Goal: Task Accomplishment & Management: Complete application form

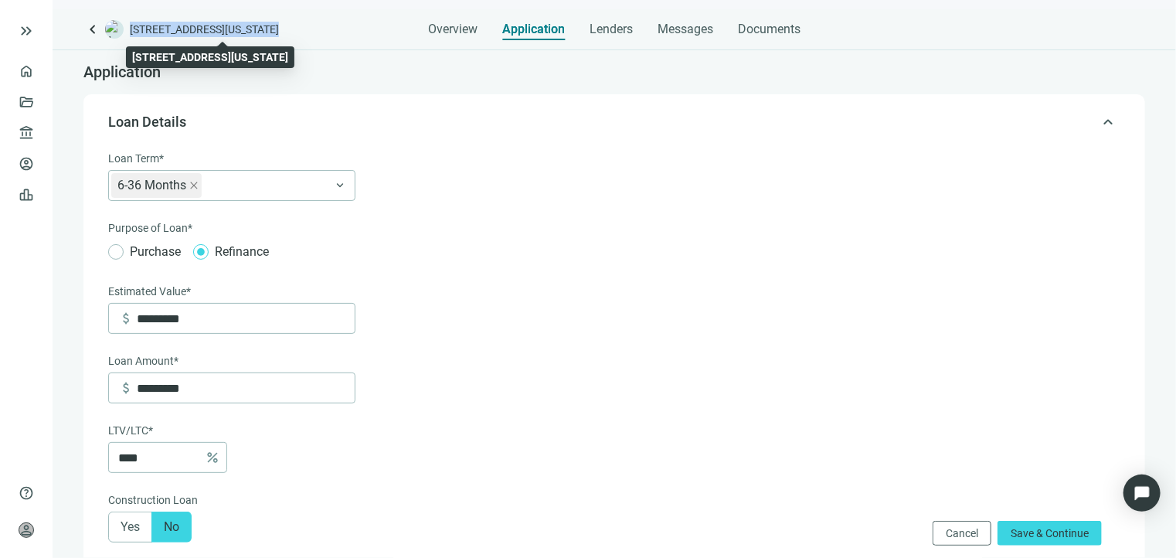
drag, startPoint x: 309, startPoint y: 29, endPoint x: 131, endPoint y: 28, distance: 177.8
click at [131, 28] on div "keyboard_arrow_left [STREET_ADDRESS][US_STATE] Overview Application Lenders Mes…" at bounding box center [614, 24] width 1062 height 31
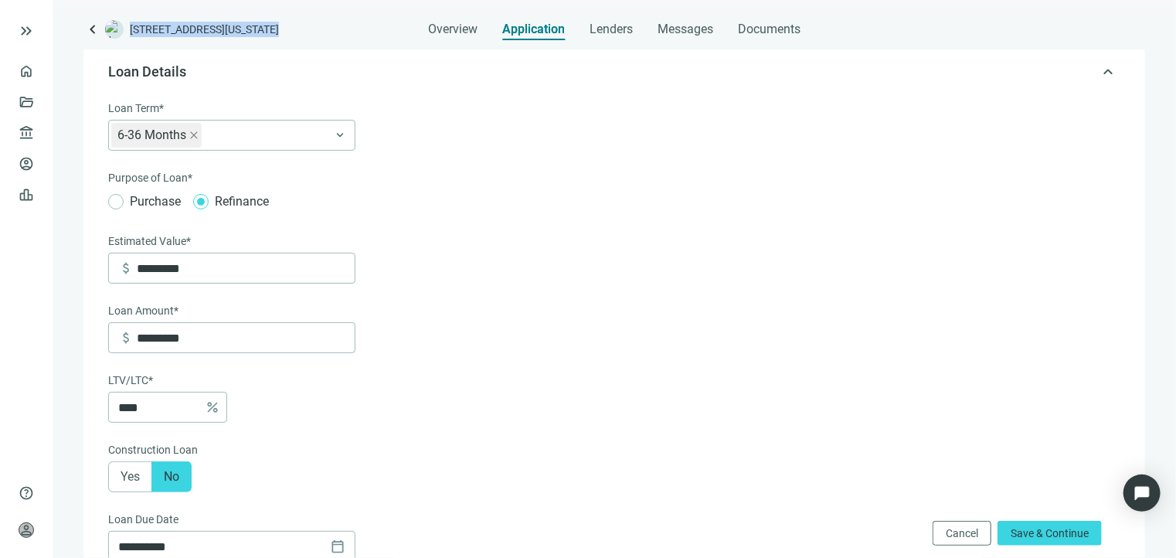
scroll to position [77, 0]
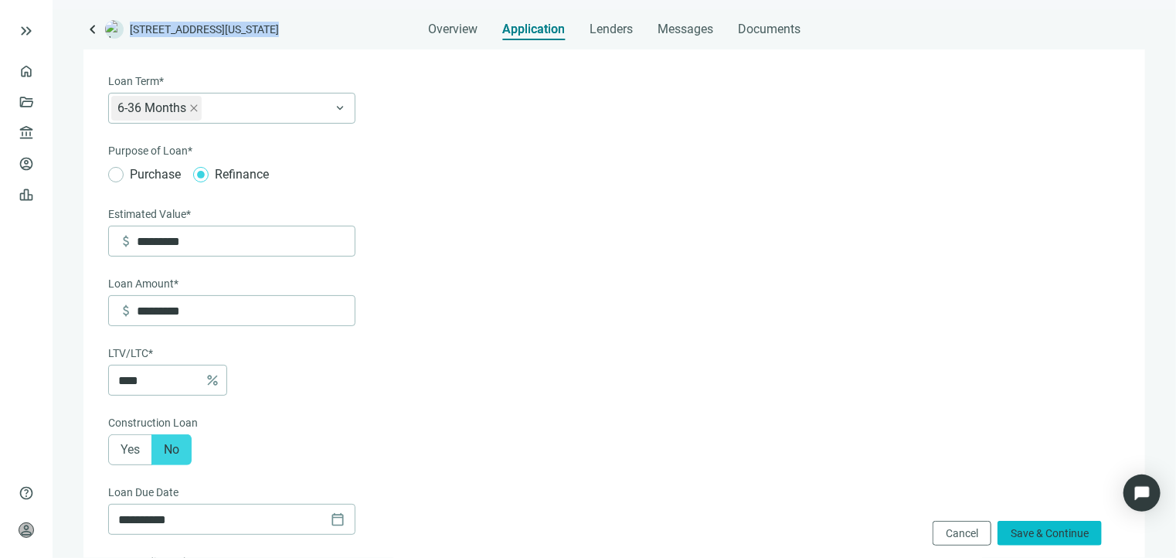
click at [1053, 536] on span "Save & Continue" at bounding box center [1050, 533] width 78 height 12
type input "*"
type input "**"
type input "******"
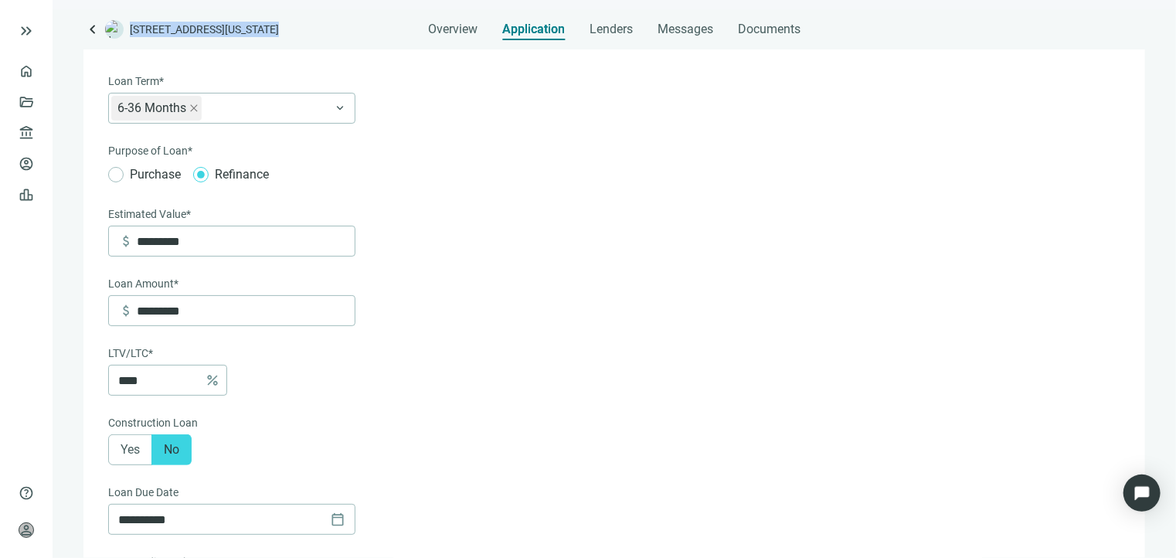
type input "****"
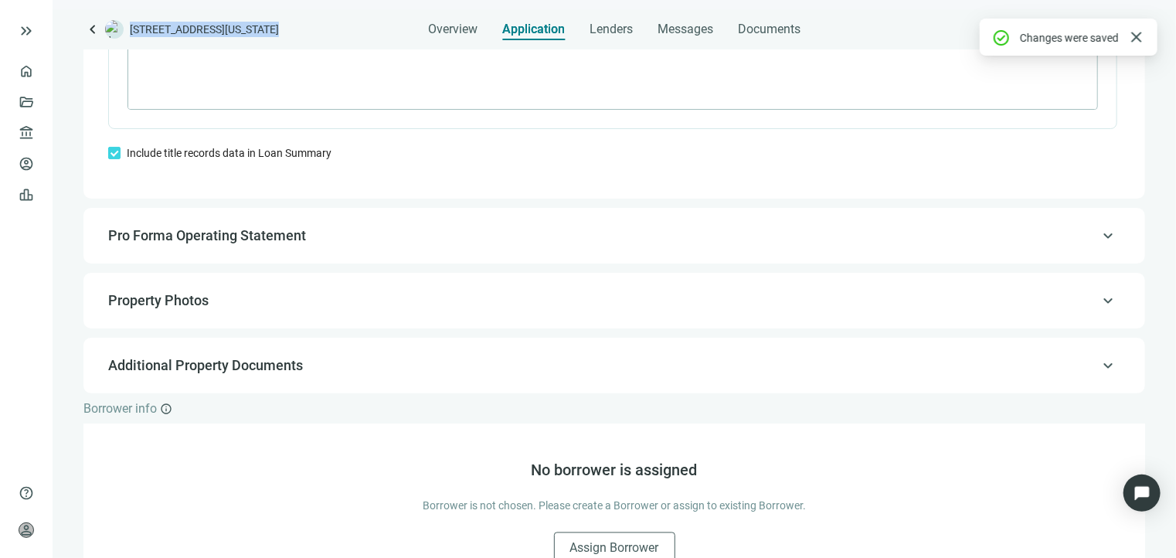
scroll to position [1274, 0]
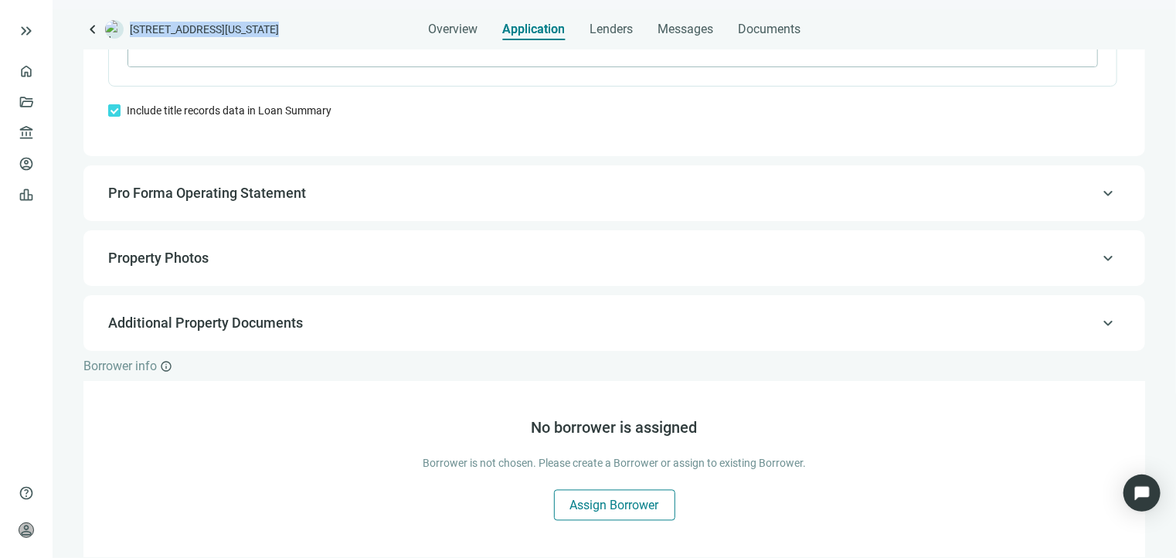
click at [583, 508] on span "Assign Borrower" at bounding box center [614, 505] width 89 height 15
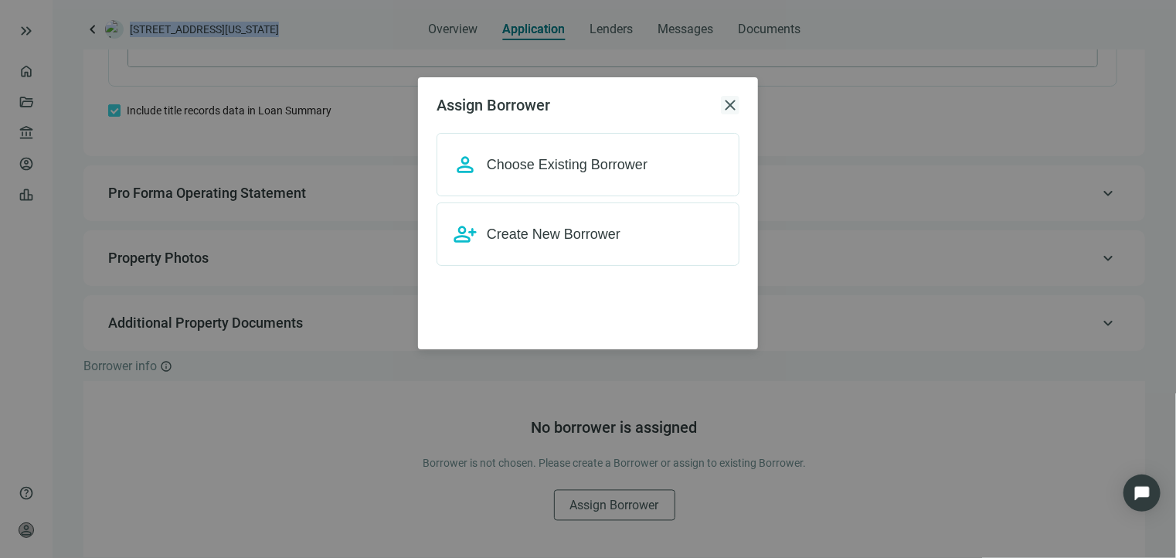
click at [731, 105] on span "close" at bounding box center [730, 105] width 19 height 19
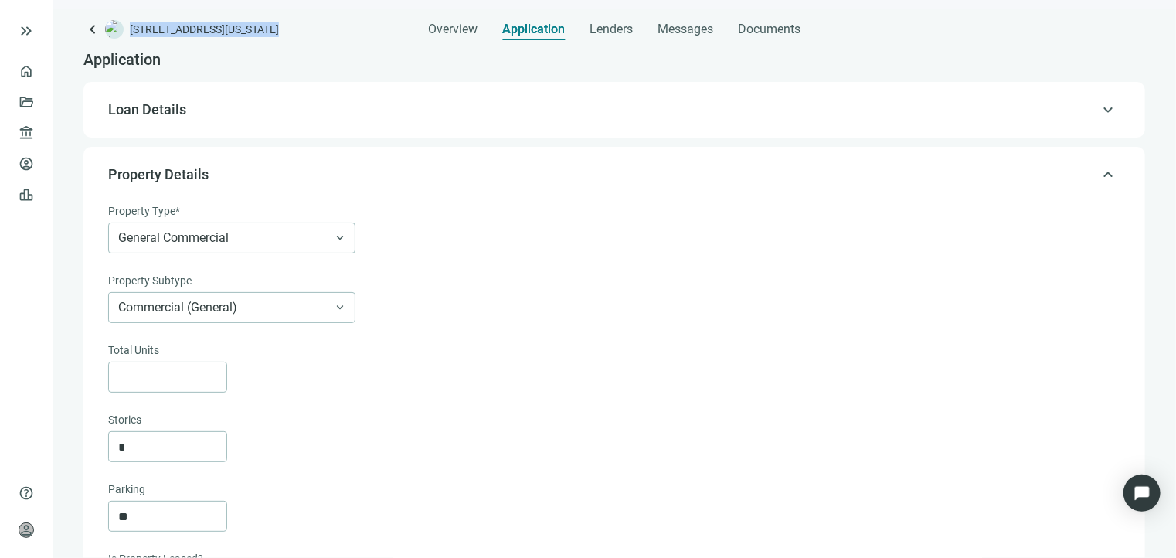
scroll to position [0, 0]
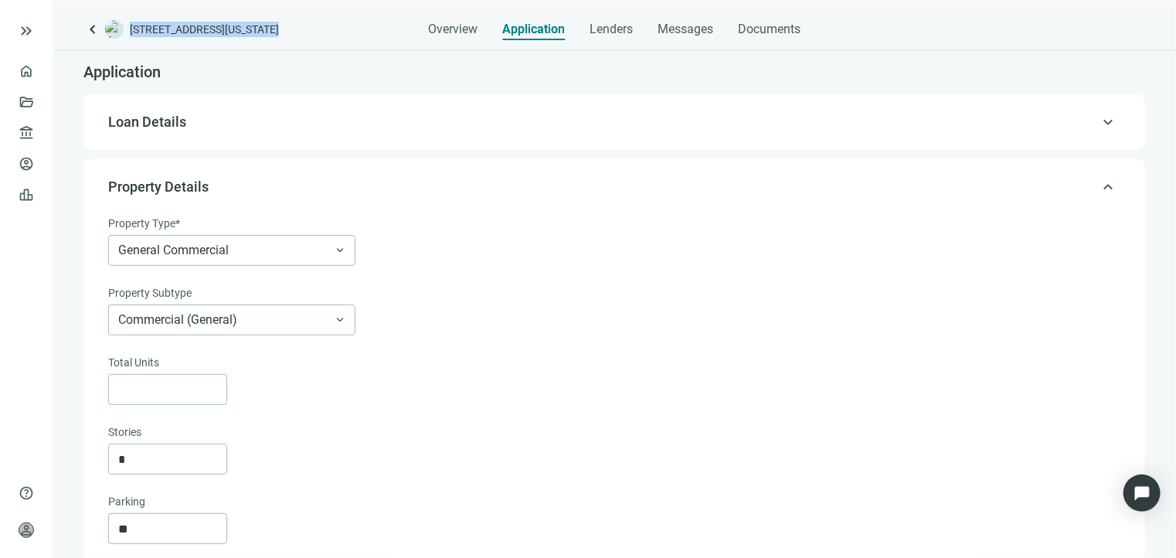
click at [584, 124] on span "Loan Details" at bounding box center [612, 122] width 1009 height 19
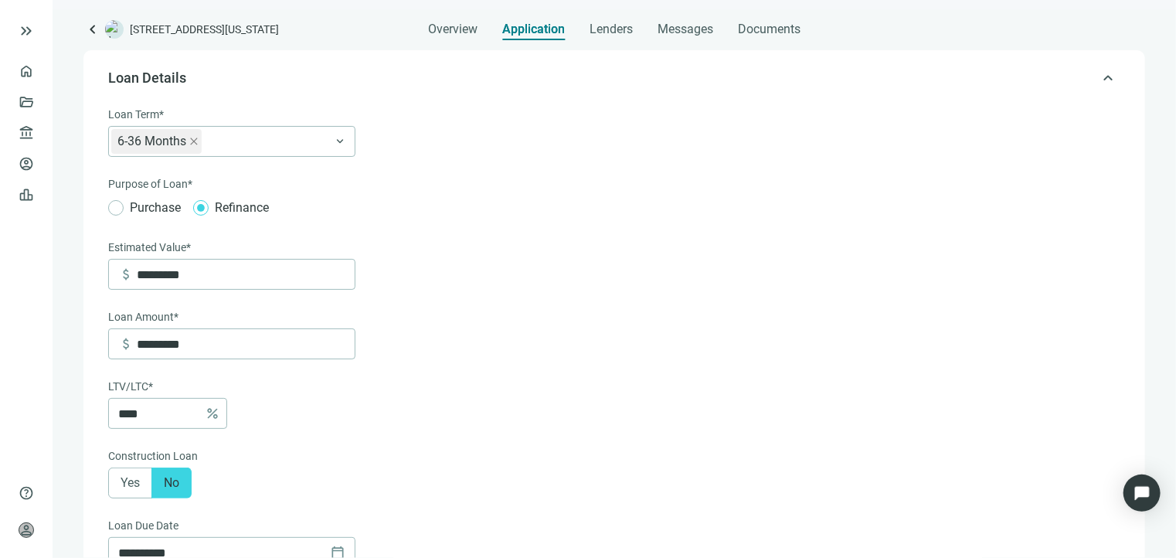
scroll to position [45, 0]
drag, startPoint x: 205, startPoint y: 270, endPoint x: 134, endPoint y: 273, distance: 70.4
click at [134, 273] on div "attach_money *********" at bounding box center [236, 273] width 236 height 29
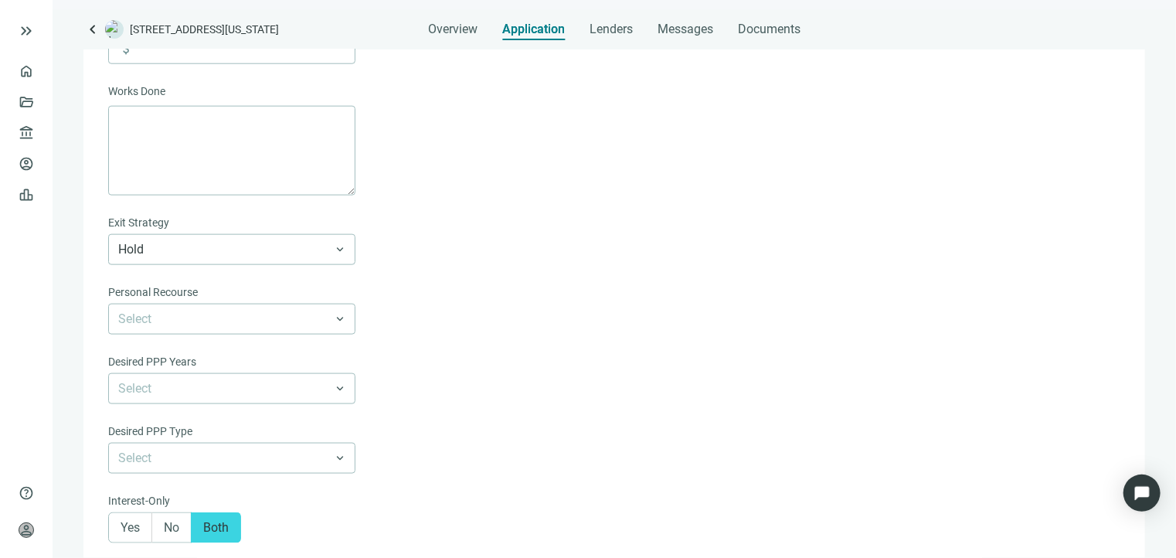
scroll to position [1005, 0]
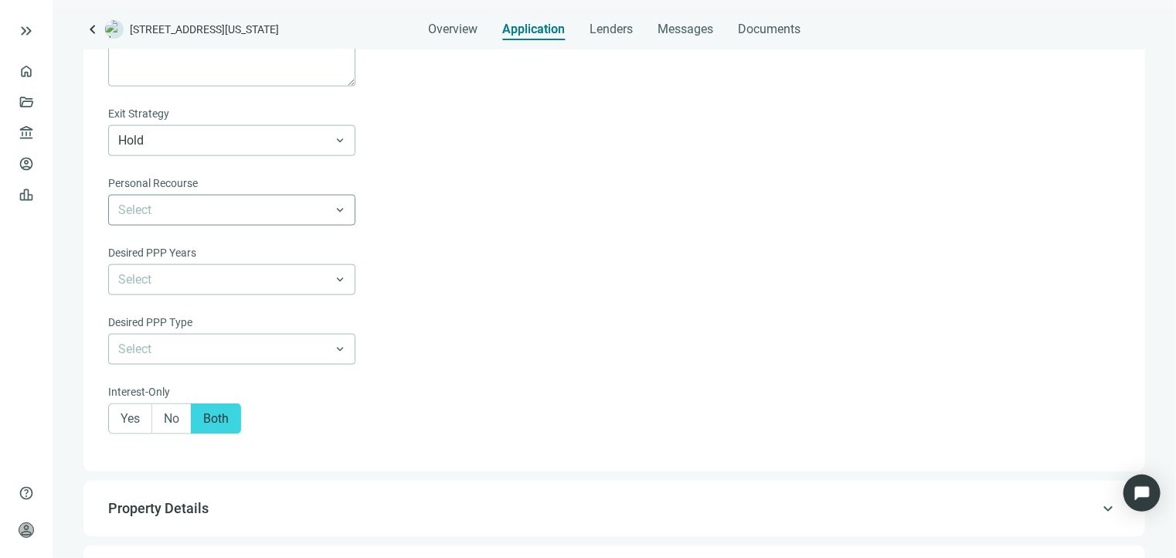
click at [209, 214] on input "search" at bounding box center [224, 210] width 213 height 29
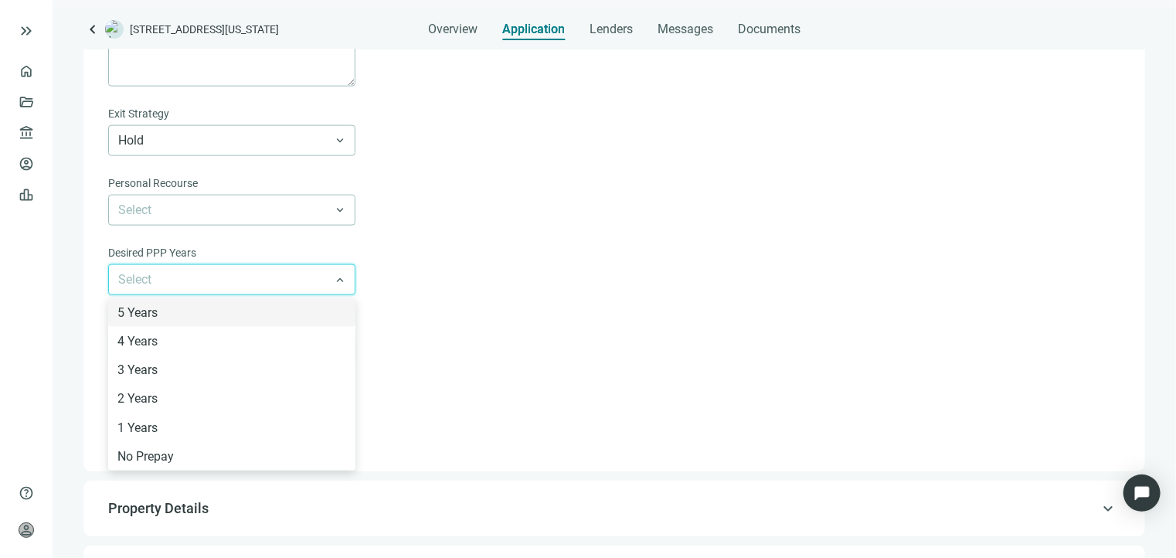
click at [287, 281] on input "search" at bounding box center [224, 279] width 213 height 29
click at [229, 308] on div "5 Years" at bounding box center [231, 312] width 229 height 19
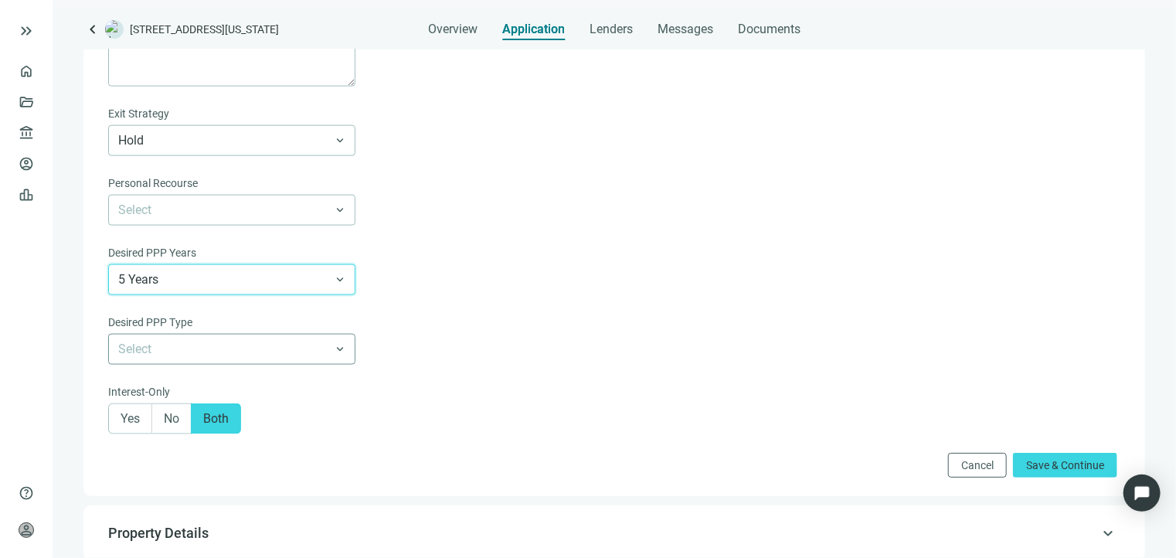
click at [278, 358] on input "search" at bounding box center [224, 349] width 213 height 29
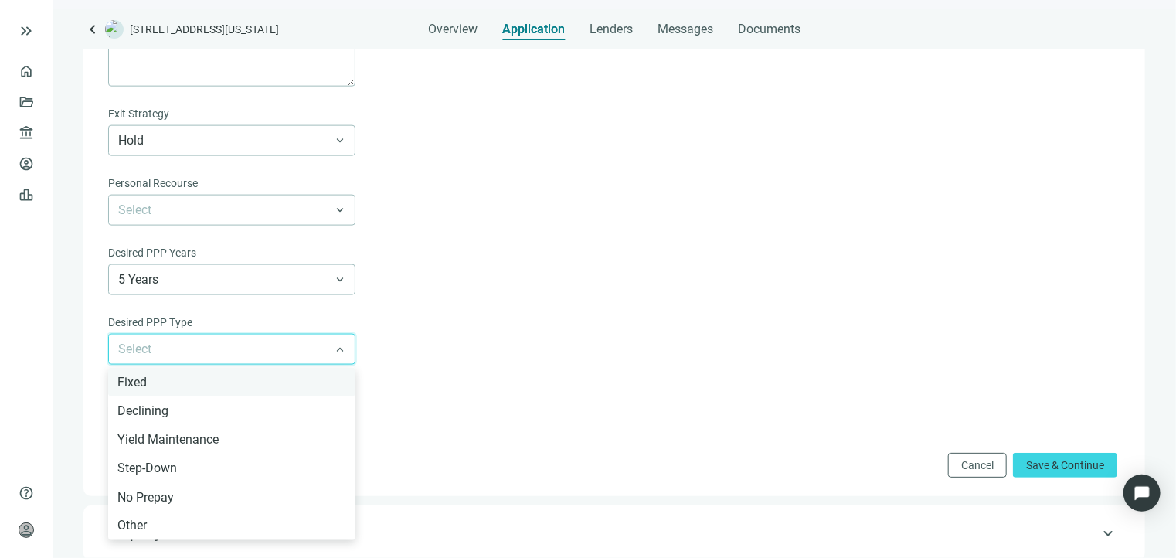
click at [275, 387] on div "Fixed" at bounding box center [231, 382] width 229 height 19
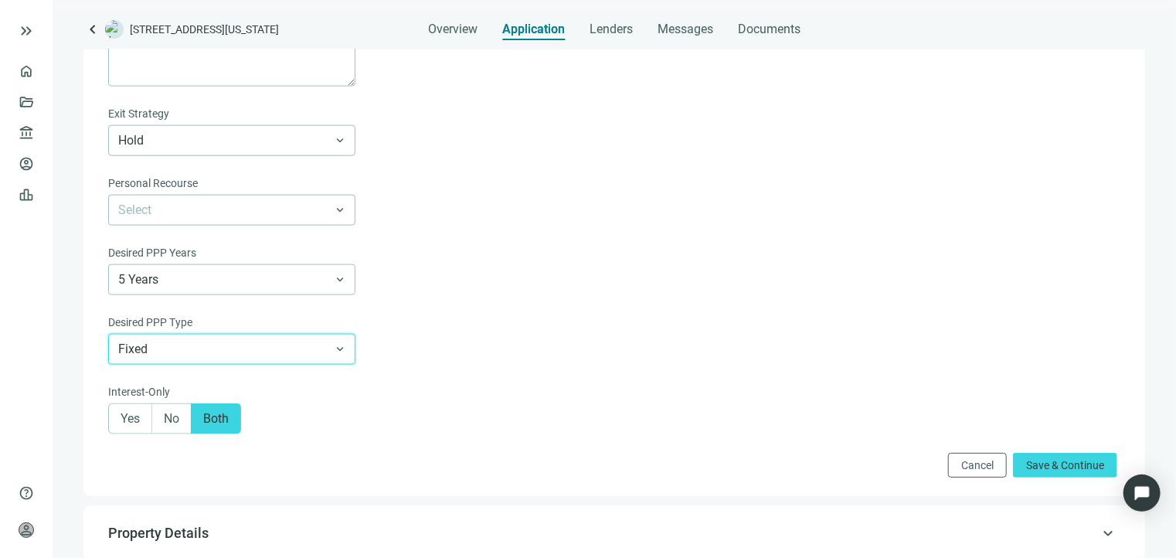
click at [206, 358] on span "Fixed" at bounding box center [231, 349] width 227 height 29
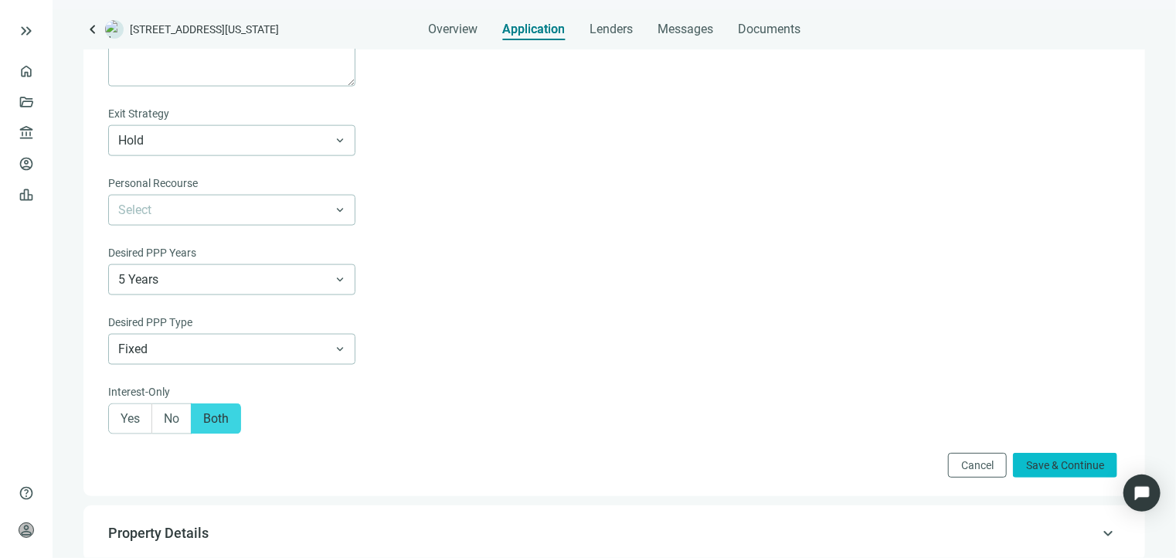
click at [1053, 477] on button "Save & Continue" at bounding box center [1065, 465] width 104 height 25
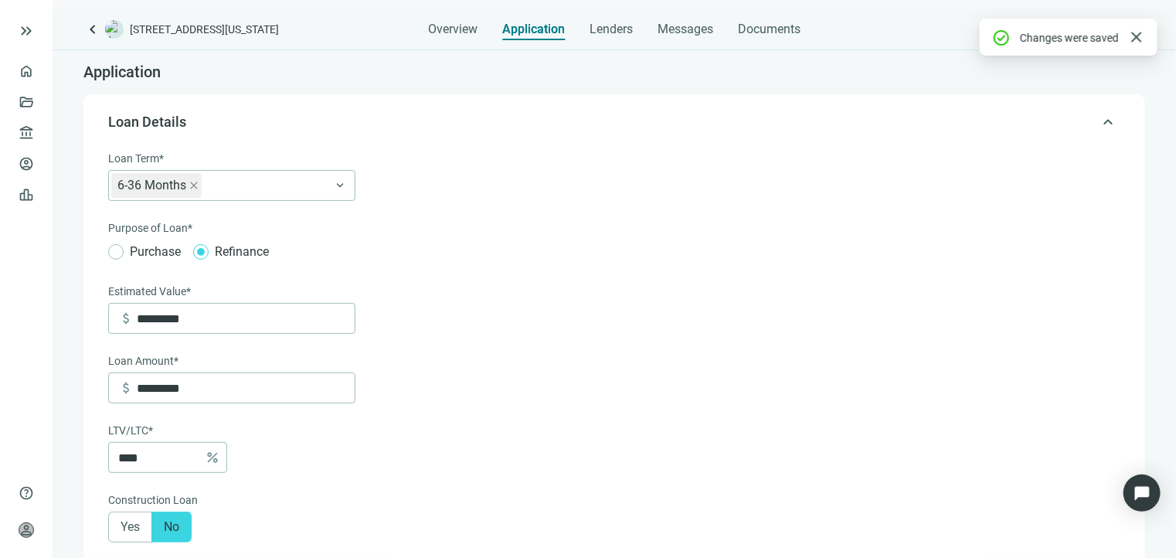
click at [1099, 122] on span "keyboard_arrow_up" at bounding box center [1108, 122] width 19 height 0
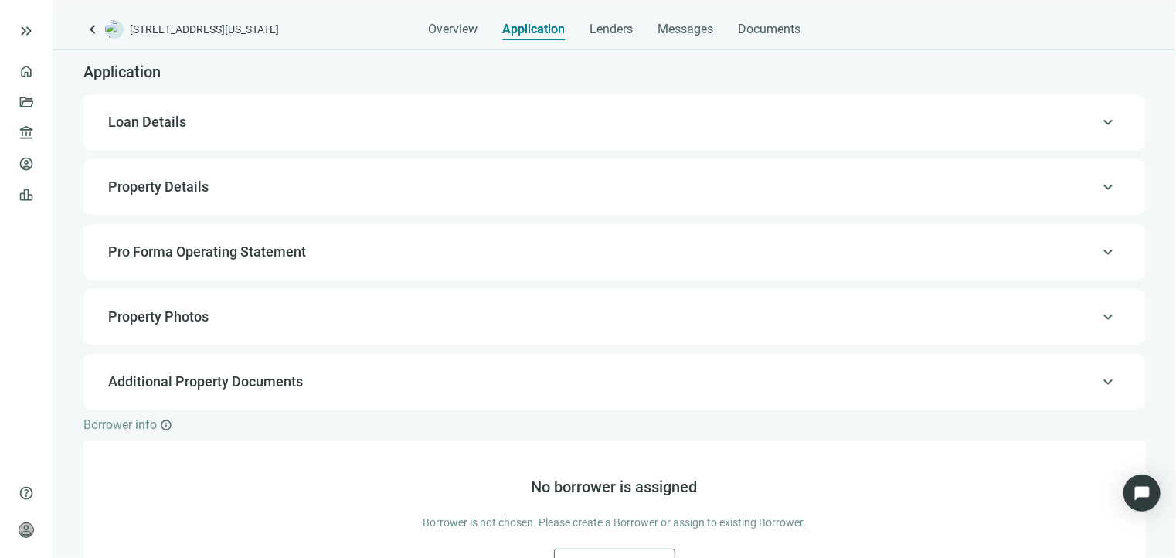
click at [295, 189] on span "Property Details" at bounding box center [612, 187] width 1009 height 19
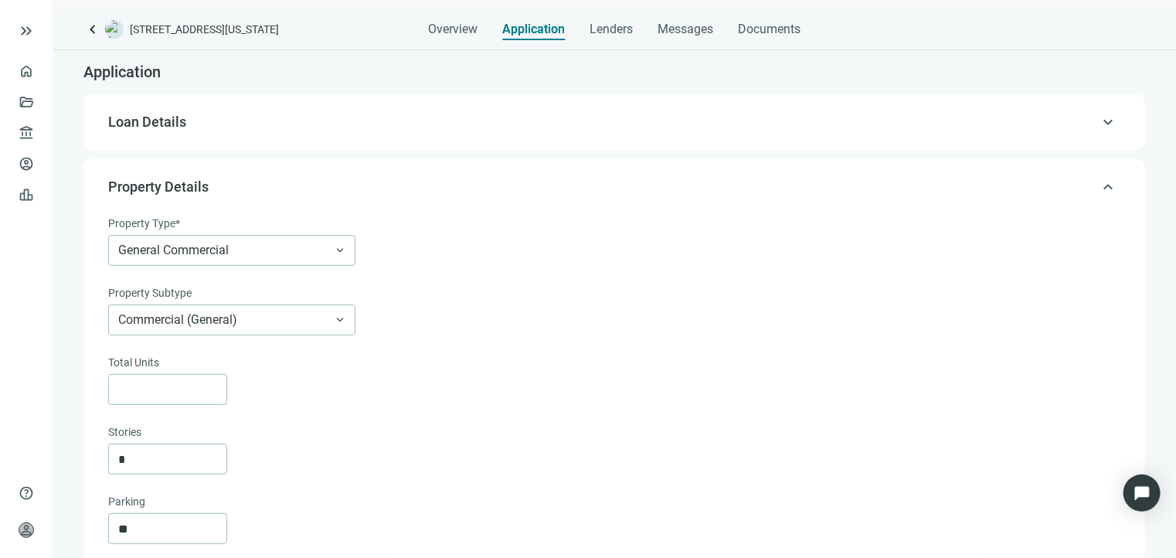
scroll to position [110, 0]
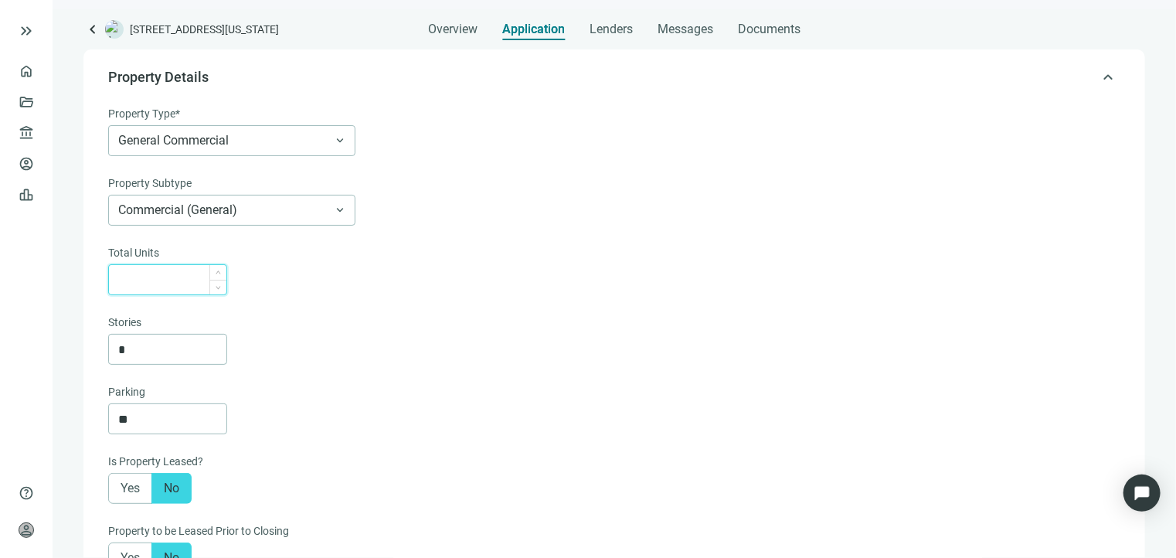
click at [202, 278] on input at bounding box center [172, 279] width 108 height 29
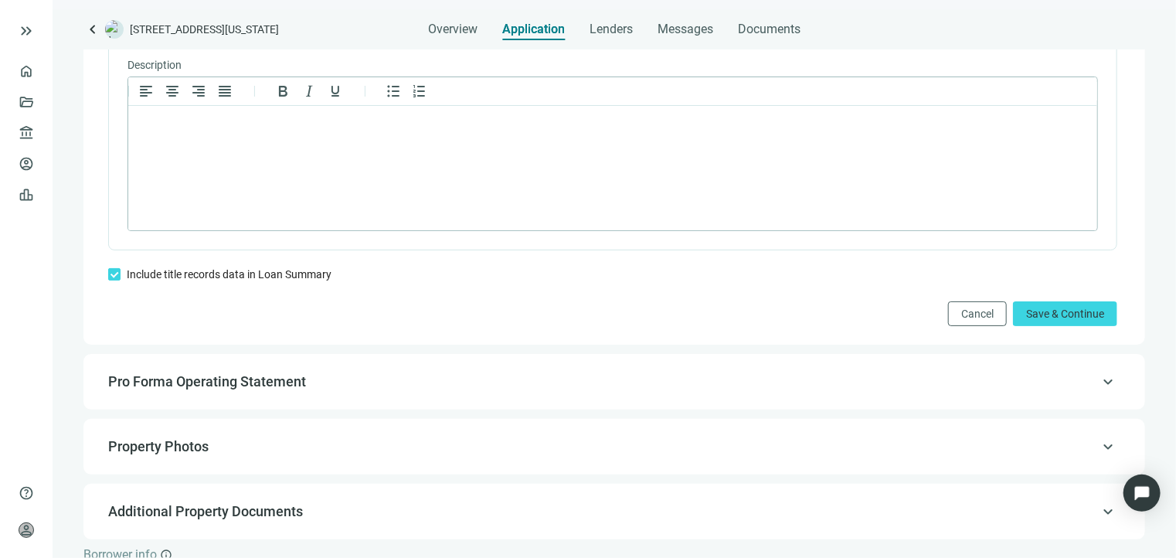
scroll to position [1114, 0]
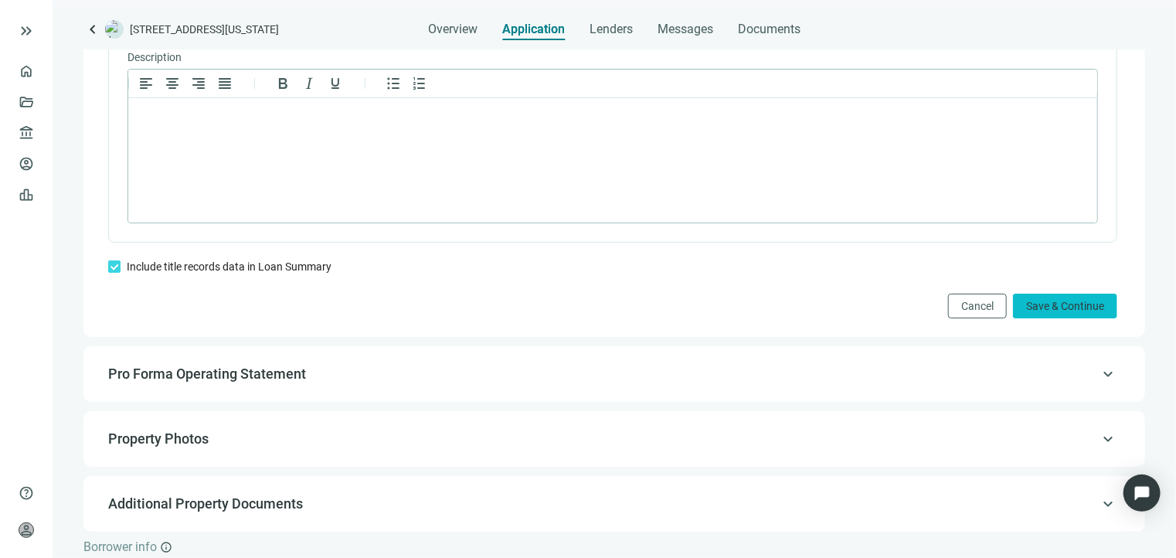
type input "**"
click at [1029, 318] on button "Save & Continue" at bounding box center [1065, 306] width 104 height 25
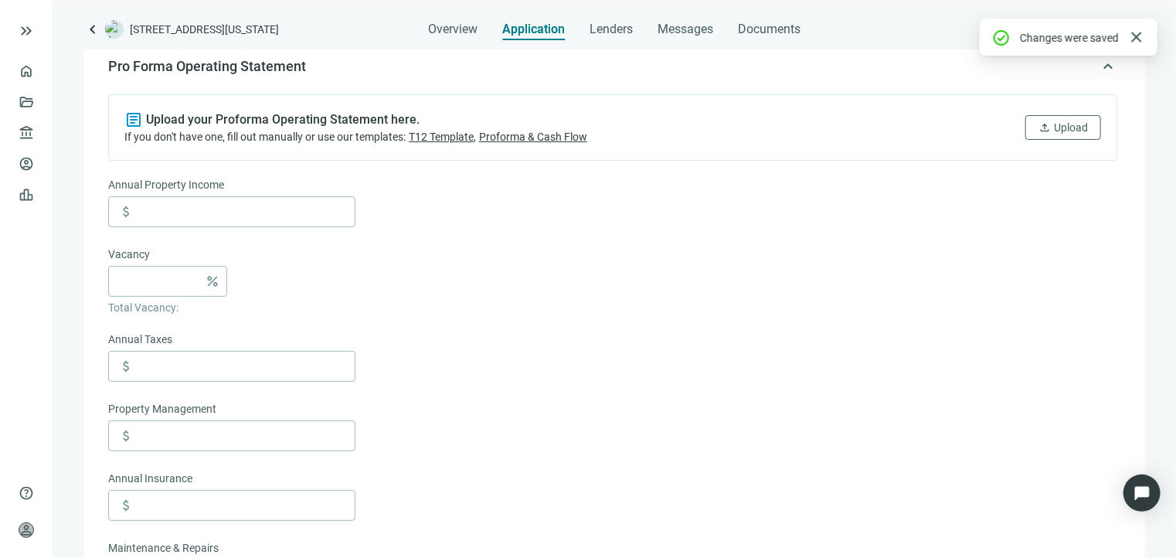
scroll to position [175, 0]
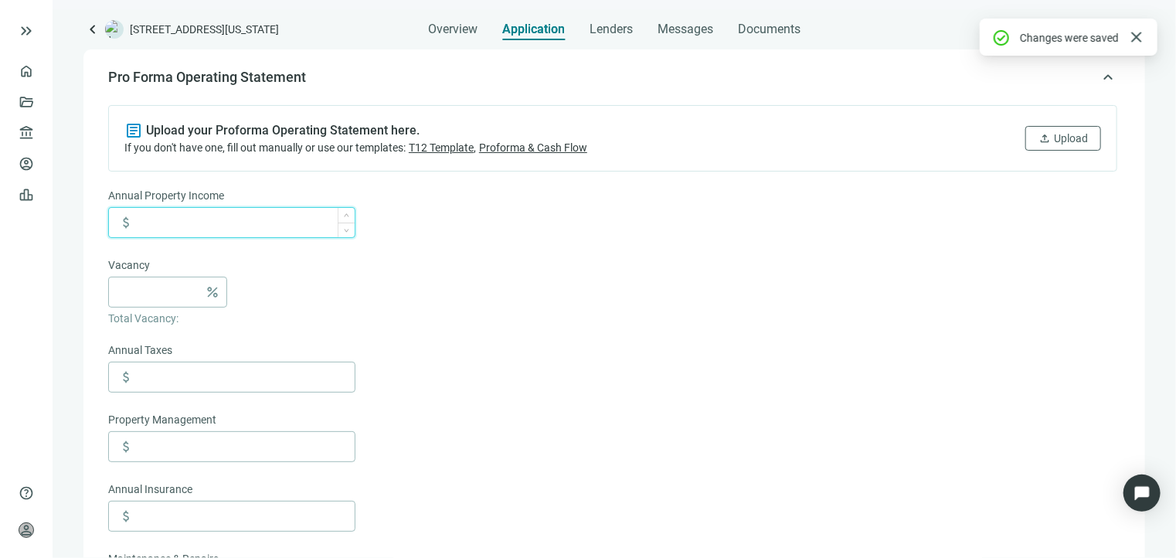
click at [303, 224] on input at bounding box center [246, 222] width 218 height 29
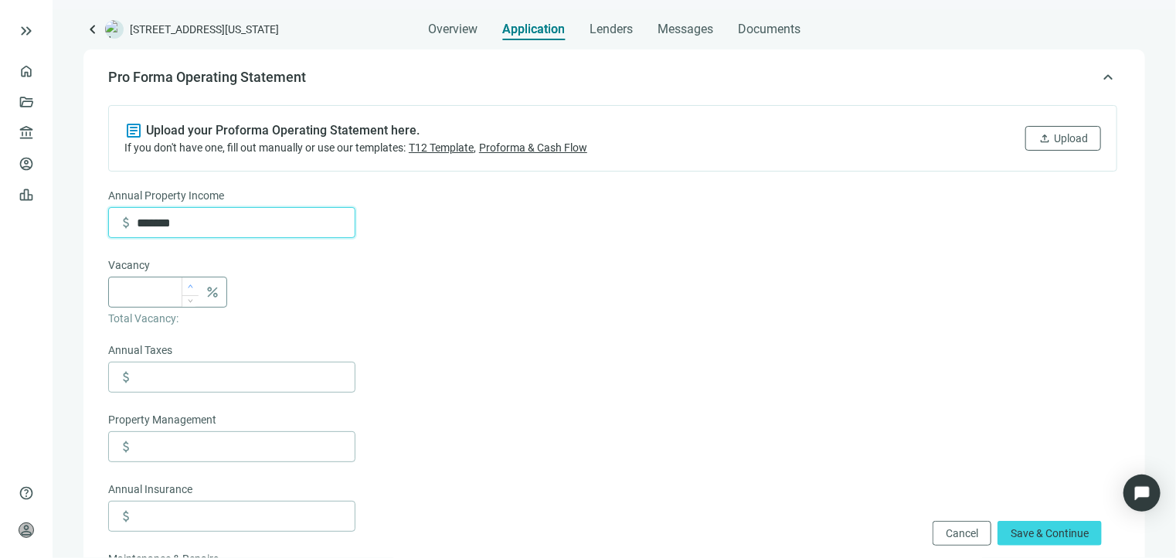
type input "*******"
click at [185, 289] on span "Increase Value" at bounding box center [190, 286] width 17 height 18
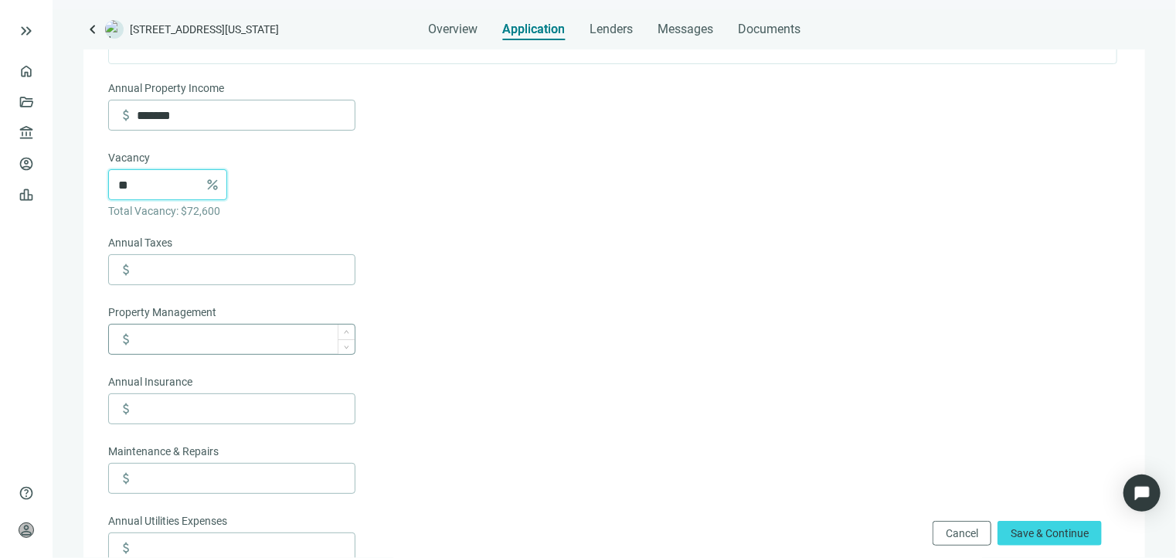
scroll to position [329, 0]
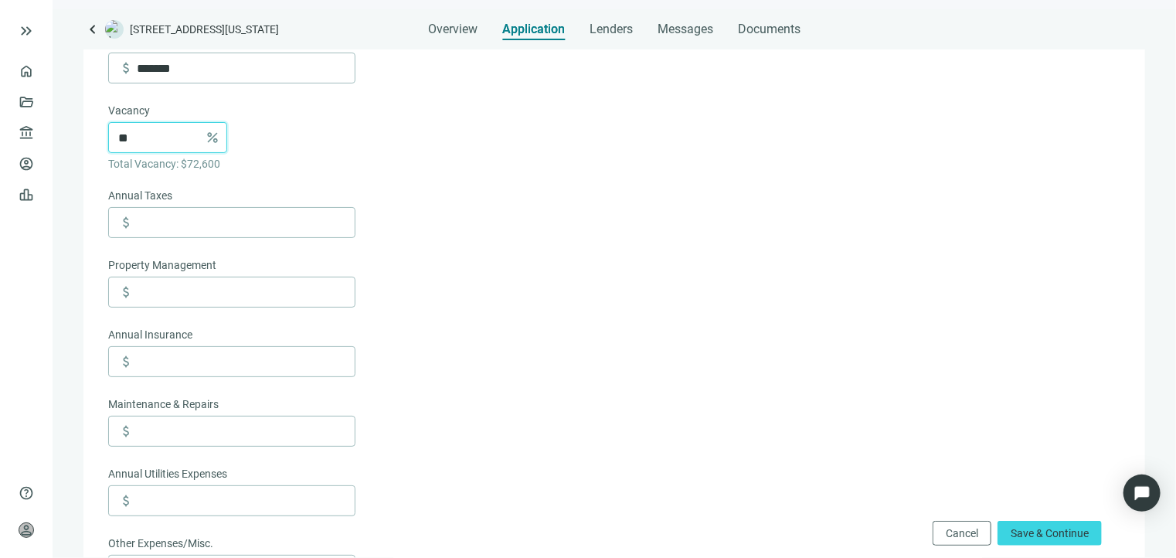
type input "**"
click at [190, 230] on input at bounding box center [246, 222] width 218 height 29
paste input "******"
type input "******"
click at [220, 293] on input at bounding box center [246, 291] width 218 height 29
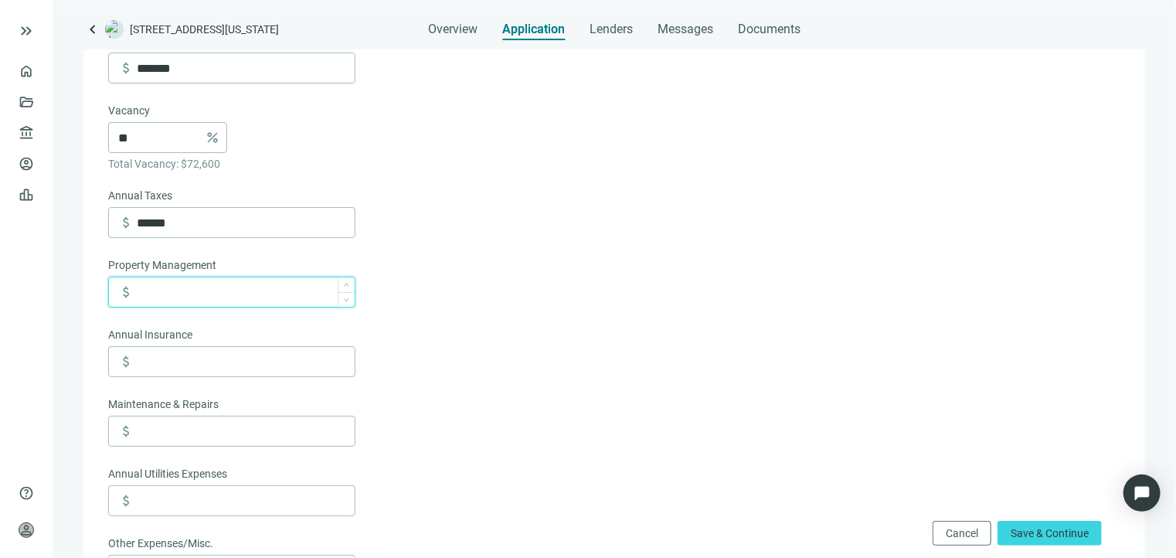
paste input "*****"
type input "*****"
paste input "*****"
type input "*****"
paste input "*****"
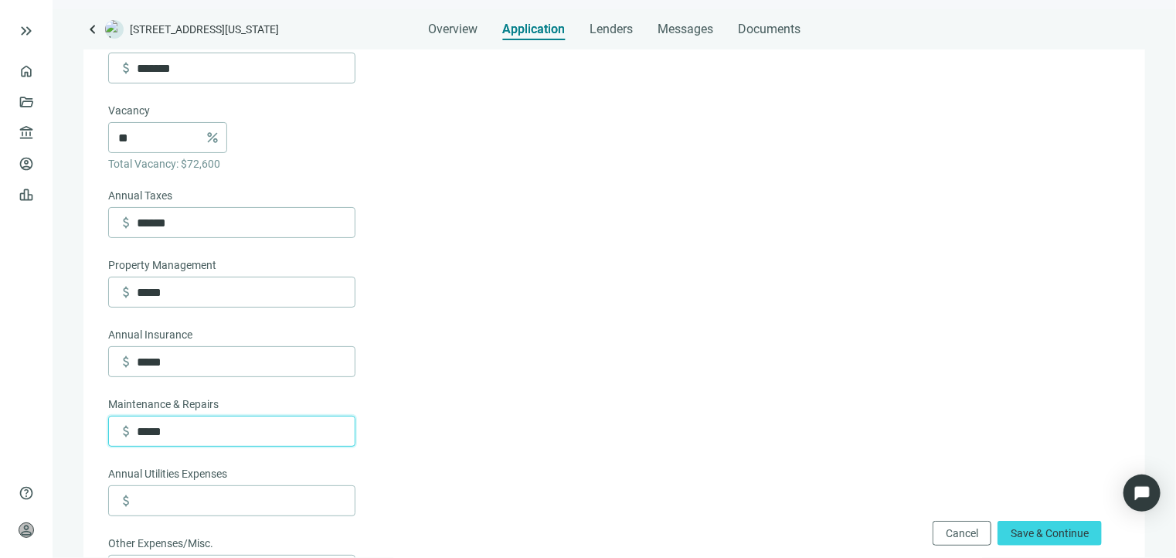
type input "*****"
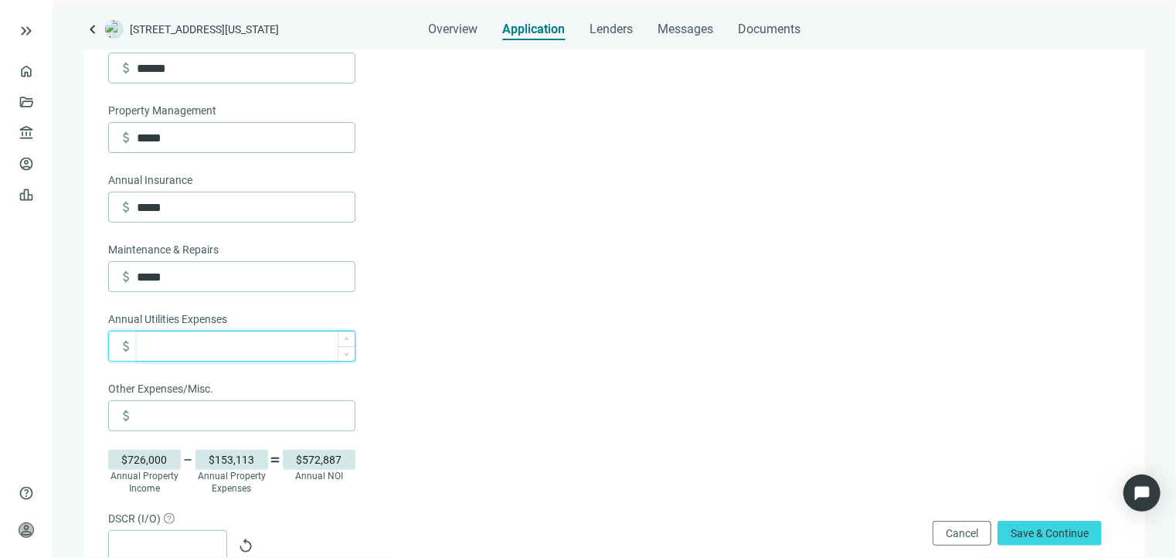
click at [288, 348] on input at bounding box center [246, 346] width 218 height 29
type input "******"
click at [471, 388] on form "Annual Property Income attach_money ******* Vacancy ** percent Total Vacancy: $…" at bounding box center [612, 311] width 1009 height 866
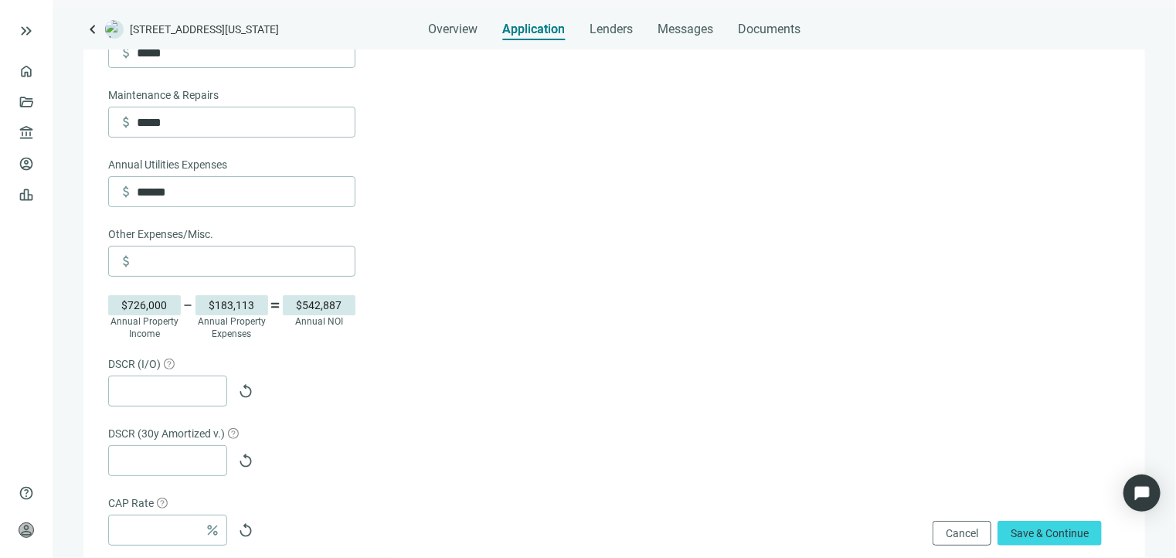
scroll to position [793, 0]
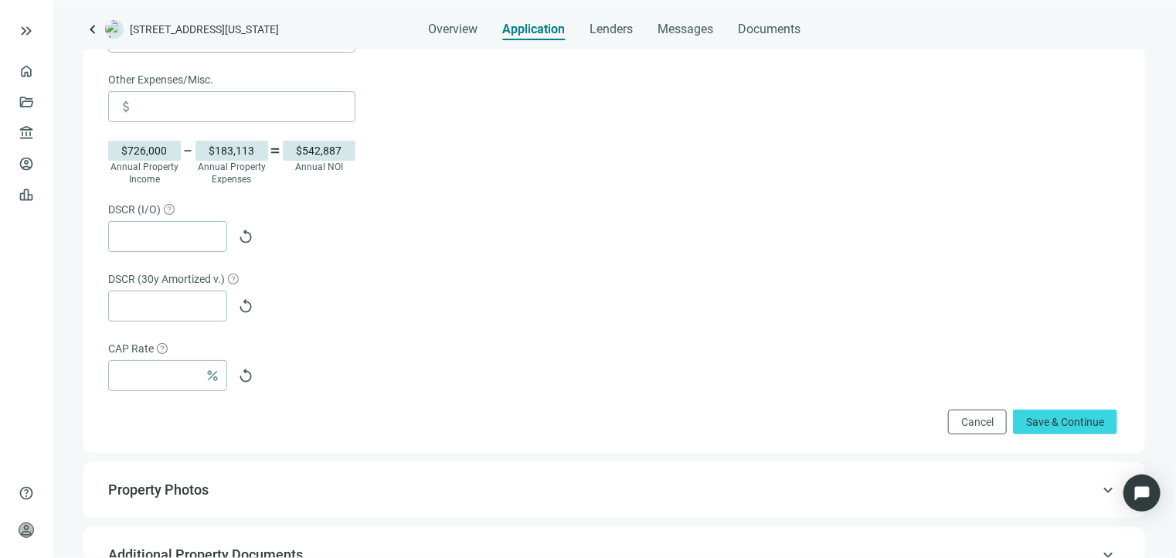
click at [169, 209] on icon "question-circle" at bounding box center [169, 209] width 11 height 11
click at [296, 275] on div "DSCR (30y Amortized v.)" at bounding box center [612, 280] width 1009 height 20
click at [1050, 423] on span "Save & Continue" at bounding box center [1065, 422] width 78 height 12
click at [1034, 420] on span "Save & Continue" at bounding box center [1065, 422] width 78 height 12
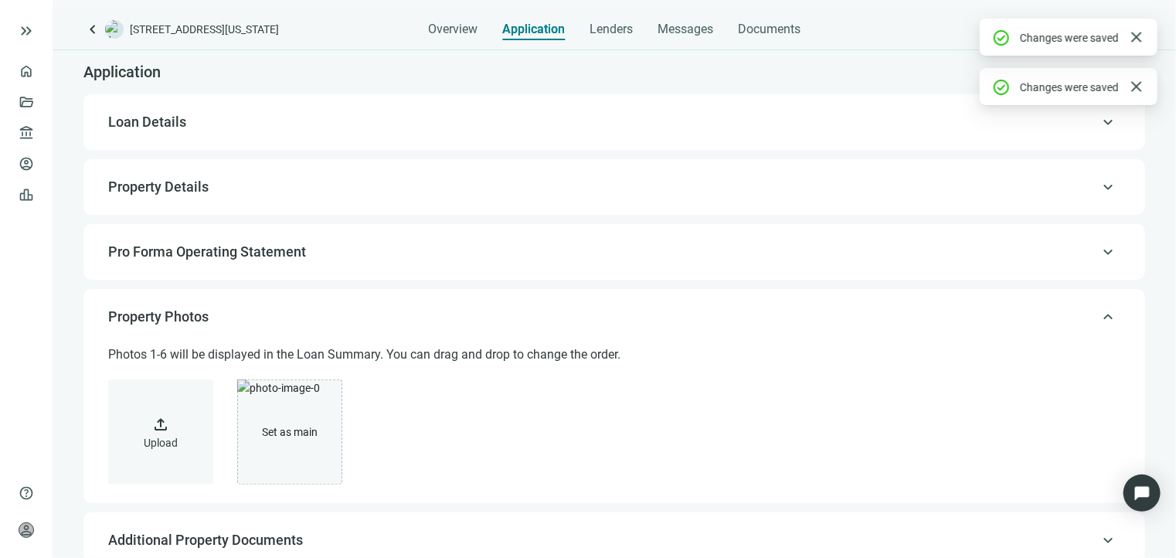
click at [284, 257] on span "Pro Forma Operating Statement" at bounding box center [207, 251] width 198 height 16
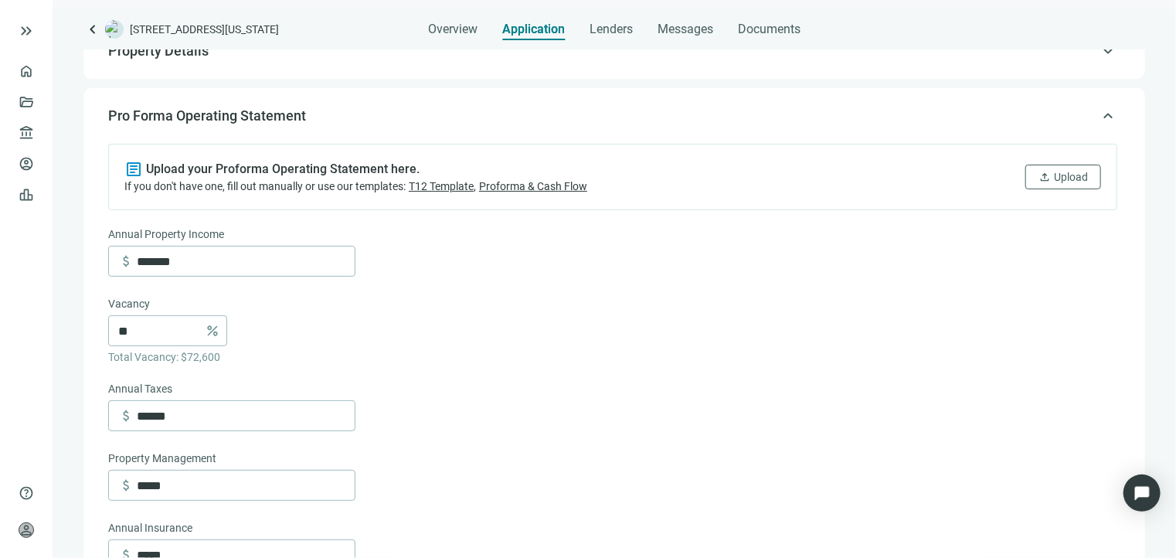
scroll to position [59, 0]
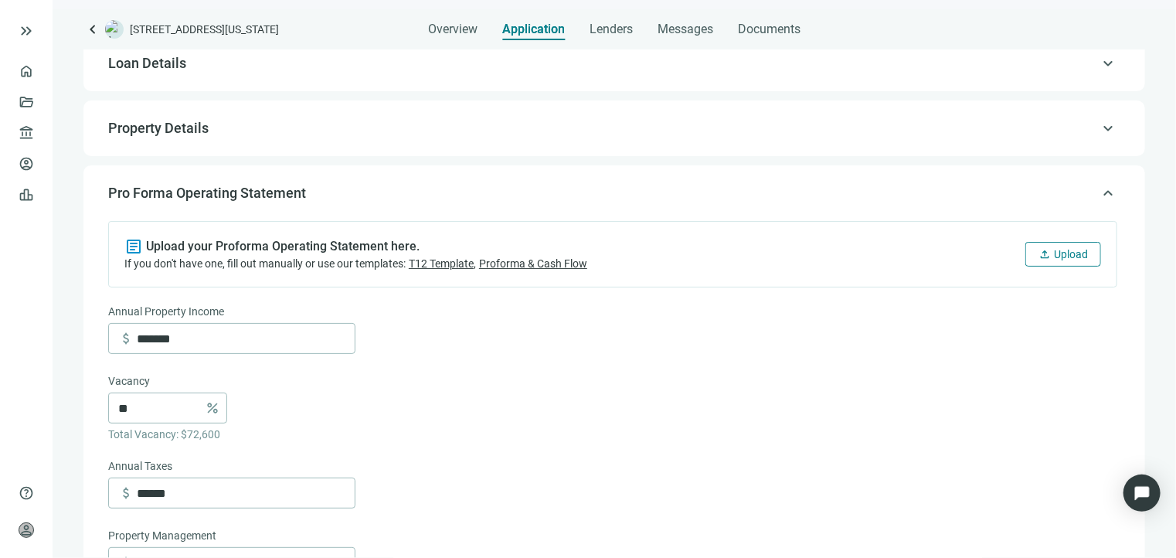
click at [1054, 257] on span "Upload" at bounding box center [1071, 254] width 34 height 12
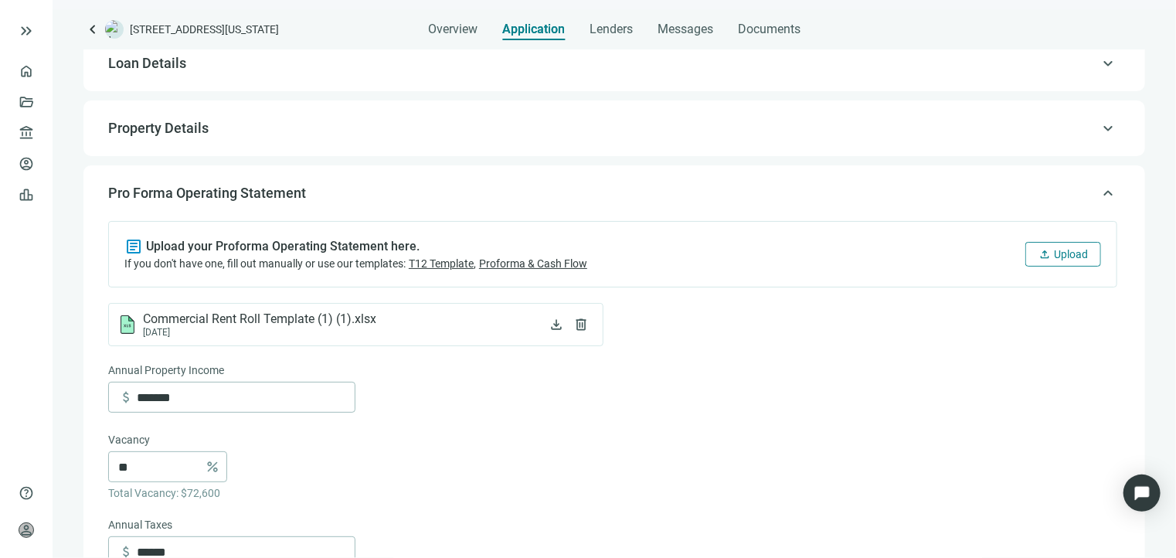
click at [1039, 254] on span "upload" at bounding box center [1045, 254] width 12 height 12
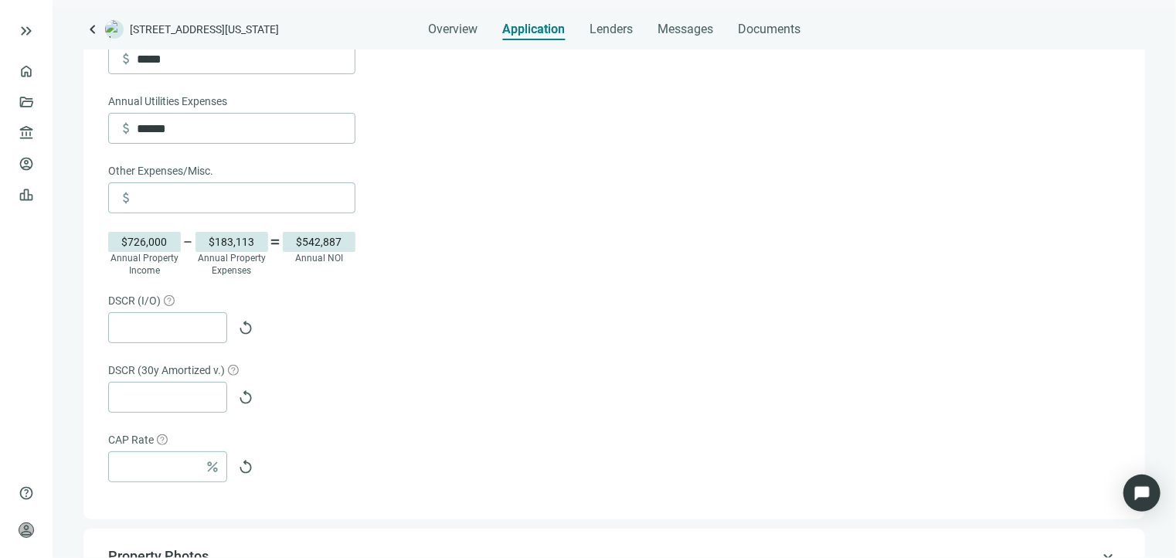
scroll to position [805, 0]
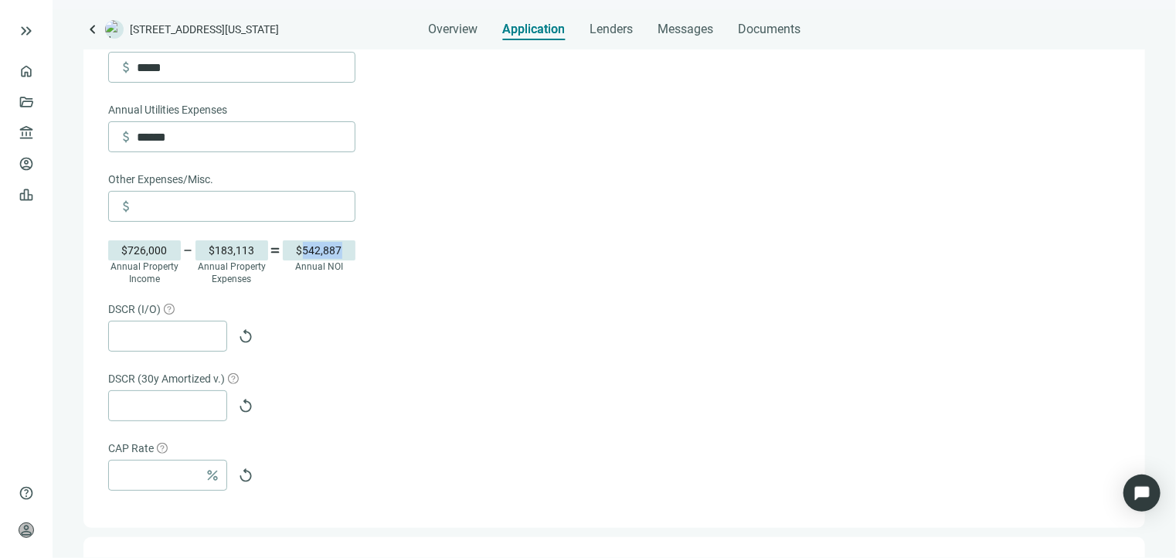
drag, startPoint x: 343, startPoint y: 251, endPoint x: 303, endPoint y: 251, distance: 40.2
click at [303, 251] on div "$542,887" at bounding box center [319, 250] width 73 height 20
copy div "542,887"
click at [136, 483] on input at bounding box center [158, 475] width 80 height 29
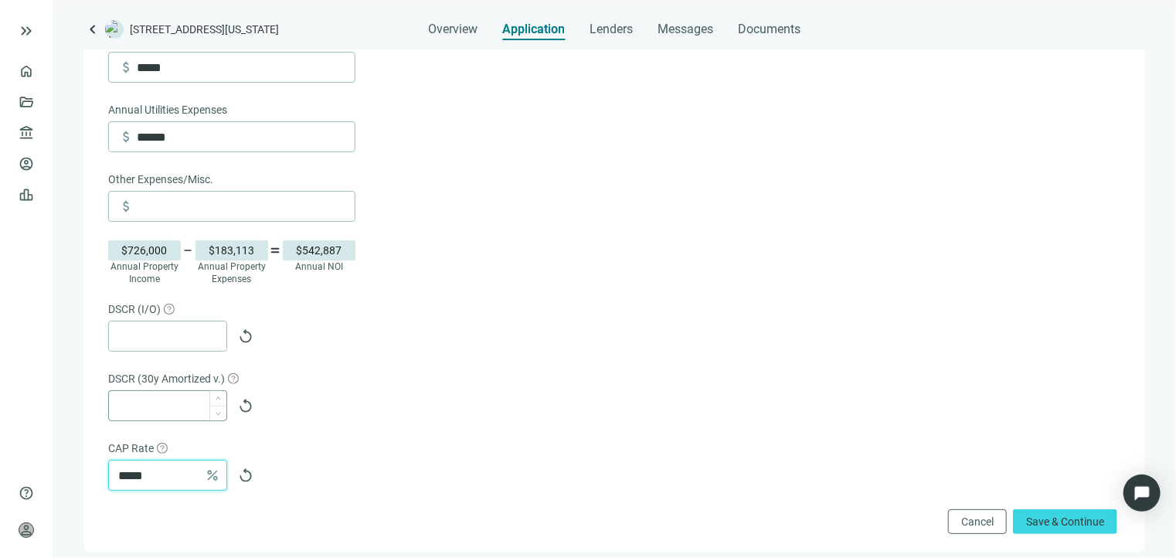
type input "*****"
click at [151, 404] on input at bounding box center [172, 405] width 108 height 29
click at [388, 360] on form "Annual Property Income attach_money ******* Vacancy ** percent Total Vacancy: $…" at bounding box center [612, 101] width 1009 height 866
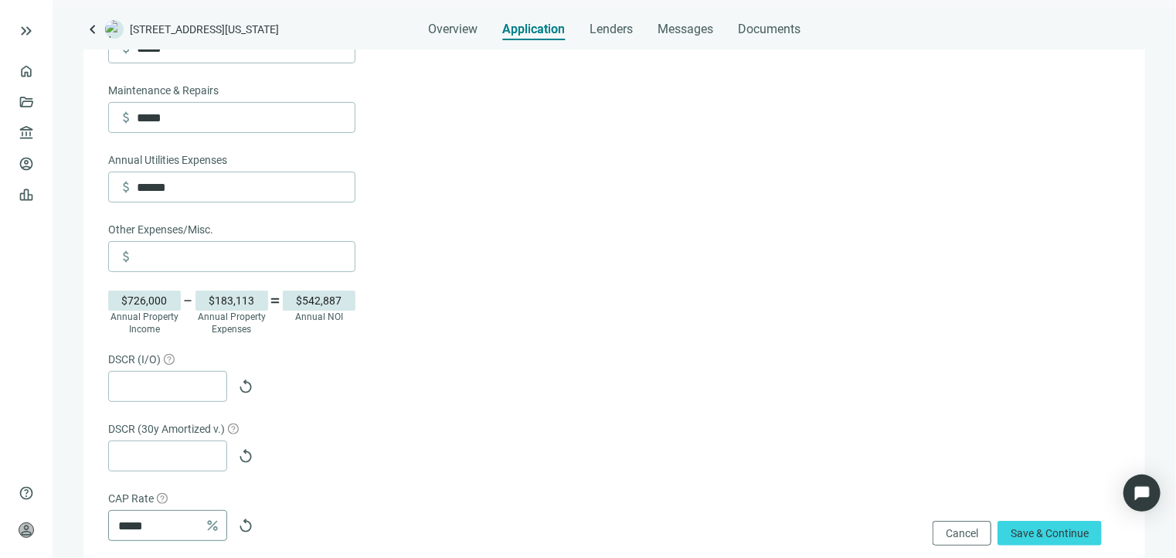
scroll to position [882, 0]
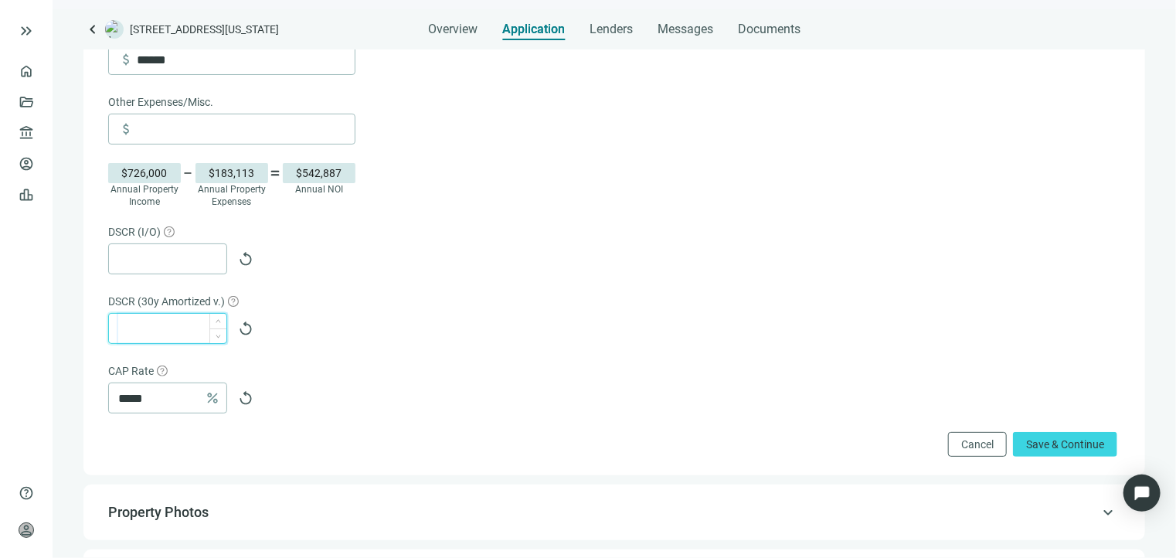
click at [183, 330] on input at bounding box center [172, 328] width 108 height 29
paste input "****"
type input "****"
drag, startPoint x: 164, startPoint y: 335, endPoint x: 99, endPoint y: 331, distance: 65.0
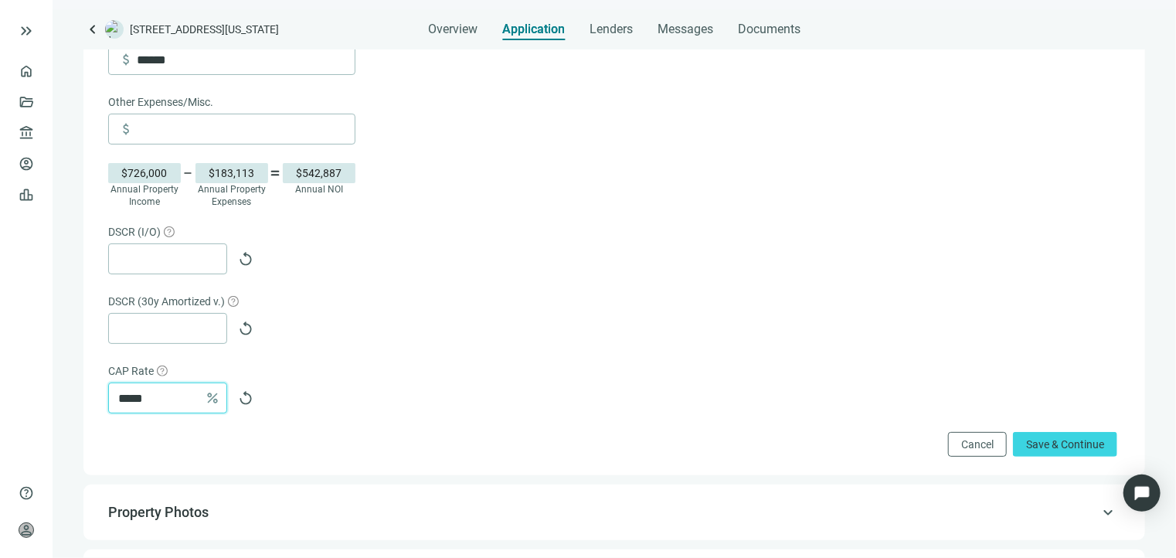
drag, startPoint x: 161, startPoint y: 399, endPoint x: 80, endPoint y: 393, distance: 80.6
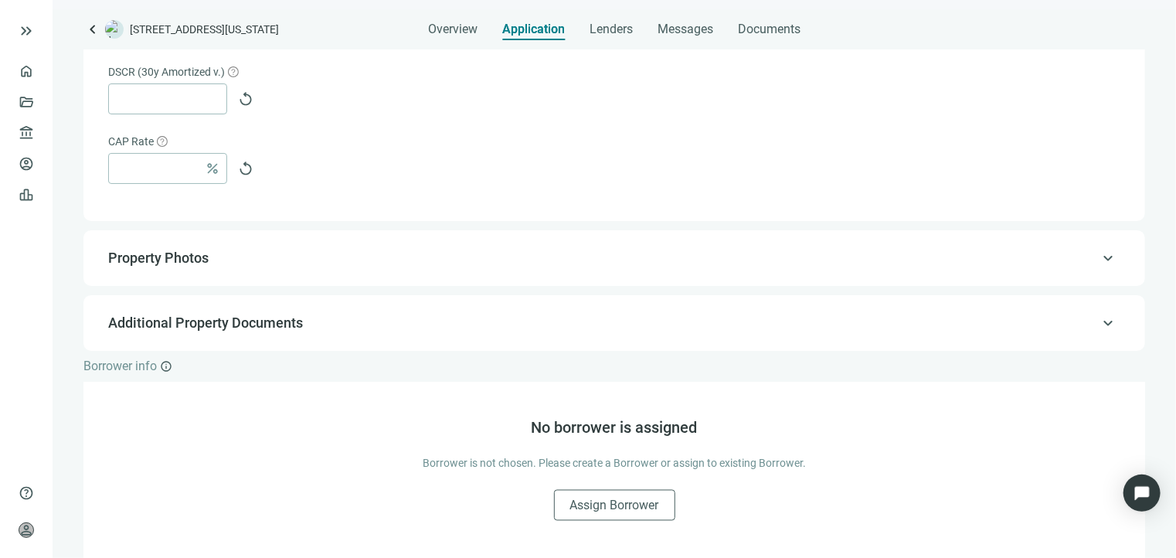
click at [230, 269] on div "keyboard_arrow_up Property Photos" at bounding box center [614, 258] width 1031 height 37
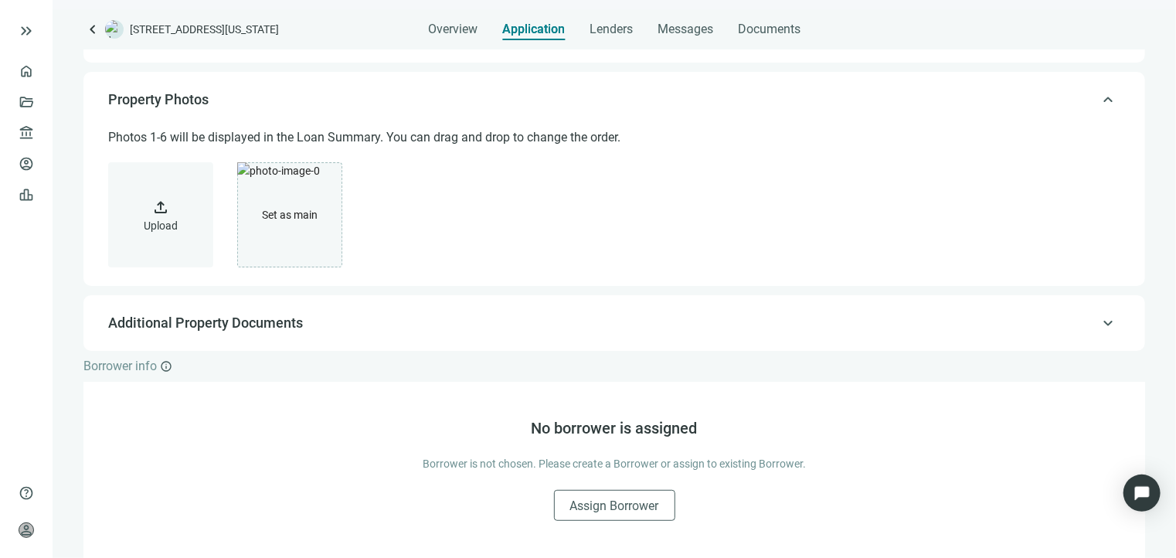
scroll to position [216, 0]
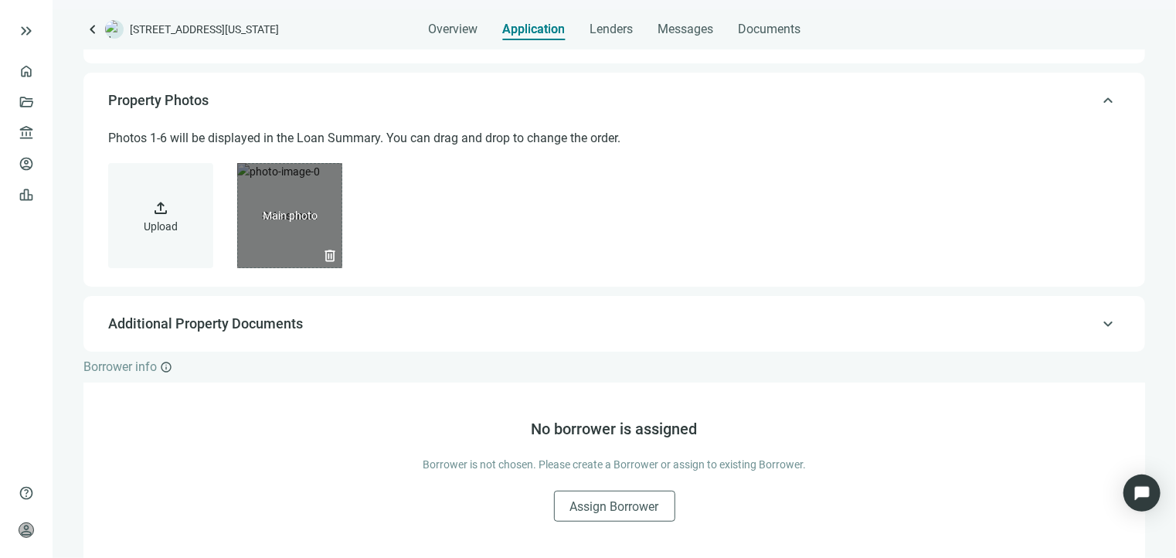
click at [318, 205] on div "delete" at bounding box center [289, 215] width 105 height 105
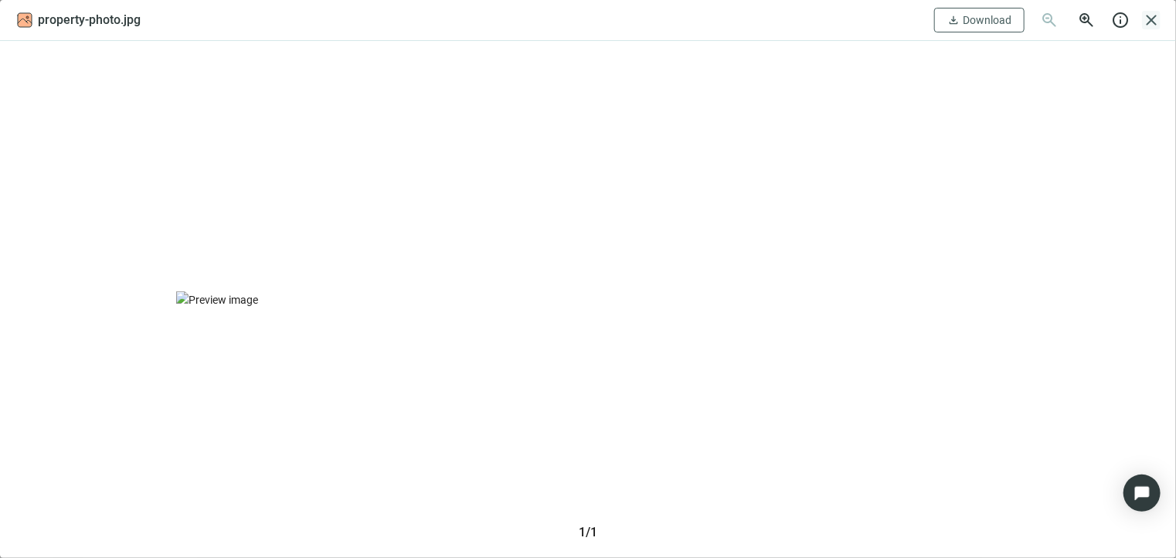
click at [1159, 19] on span "close" at bounding box center [1151, 20] width 19 height 19
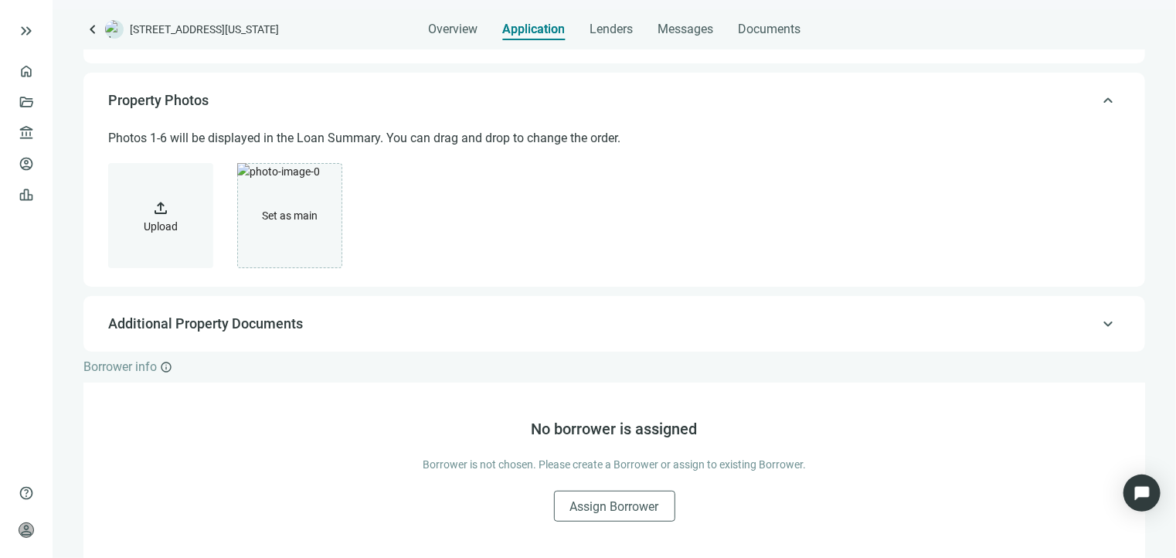
click at [168, 216] on span "upload" at bounding box center [160, 208] width 19 height 19
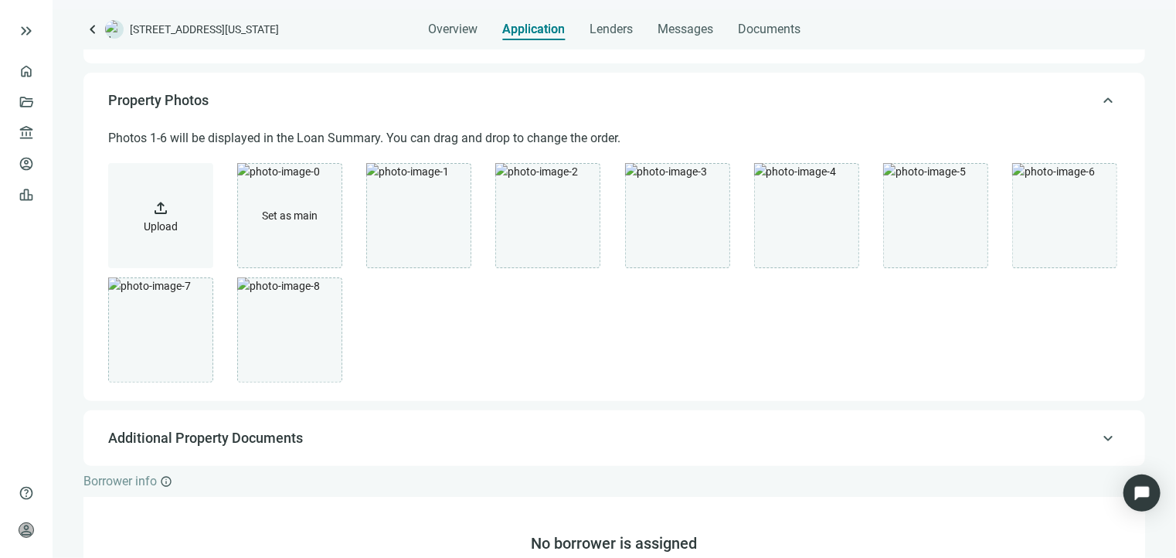
click at [167, 200] on span "upload" at bounding box center [160, 208] width 19 height 19
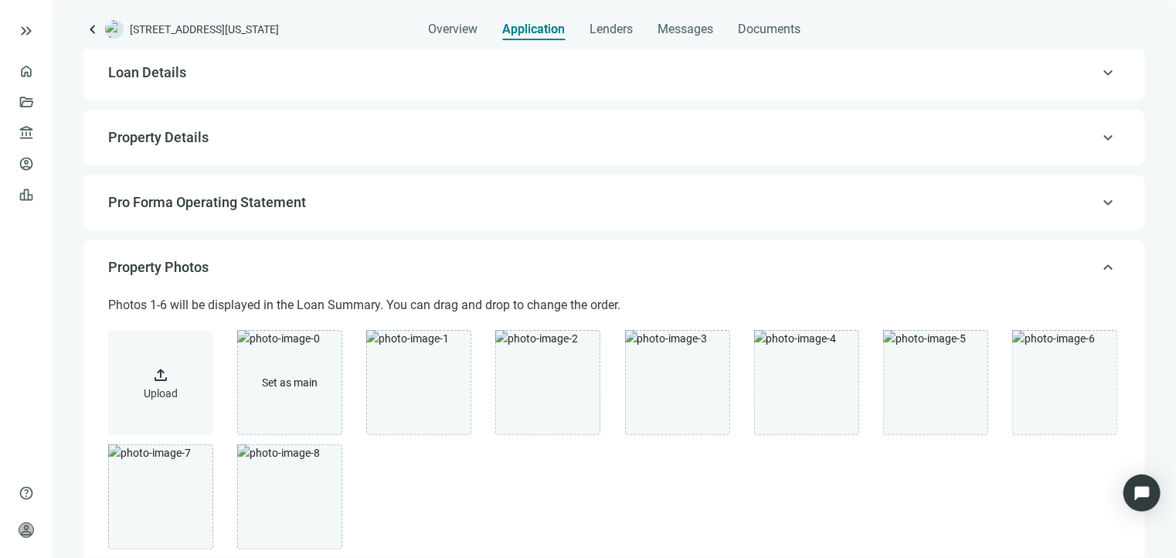
scroll to position [77, 0]
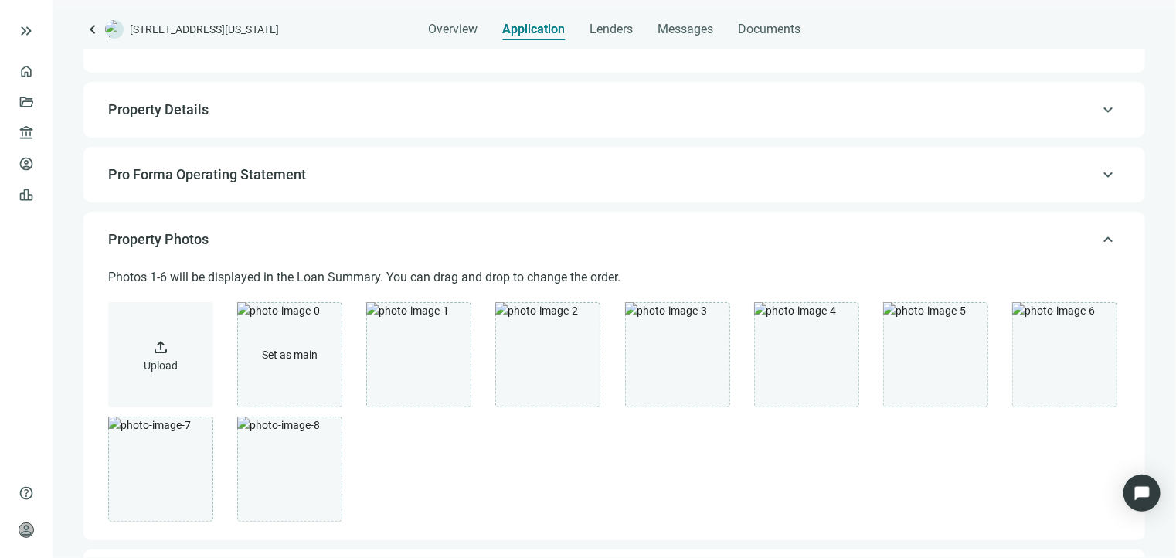
click at [1099, 240] on span "keyboard_arrow_up" at bounding box center [1108, 240] width 19 height 0
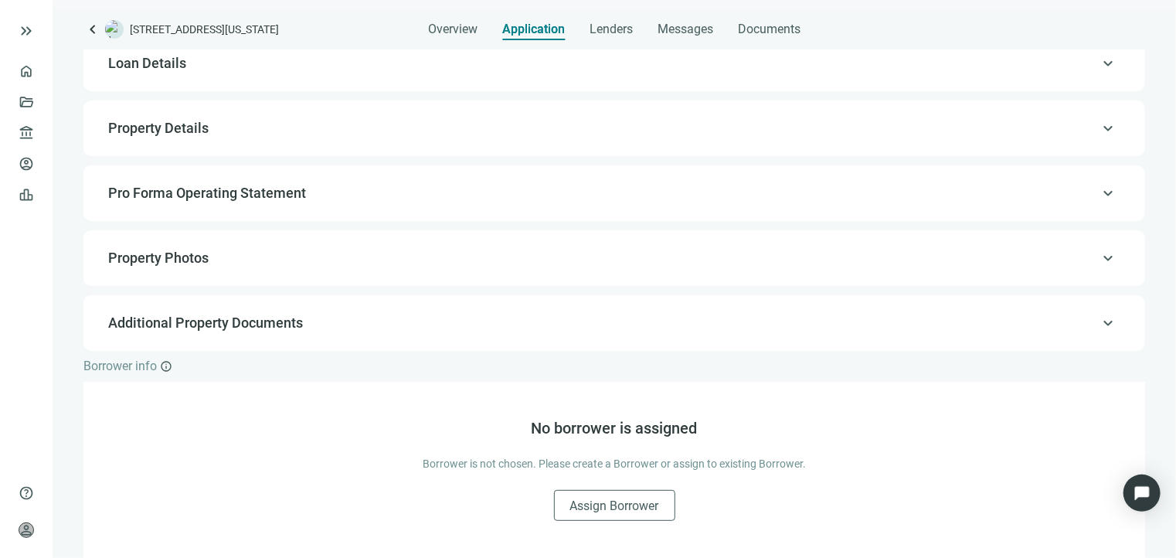
scroll to position [59, 0]
click at [202, 256] on span "Property Photos" at bounding box center [158, 258] width 100 height 16
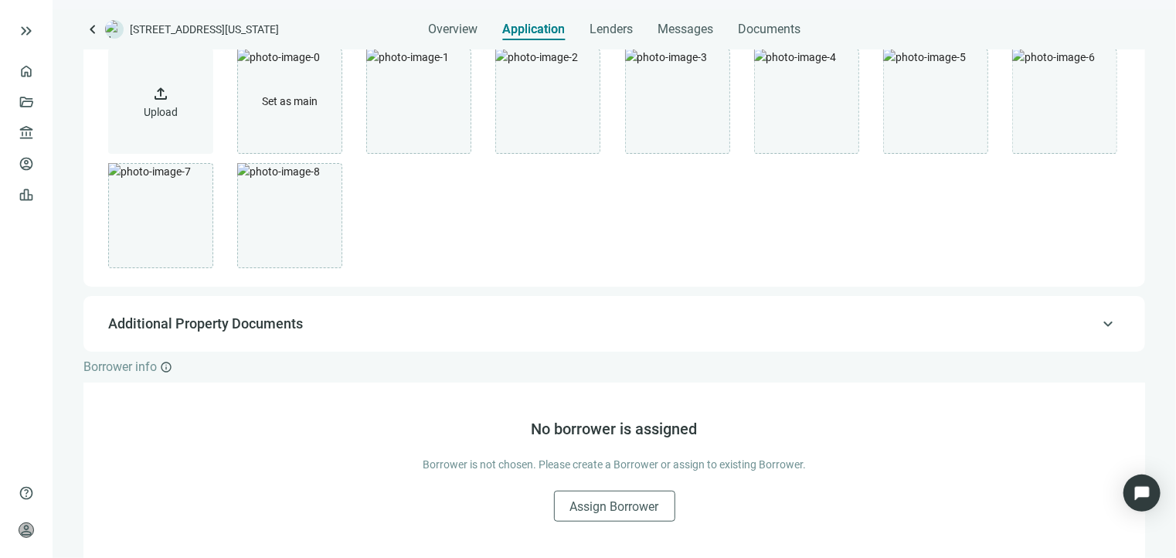
scroll to position [176, 0]
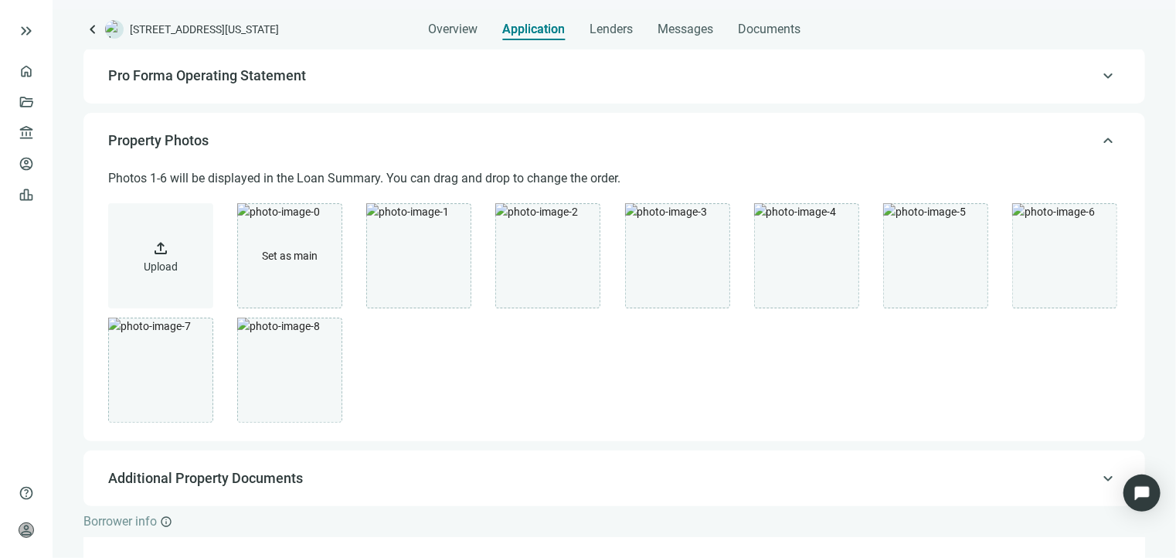
click at [1099, 141] on span "keyboard_arrow_up" at bounding box center [1108, 141] width 19 height 0
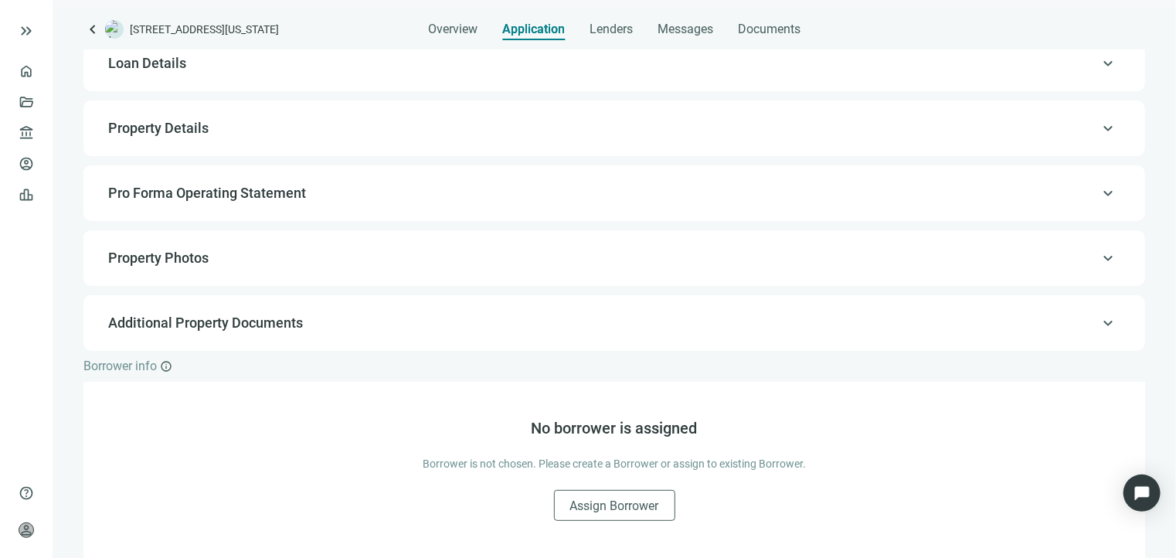
scroll to position [59, 0]
click at [335, 326] on span "Additional Property Documents" at bounding box center [612, 323] width 1009 height 19
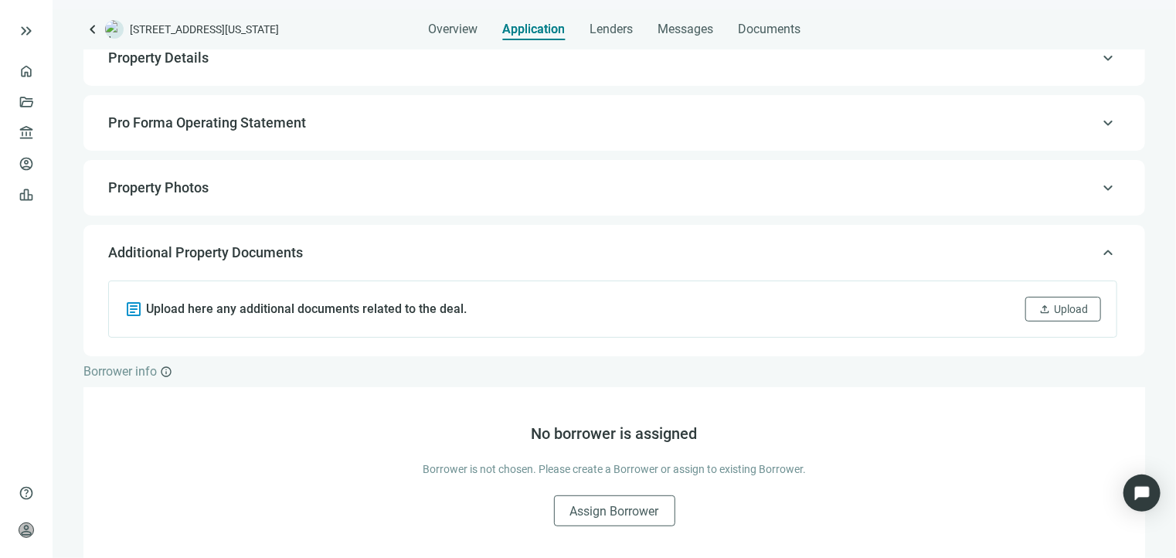
scroll to position [134, 0]
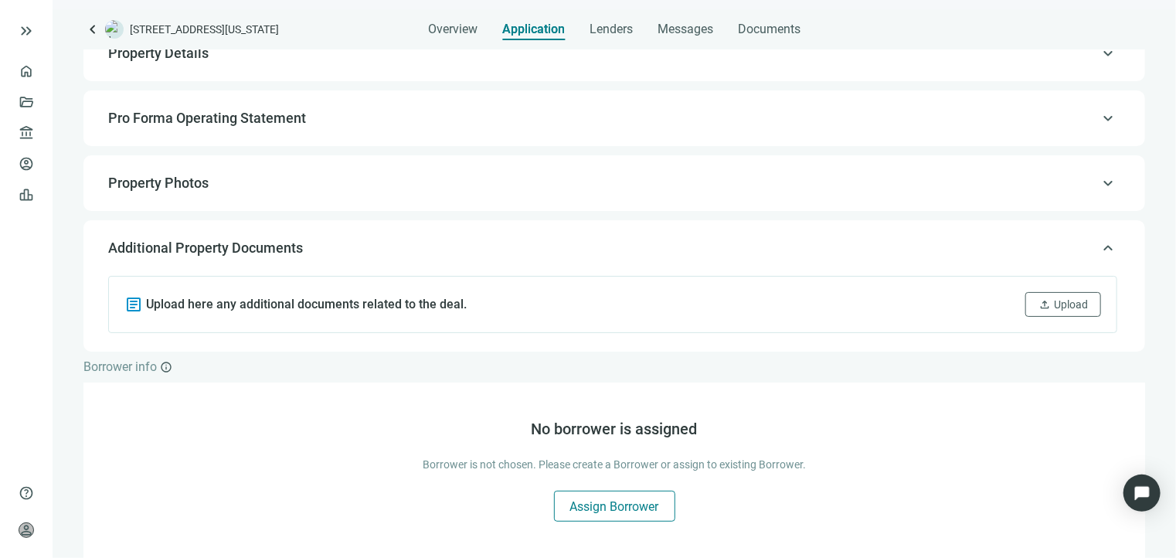
click at [630, 512] on span "Assign Borrower" at bounding box center [614, 506] width 89 height 15
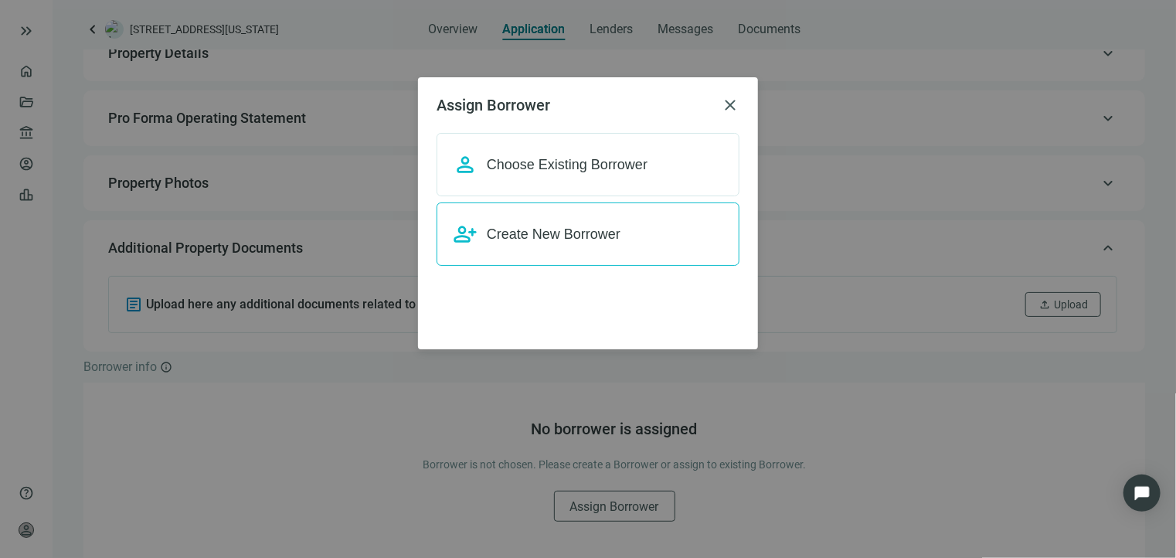
click at [532, 232] on span "Create New Borrower" at bounding box center [554, 233] width 134 height 15
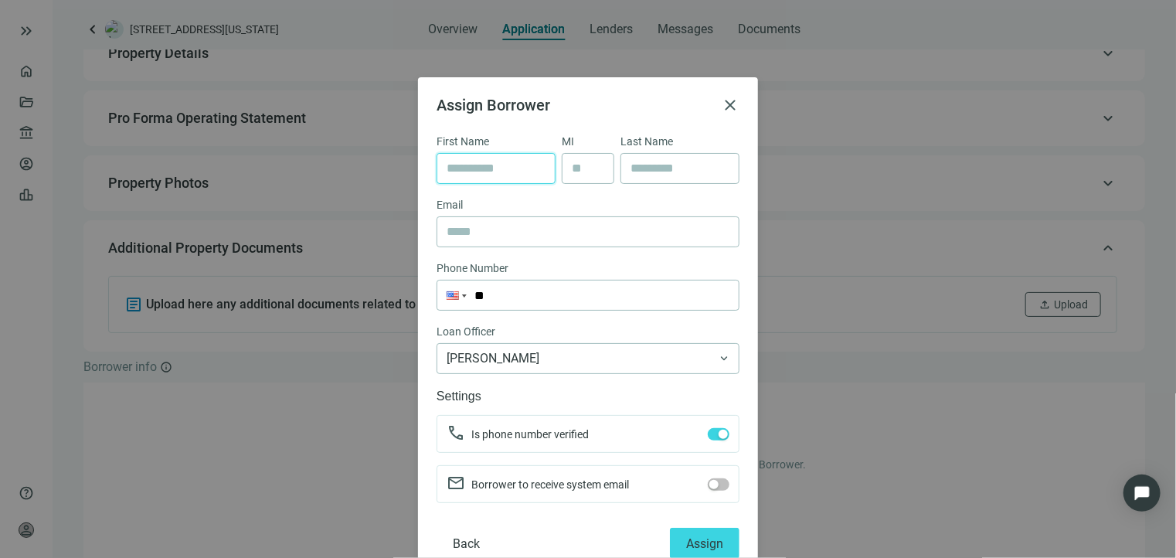
click at [473, 169] on input "text" at bounding box center [496, 168] width 99 height 29
paste input "**********"
type input "**********"
click at [648, 168] on input "text" at bounding box center [680, 168] width 99 height 29
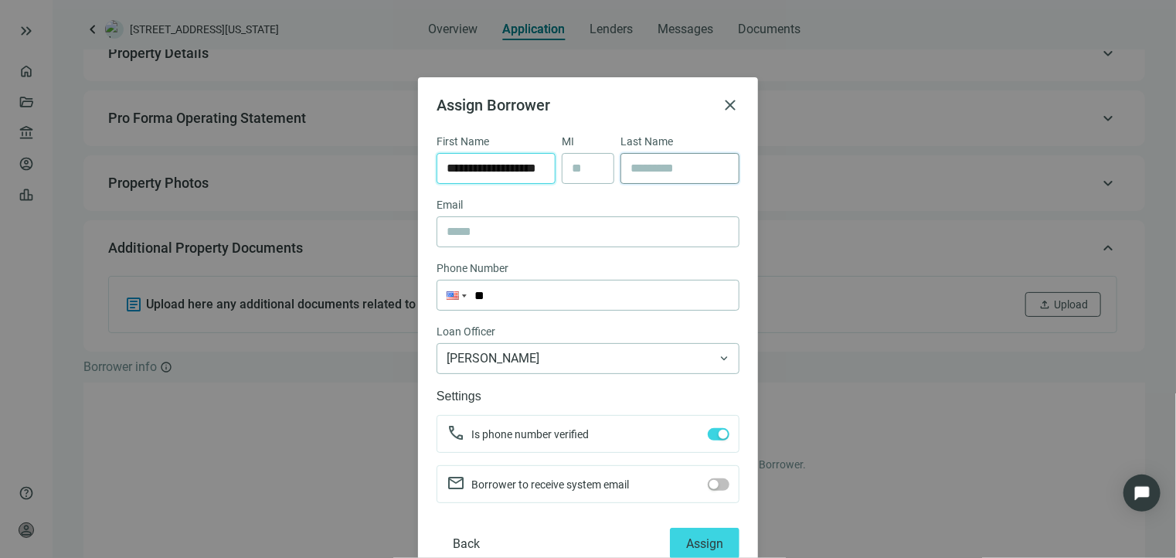
scroll to position [0, 0]
paste input "**********"
drag, startPoint x: 684, startPoint y: 168, endPoint x: 557, endPoint y: 167, distance: 126.7
click at [558, 167] on div "**********" at bounding box center [588, 164] width 303 height 63
type input "******"
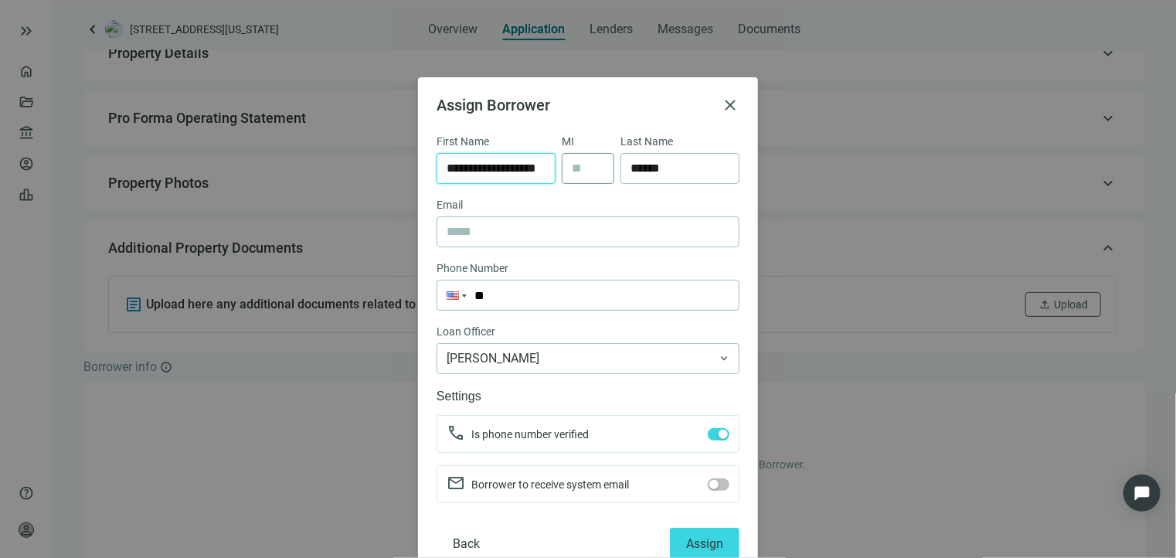
scroll to position [0, 5]
drag, startPoint x: 507, startPoint y: 165, endPoint x: 580, endPoint y: 165, distance: 72.6
click at [580, 165] on div "**********" at bounding box center [588, 164] width 303 height 63
click at [451, 169] on input "**********" at bounding box center [496, 168] width 99 height 29
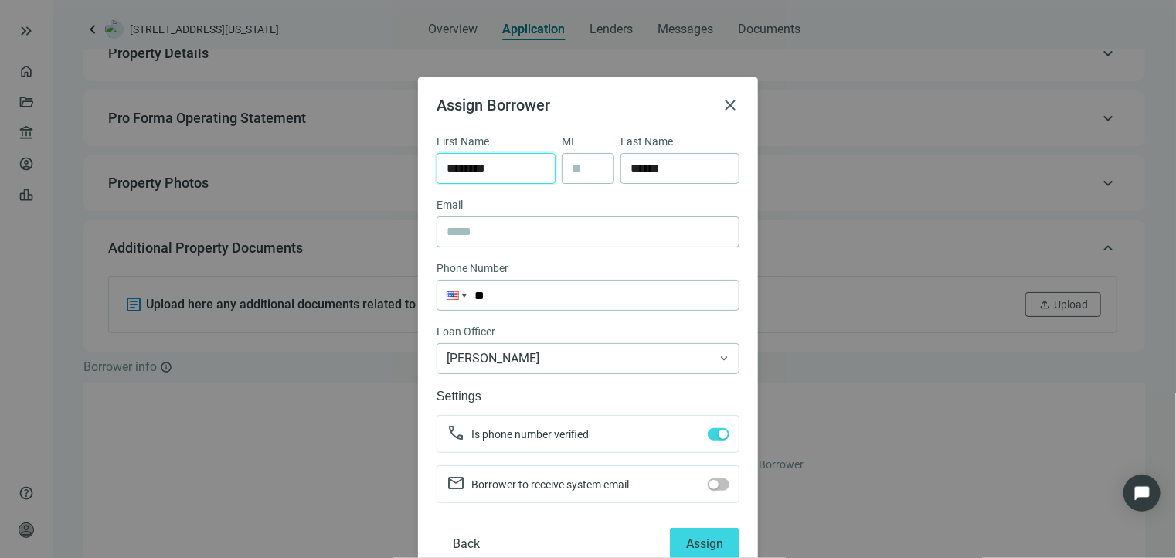
type input "********"
click at [488, 226] on input "text" at bounding box center [588, 231] width 283 height 29
paste input "**********"
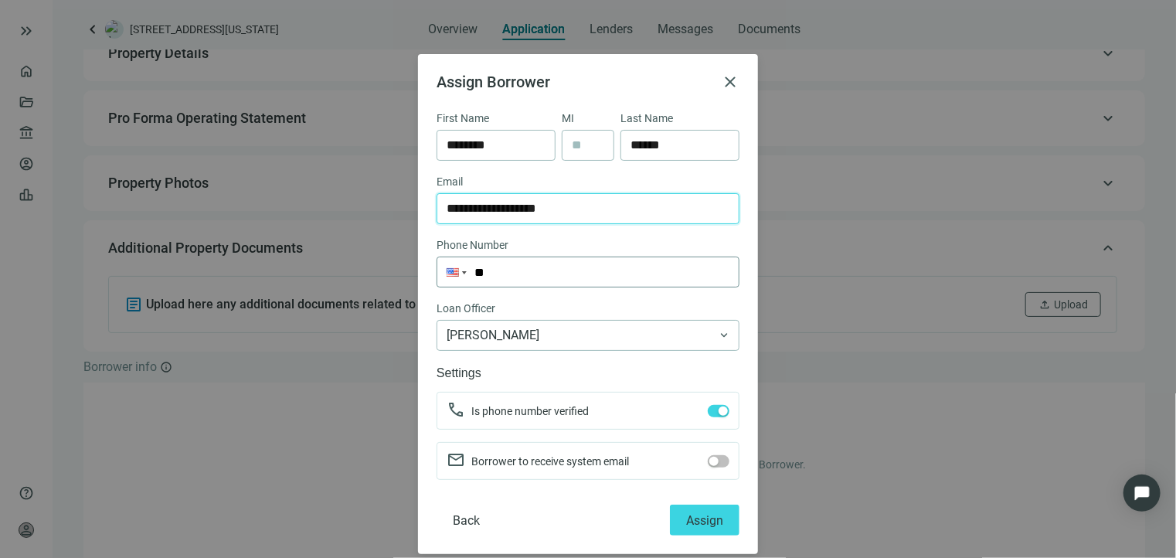
scroll to position [36, 0]
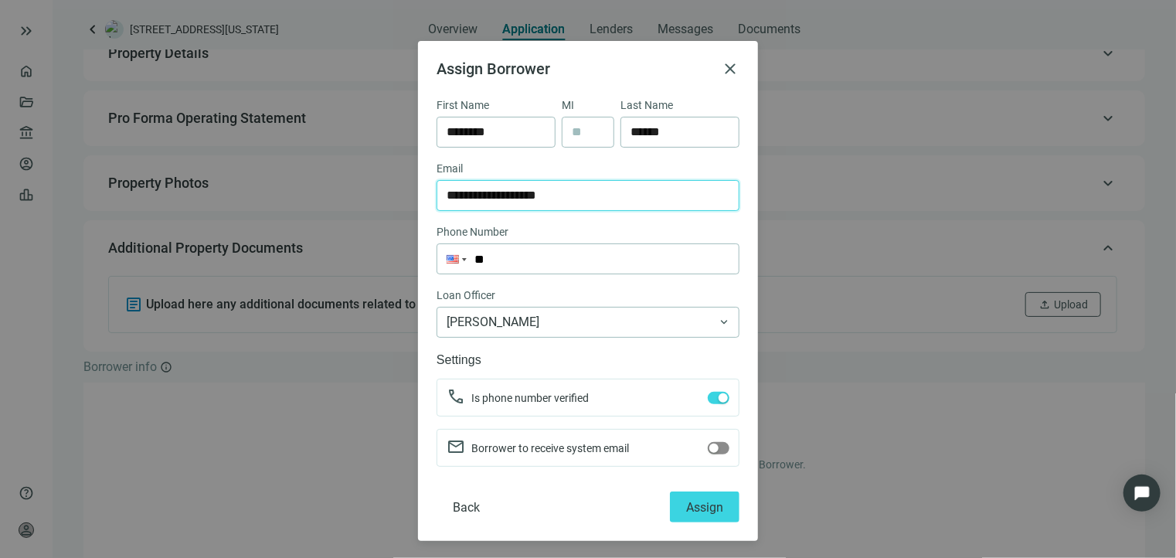
type input "**********"
click at [709, 444] on div "button" at bounding box center [713, 448] width 9 height 9
click at [537, 255] on input "**" at bounding box center [587, 258] width 301 height 29
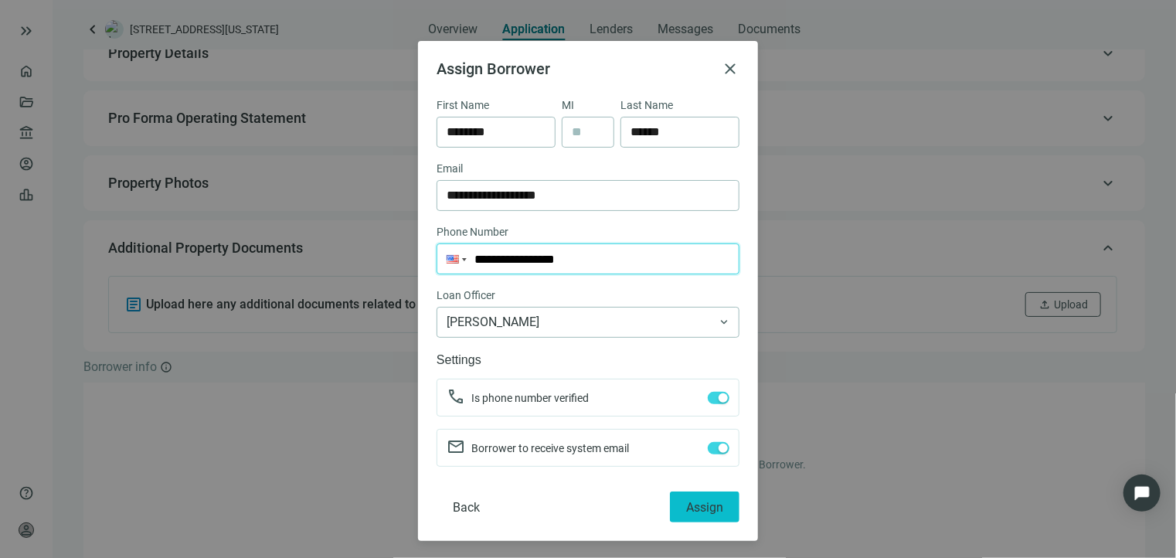
type input "**********"
click at [698, 505] on span "Assign" at bounding box center [704, 507] width 37 height 15
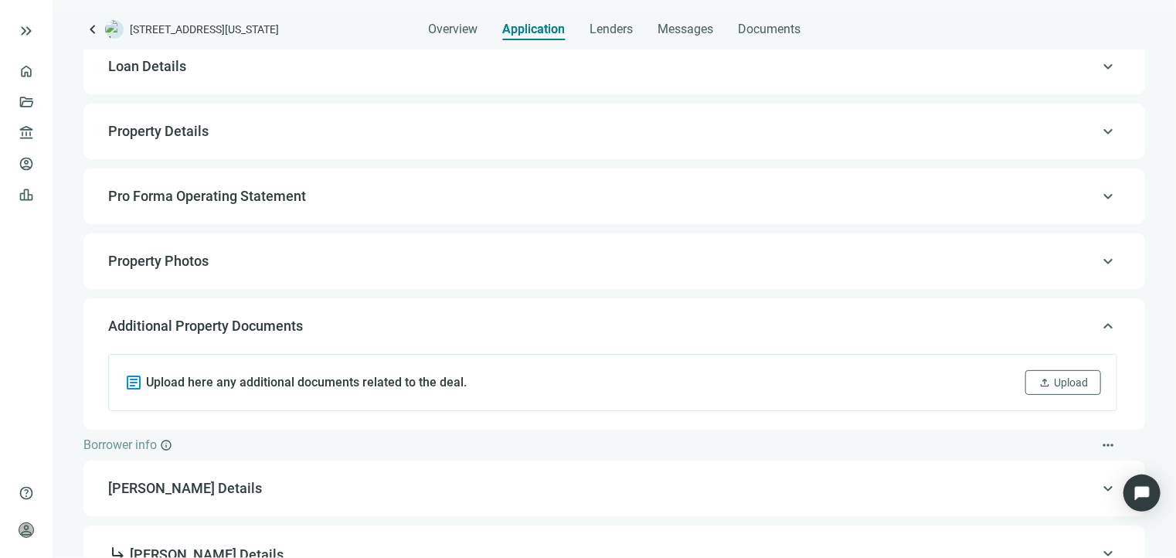
scroll to position [0, 0]
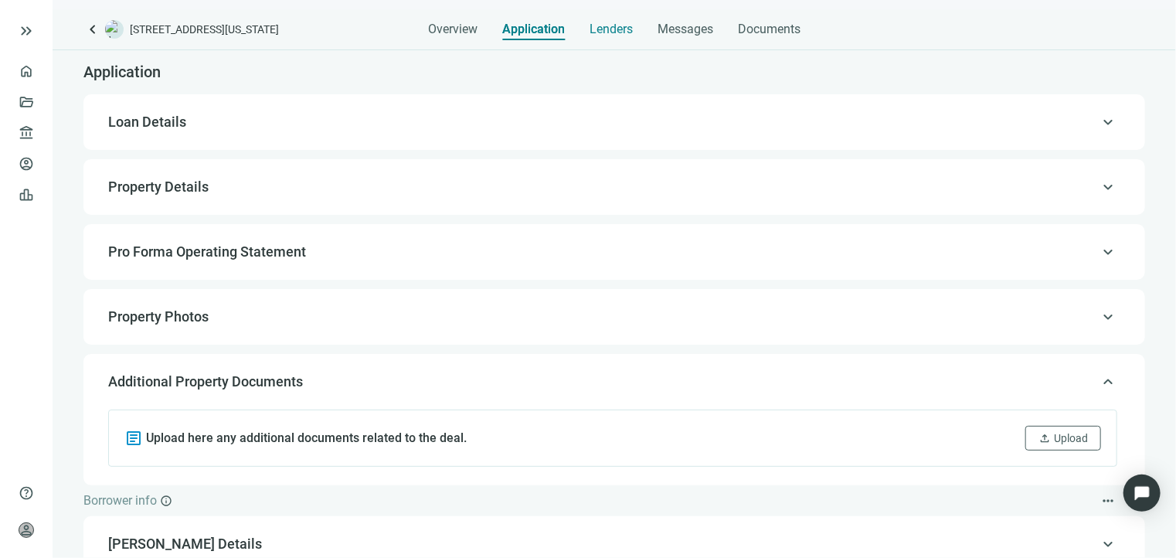
click at [622, 30] on span "Lenders" at bounding box center [611, 29] width 43 height 15
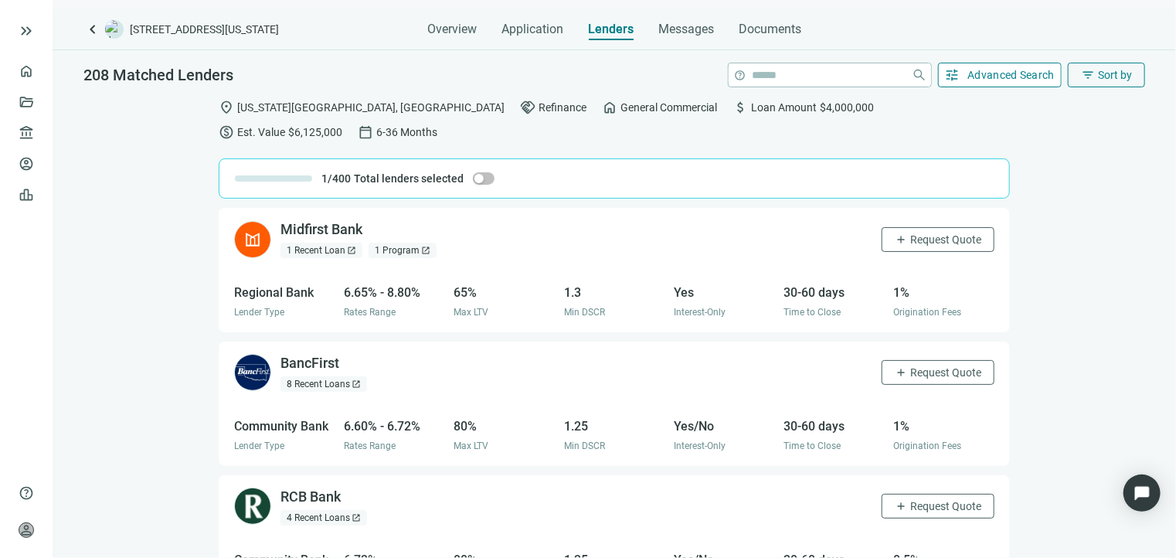
click at [974, 79] on span "Advanced Search" at bounding box center [1011, 75] width 87 height 12
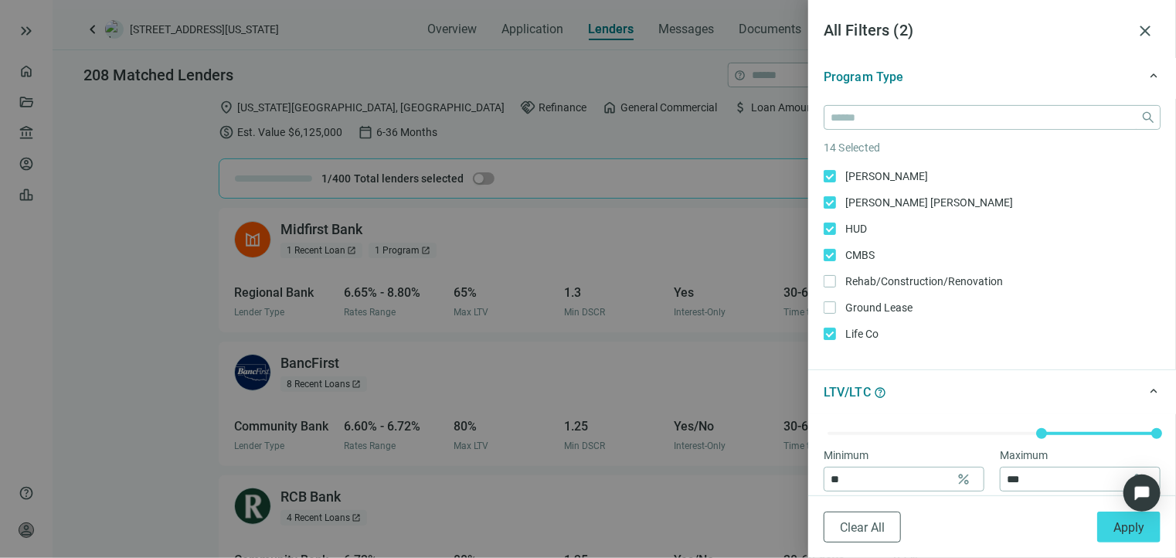
scroll to position [232, 0]
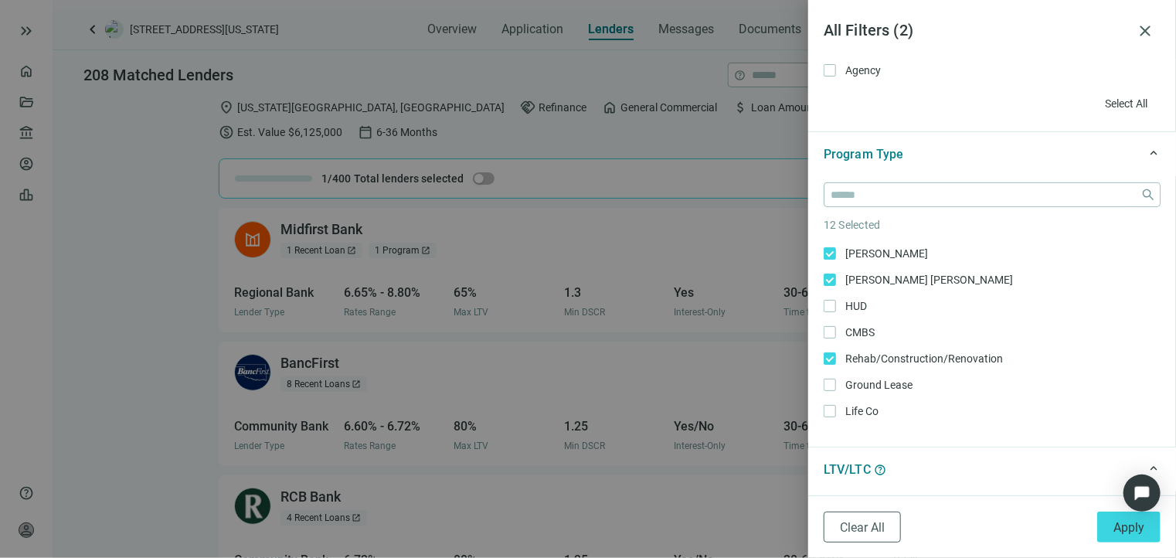
click at [822, 273] on div "close 12 Selected Long Term Rental Only Rental Portfolio/Blanket Loan Only SBA …" at bounding box center [992, 311] width 368 height 270
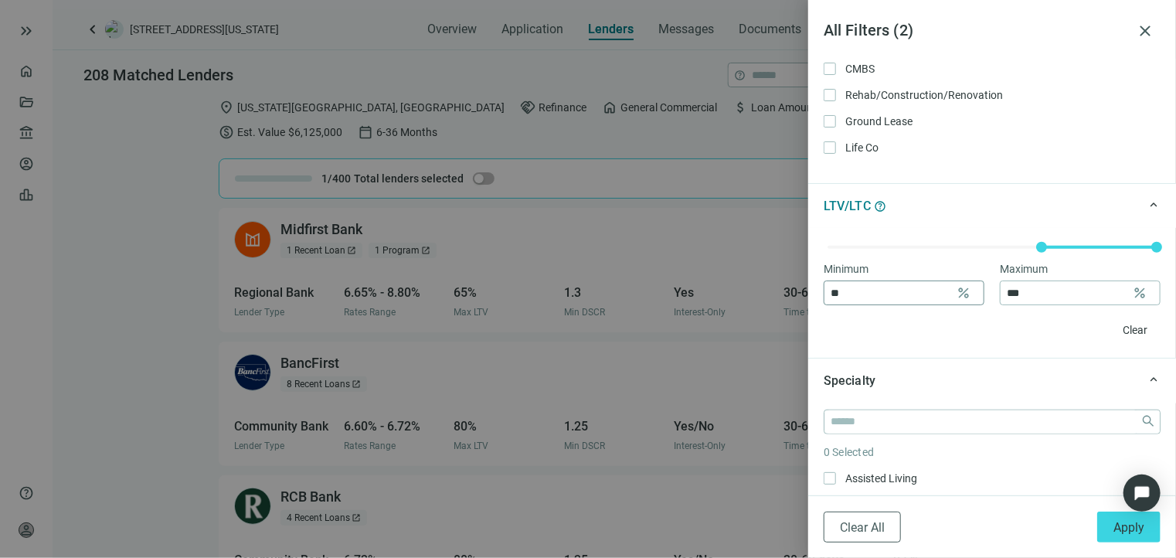
scroll to position [541, 0]
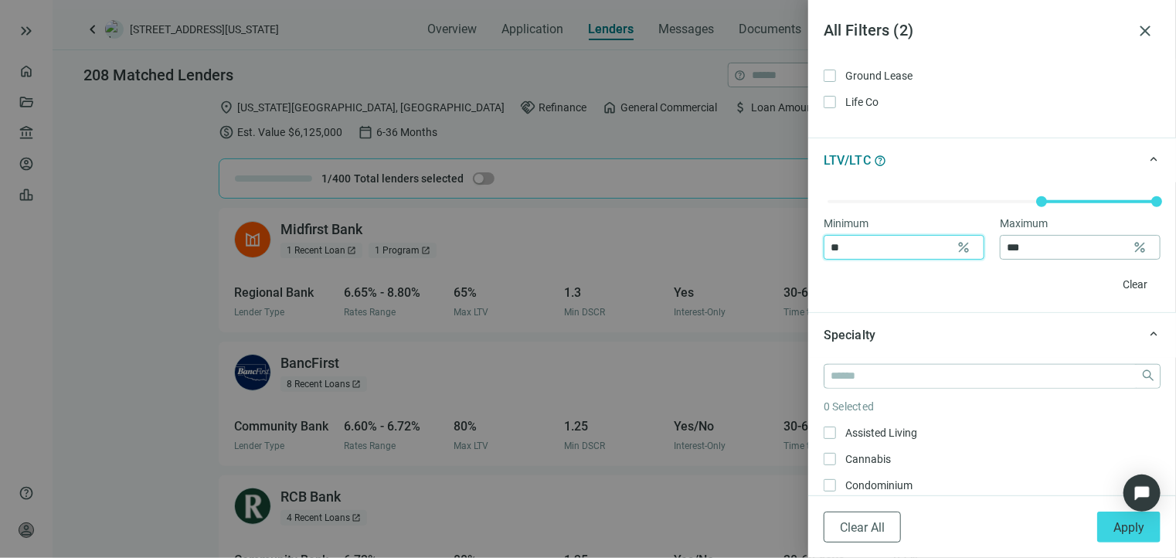
drag, startPoint x: 896, startPoint y: 249, endPoint x: 821, endPoint y: 253, distance: 75.8
click at [822, 253] on div "Minimum ** percent Maximum *** percent Clear" at bounding box center [992, 247] width 368 height 130
drag, startPoint x: 1022, startPoint y: 246, endPoint x: 986, endPoint y: 247, distance: 36.4
click at [986, 247] on div "Minimum ** percent Maximum *** percent" at bounding box center [992, 237] width 337 height 45
type input "**"
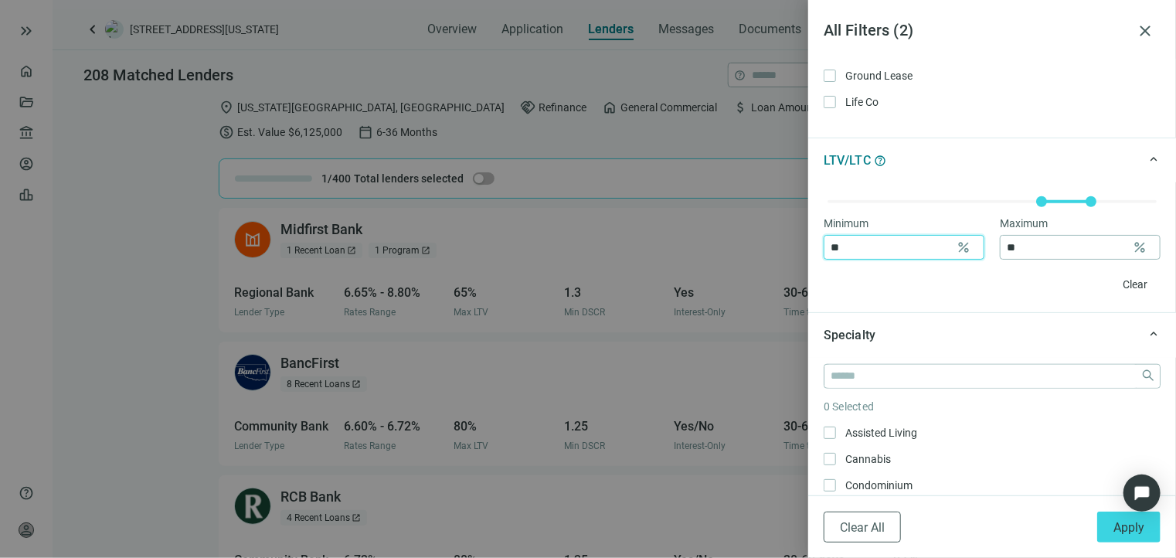
drag, startPoint x: 853, startPoint y: 247, endPoint x: 815, endPoint y: 247, distance: 37.9
click at [815, 247] on div "Minimum ** percent Maximum ** percent Clear" at bounding box center [992, 247] width 368 height 130
click at [974, 277] on div "Clear" at bounding box center [992, 284] width 337 height 25
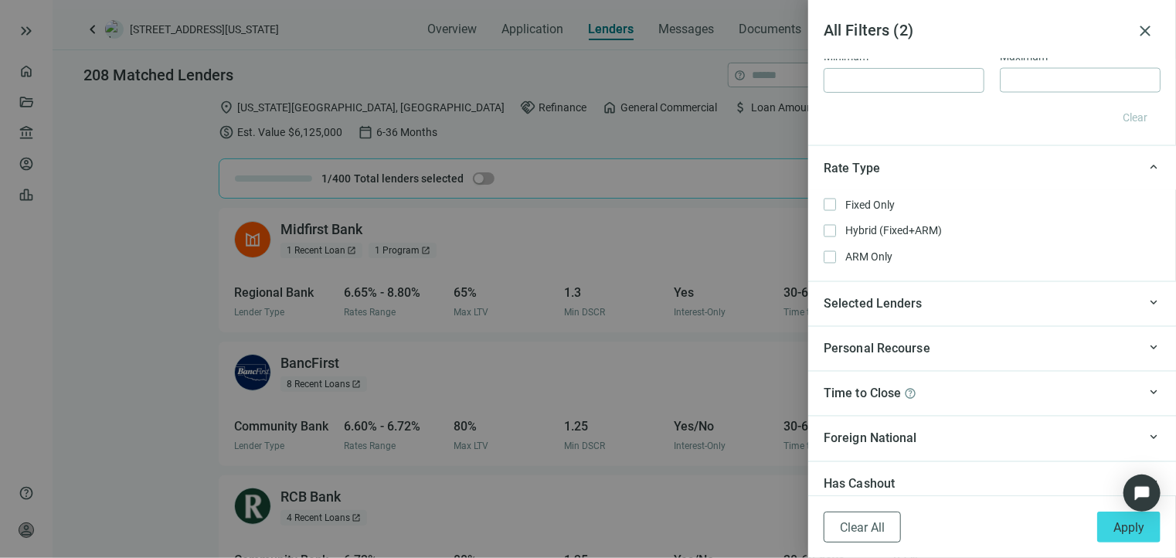
scroll to position [1314, 0]
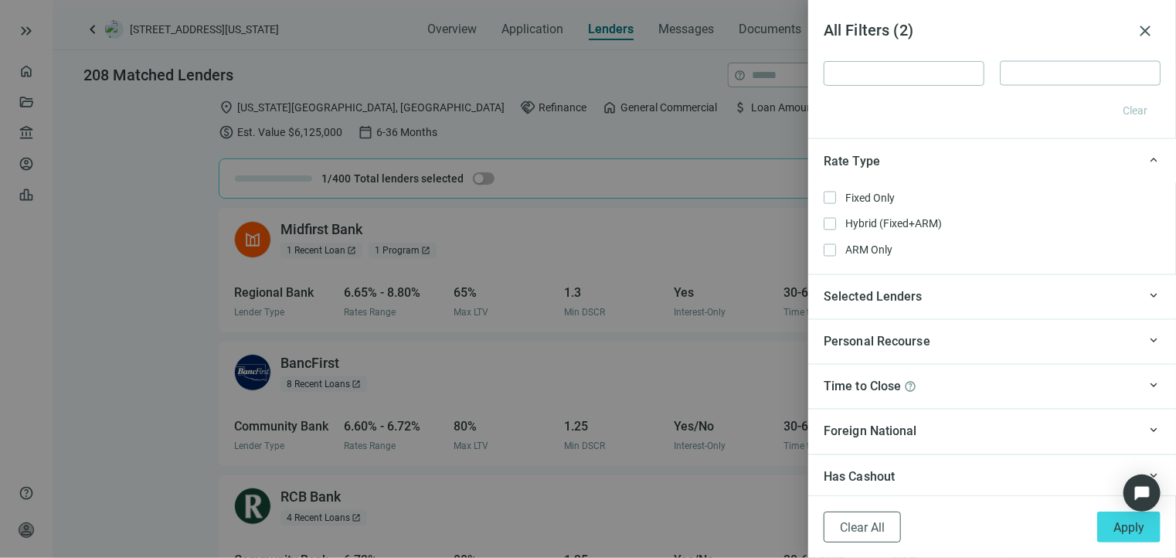
click at [961, 304] on div "Selected Lenders" at bounding box center [981, 296] width 314 height 19
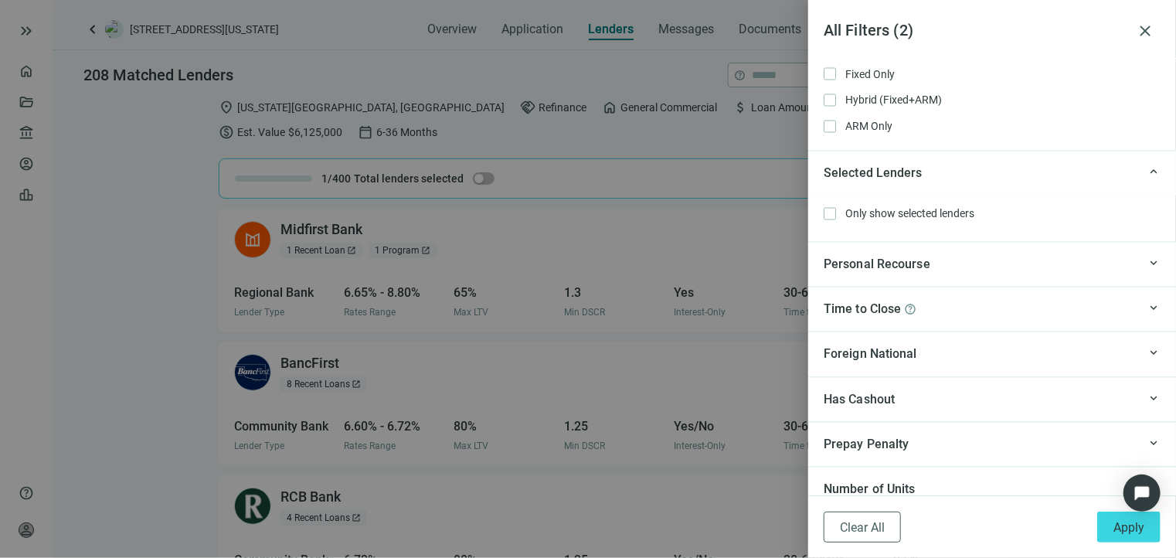
scroll to position [1451, 0]
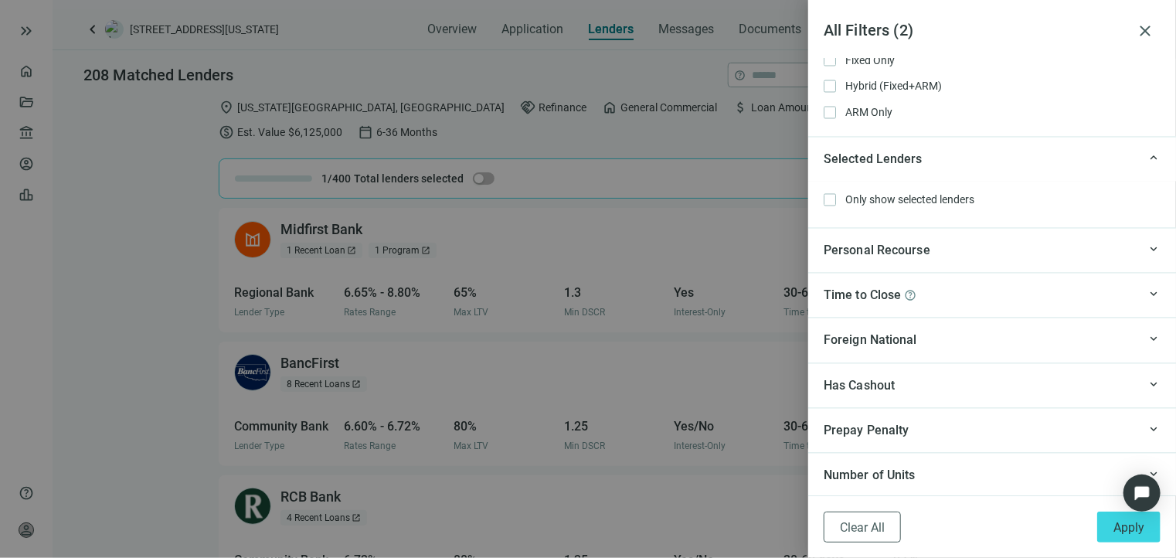
click at [954, 257] on div "Personal Recourse" at bounding box center [981, 250] width 314 height 19
click at [941, 337] on div "Time to Close help" at bounding box center [981, 341] width 314 height 19
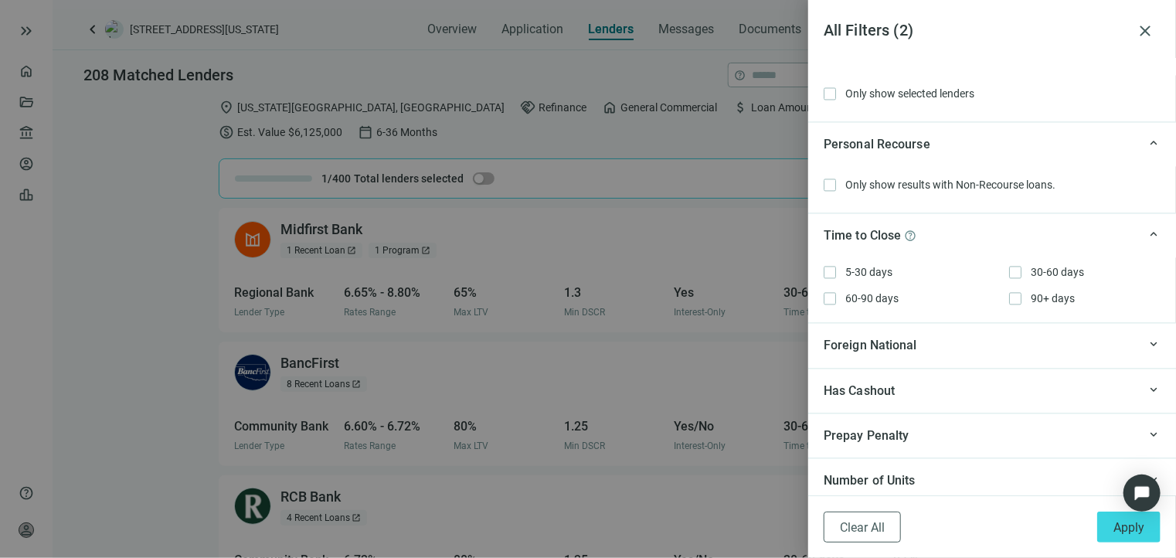
scroll to position [1563, 0]
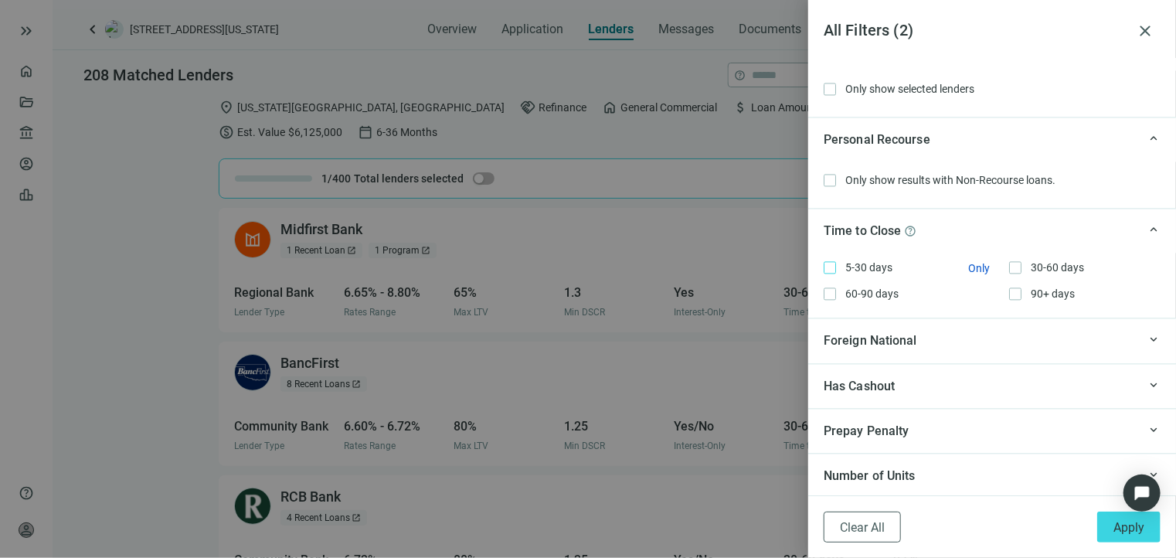
click at [878, 267] on span "5-30 days Only" at bounding box center [867, 267] width 63 height 17
click at [941, 468] on div "Number of Units" at bounding box center [981, 475] width 314 height 19
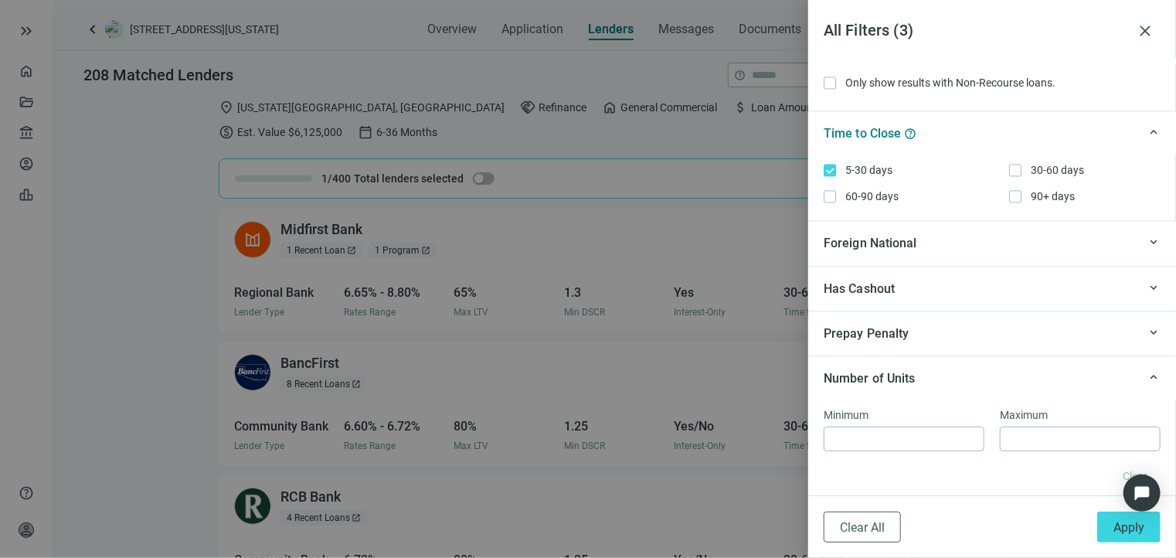
scroll to position [1666, 0]
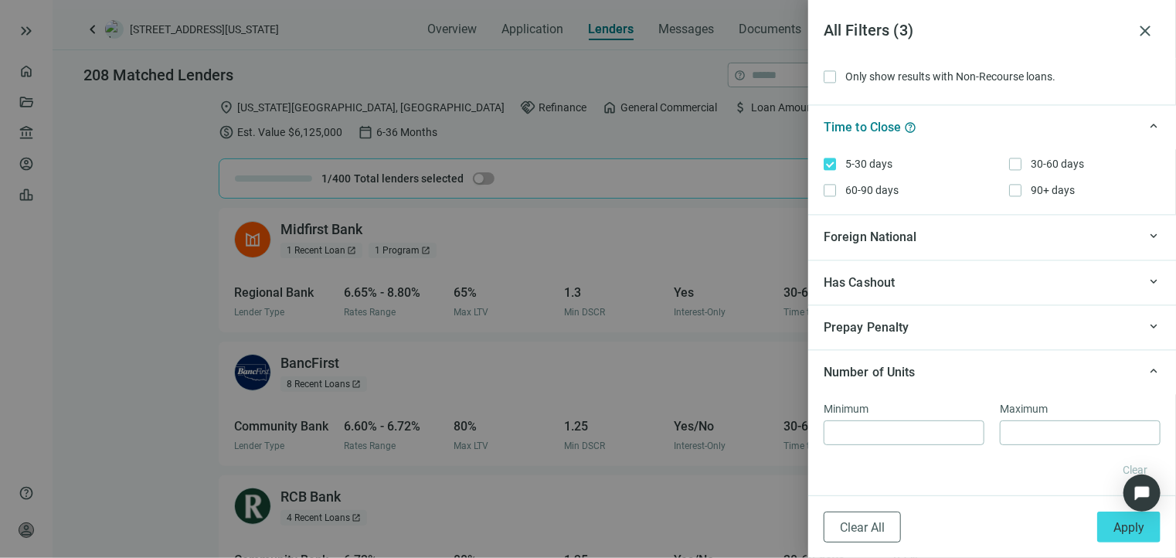
click at [944, 285] on div "Has Cashout" at bounding box center [981, 282] width 314 height 19
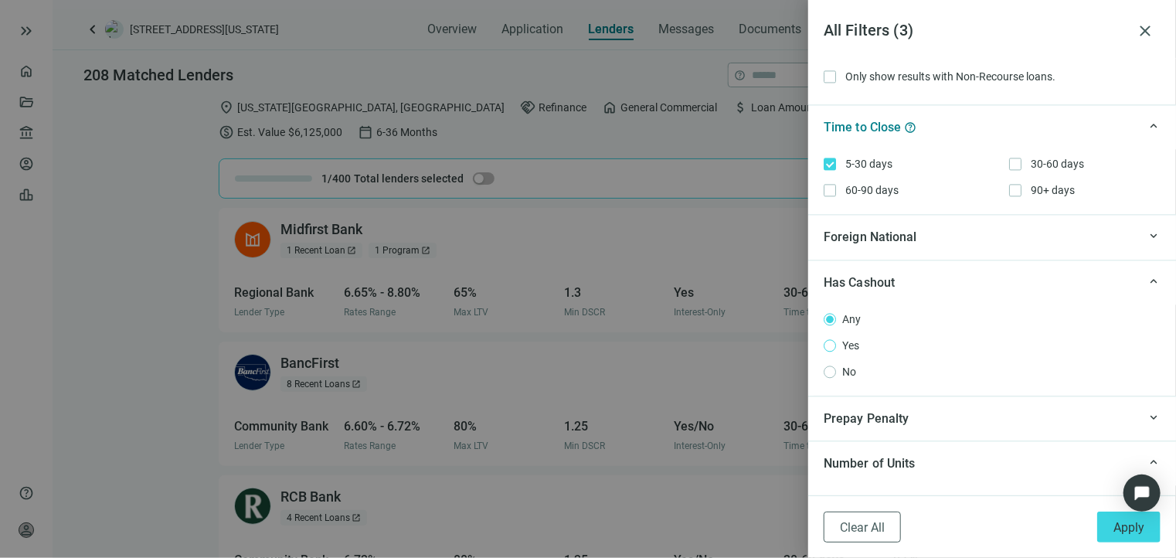
click at [847, 338] on span "Yes" at bounding box center [850, 345] width 29 height 17
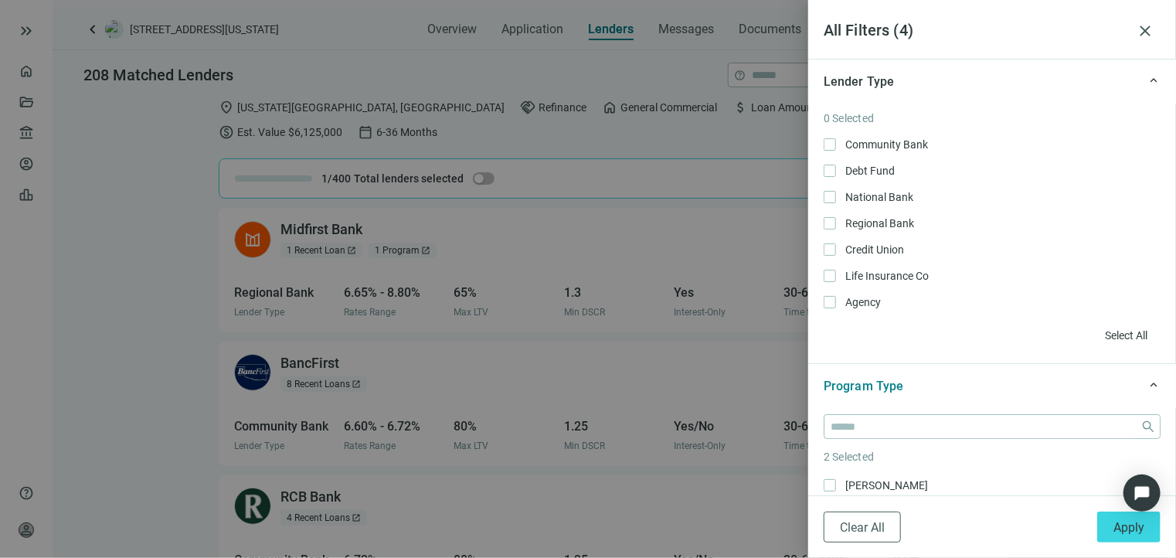
scroll to position [0, 0]
click at [1119, 525] on span "Apply" at bounding box center [1129, 527] width 31 height 15
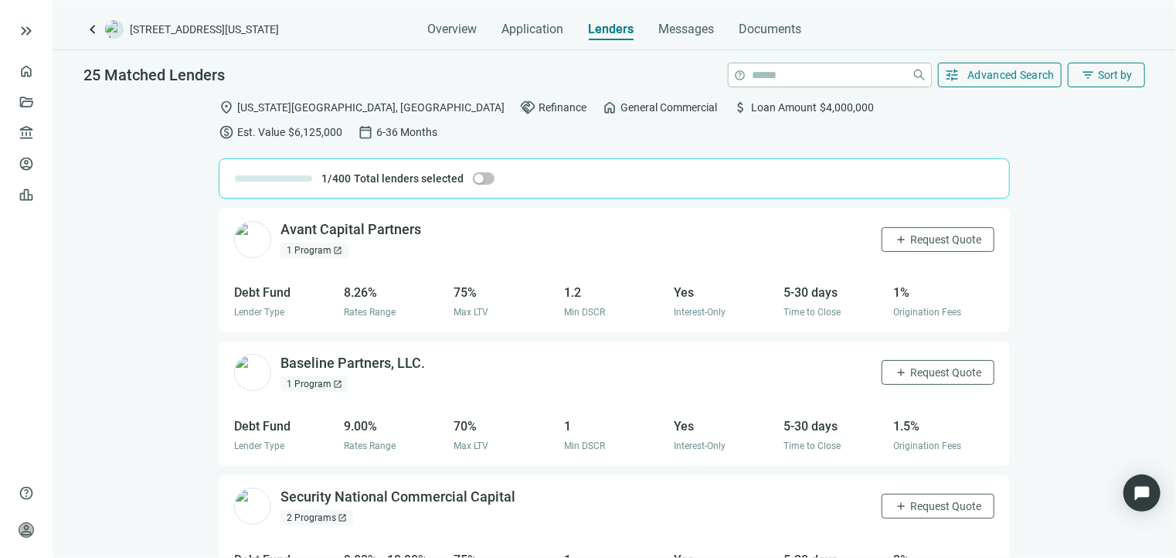
click at [316, 243] on div "1 Program open_in_new" at bounding box center [315, 250] width 68 height 15
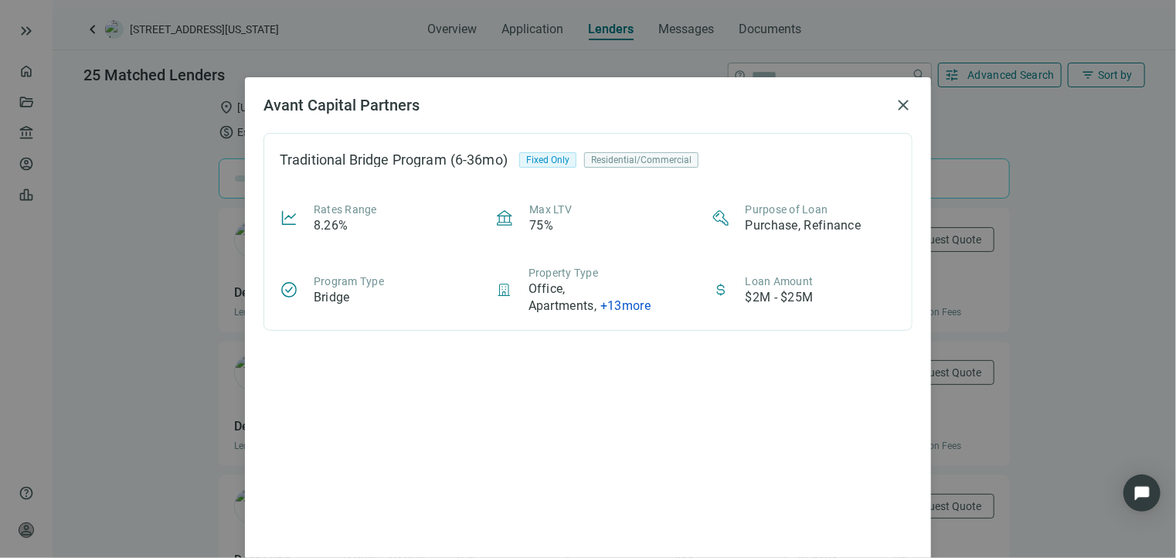
click at [628, 307] on span "+ 13 more" at bounding box center [625, 305] width 50 height 15
click at [645, 239] on div "Rates Range 8.26% Max LTV 75% Purpose of Loan Purchase, Refinance Program Type …" at bounding box center [588, 258] width 617 height 113
click at [910, 98] on div "Avant Capital Partners close Traditional Bridge Program (6-36mo) Fixed Only Res…" at bounding box center [588, 337] width 686 height 521
click at [897, 107] on span "close" at bounding box center [903, 105] width 19 height 19
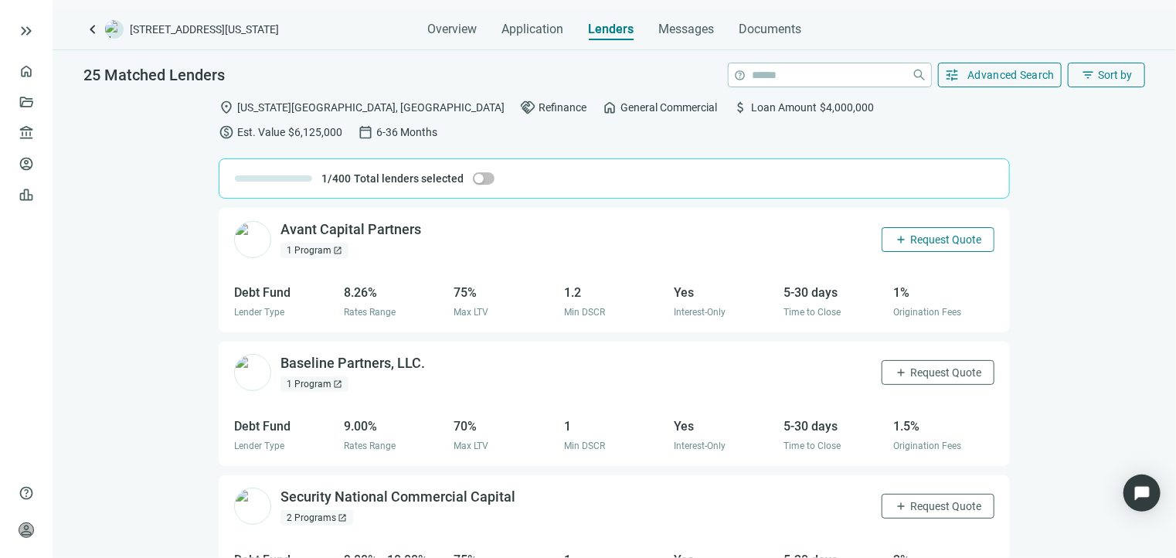
click at [924, 233] on span "Request Quote" at bounding box center [945, 239] width 71 height 12
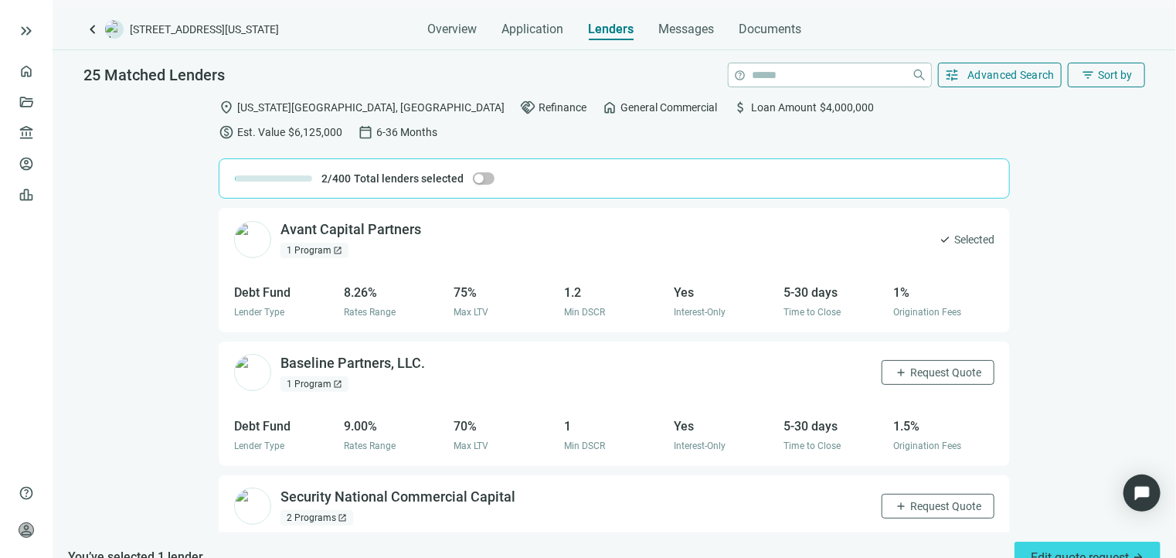
click at [325, 376] on div "1 Program open_in_new" at bounding box center [315, 383] width 68 height 15
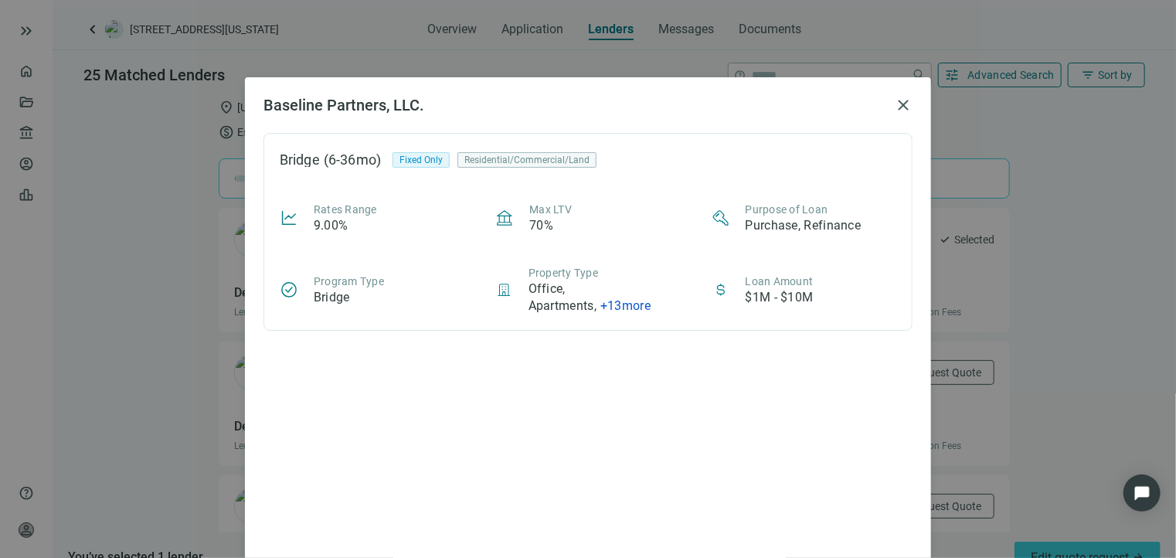
click at [643, 304] on span "+ 13 more" at bounding box center [625, 305] width 50 height 15
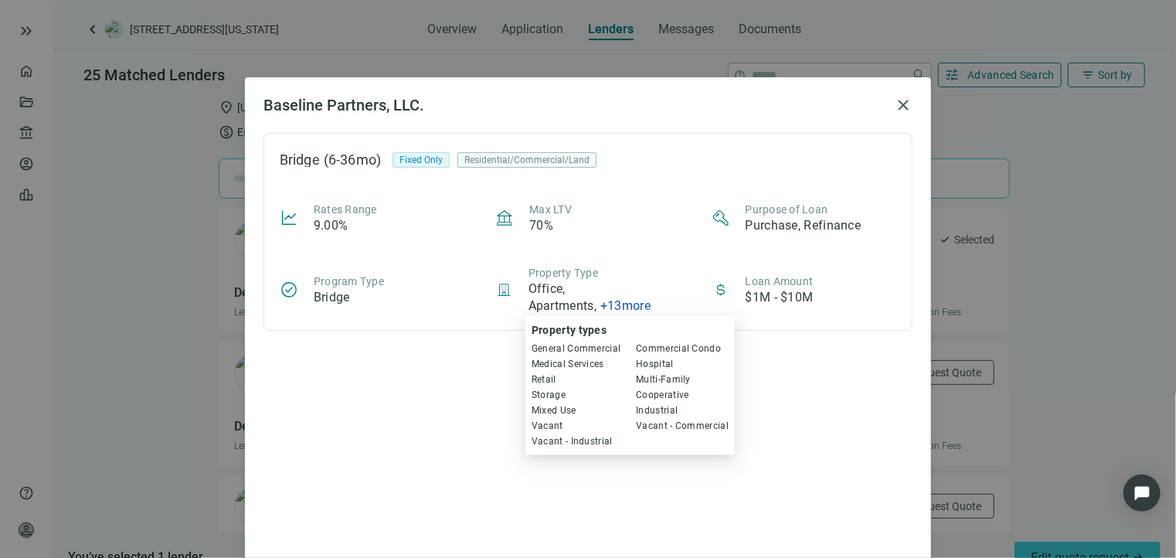
click at [665, 180] on div "Bridge (6-36mo) Fixed Only Residential/Commercial/Land Rates Range 9.00% Max LT…" at bounding box center [588, 232] width 649 height 198
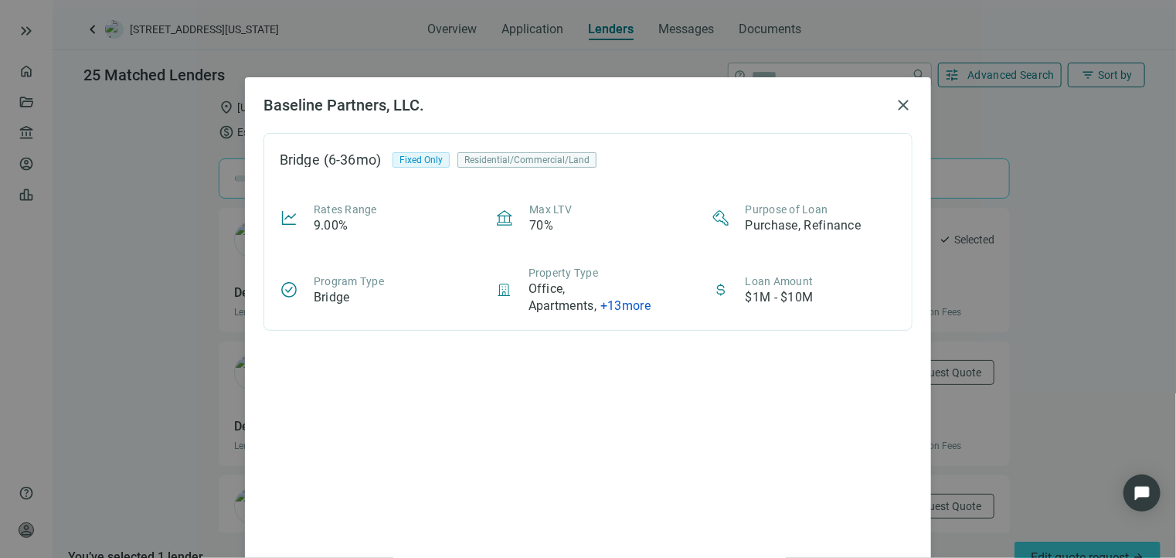
click at [623, 304] on span "+ 13 more Property types General Commercial Commercial Condo Medical Services H…" at bounding box center [625, 305] width 50 height 15
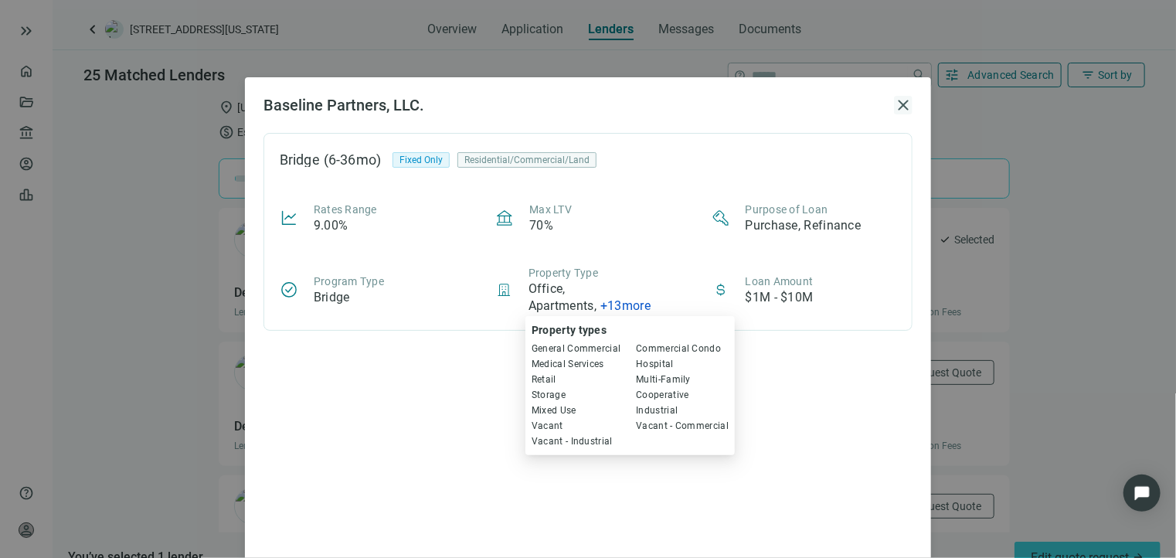
click at [894, 100] on span "close" at bounding box center [903, 105] width 19 height 19
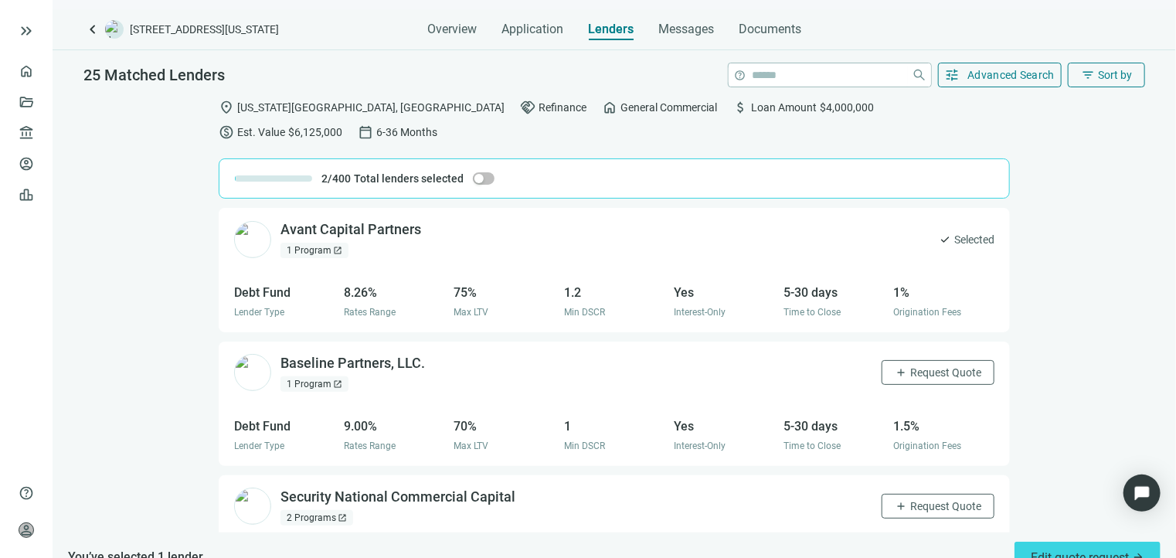
click at [327, 243] on div "1 Program open_in_new" at bounding box center [315, 250] width 68 height 15
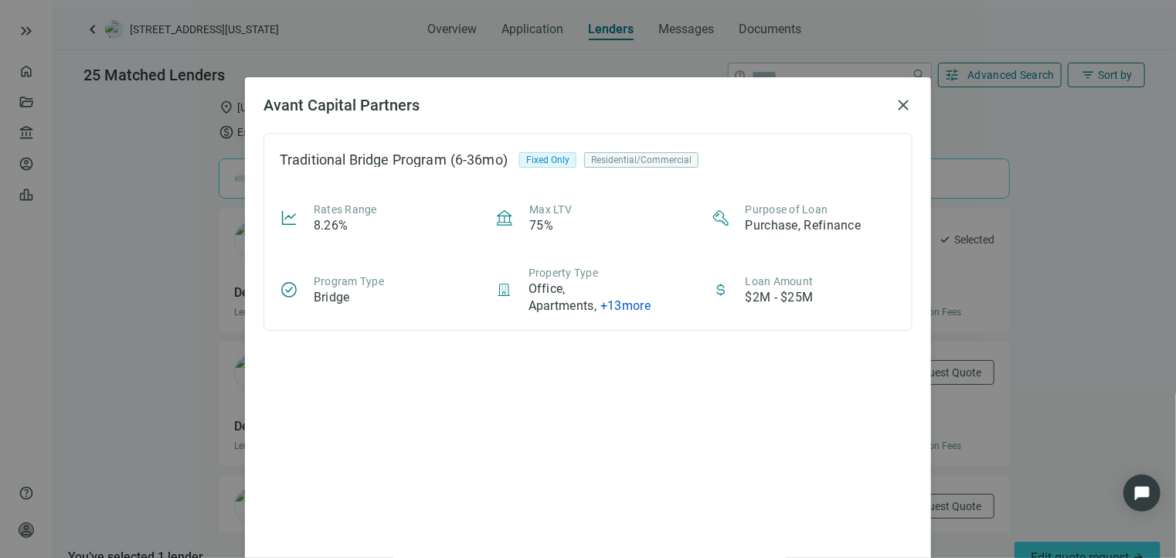
click at [638, 304] on span "+ 13 more" at bounding box center [625, 305] width 50 height 15
click at [894, 109] on span "close" at bounding box center [903, 105] width 19 height 19
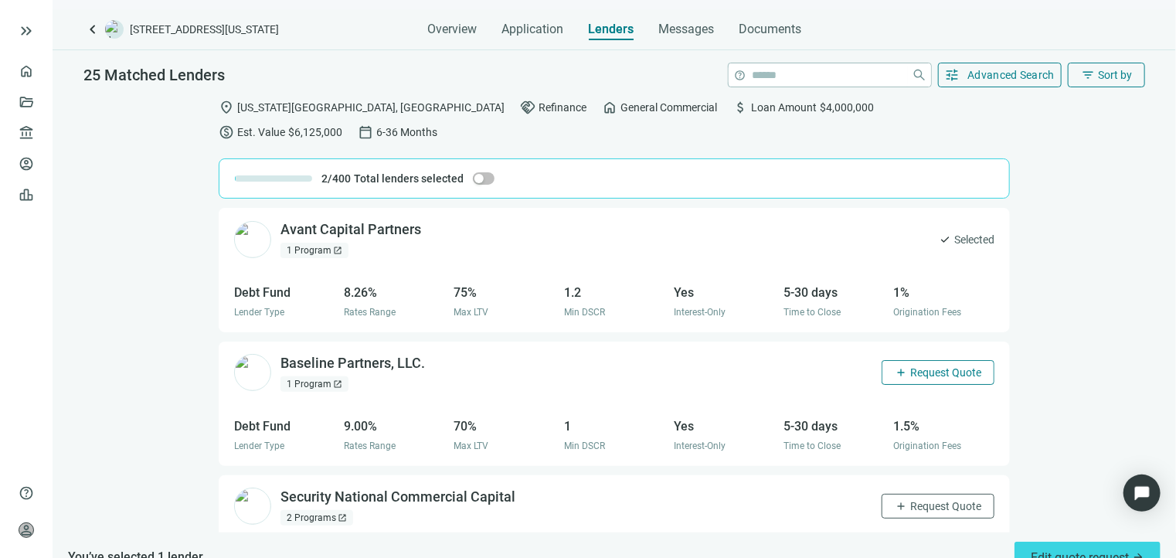
click at [918, 366] on span "Request Quote" at bounding box center [945, 372] width 71 height 12
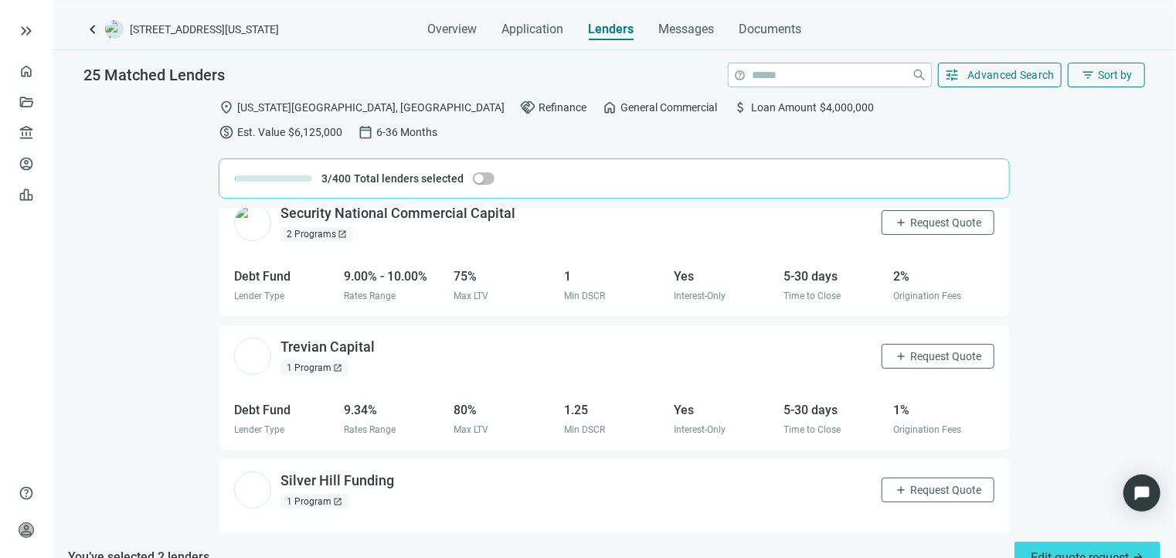
scroll to position [309, 0]
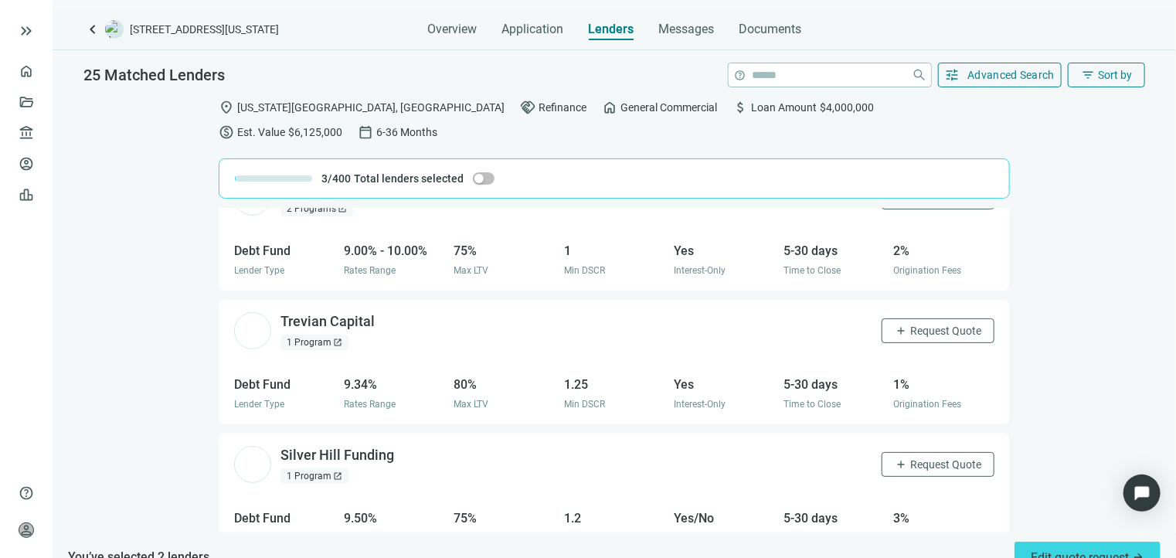
click at [333, 338] on span "open_in_new" at bounding box center [337, 342] width 9 height 9
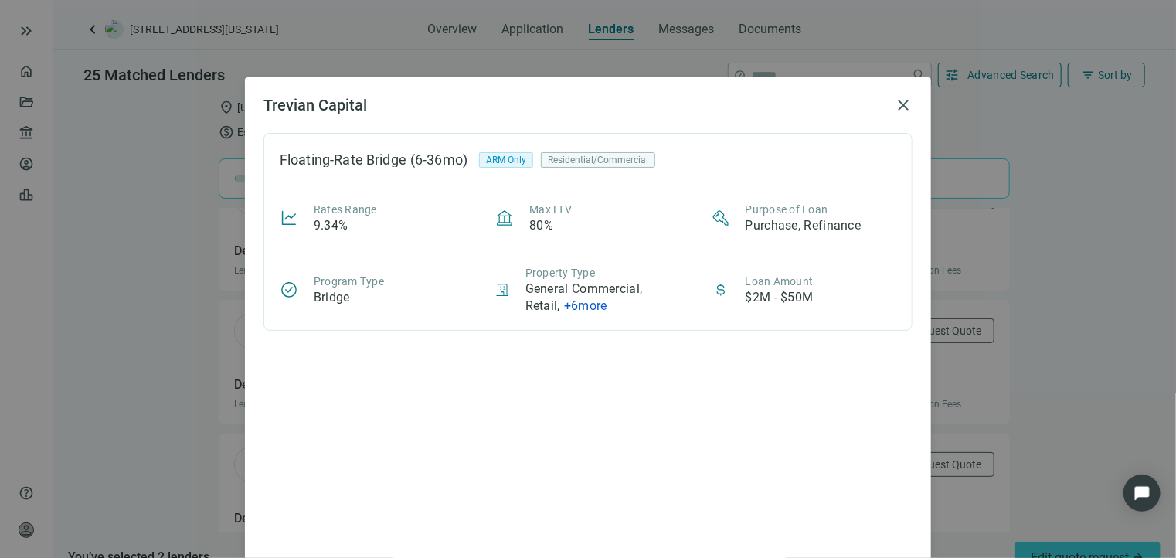
click at [590, 301] on span "+ 6 more" at bounding box center [585, 305] width 43 height 15
click at [898, 98] on span "close" at bounding box center [903, 105] width 19 height 19
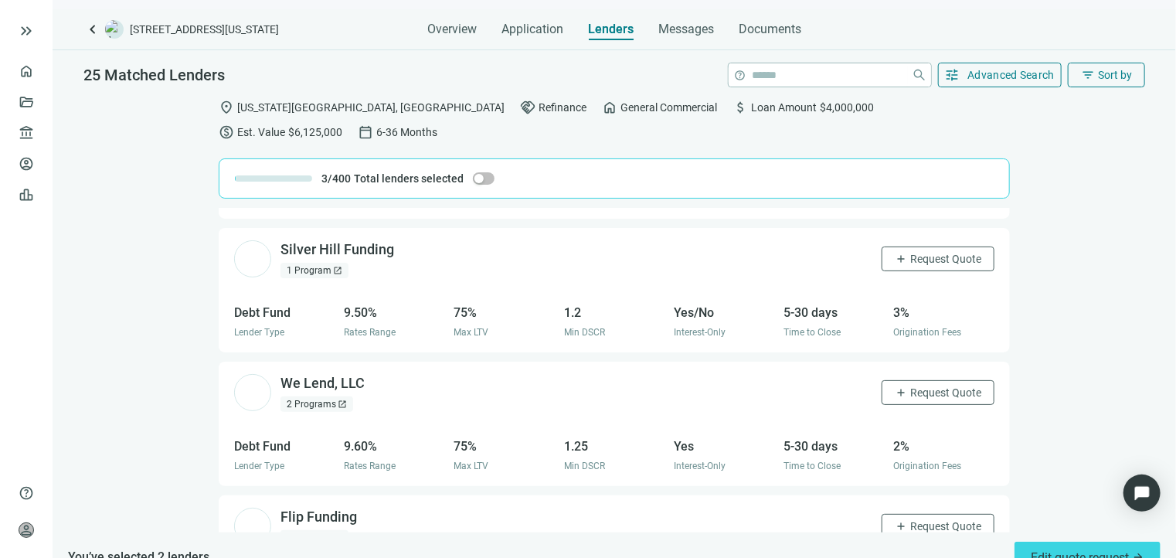
scroll to position [541, 0]
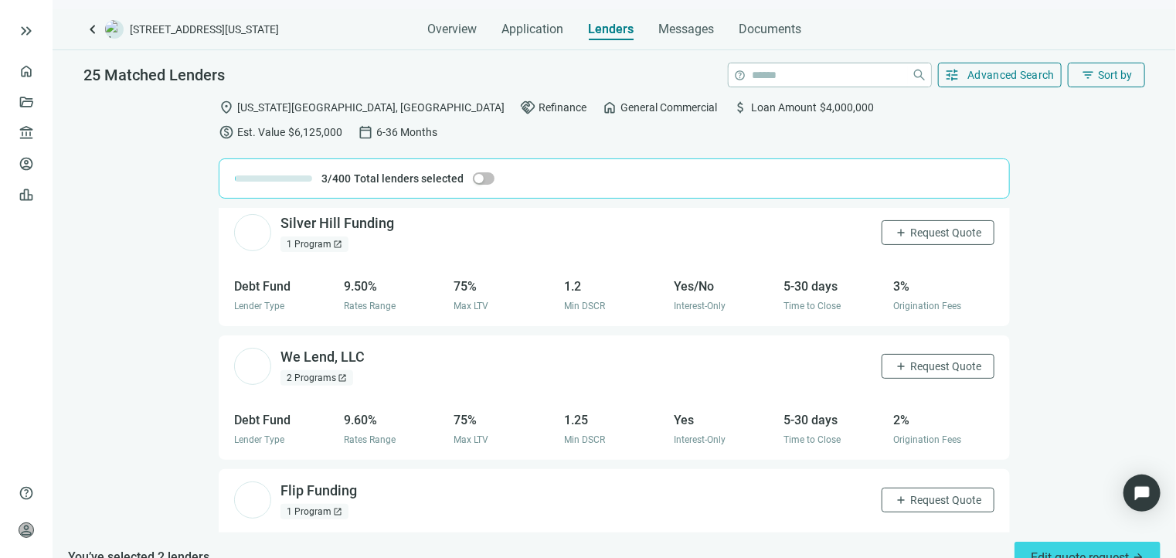
click at [337, 240] on span "open_in_new" at bounding box center [337, 244] width 9 height 9
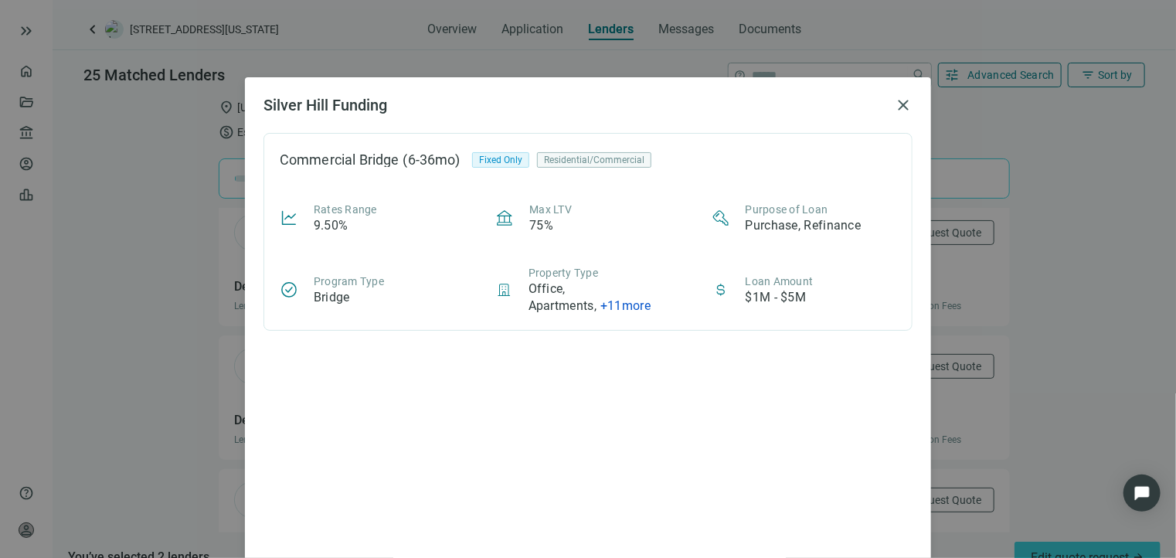
click at [625, 300] on span "+ 11 more" at bounding box center [625, 305] width 50 height 15
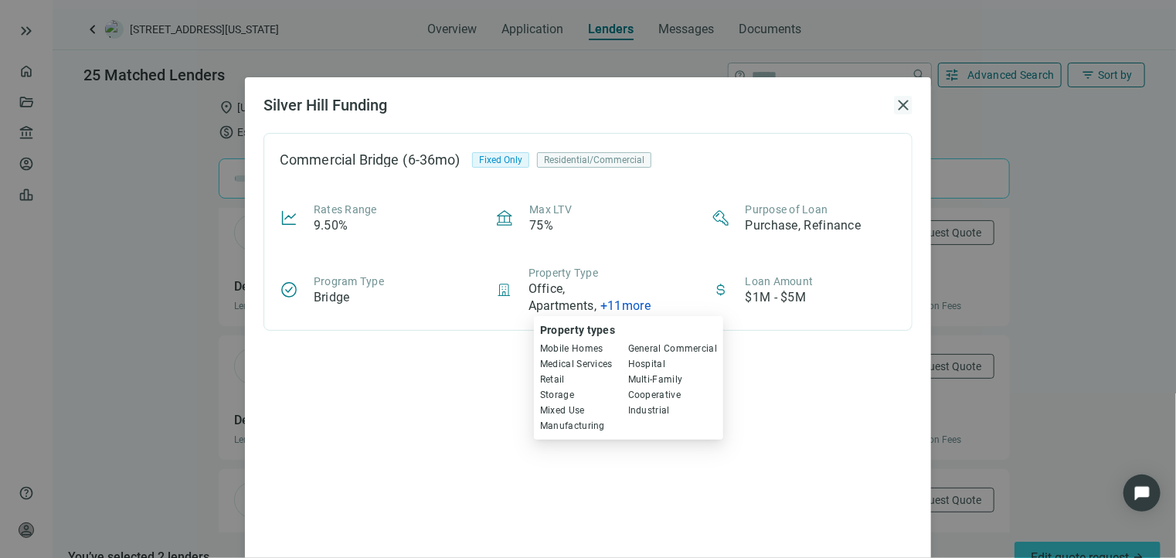
click at [902, 104] on span "close" at bounding box center [903, 105] width 19 height 19
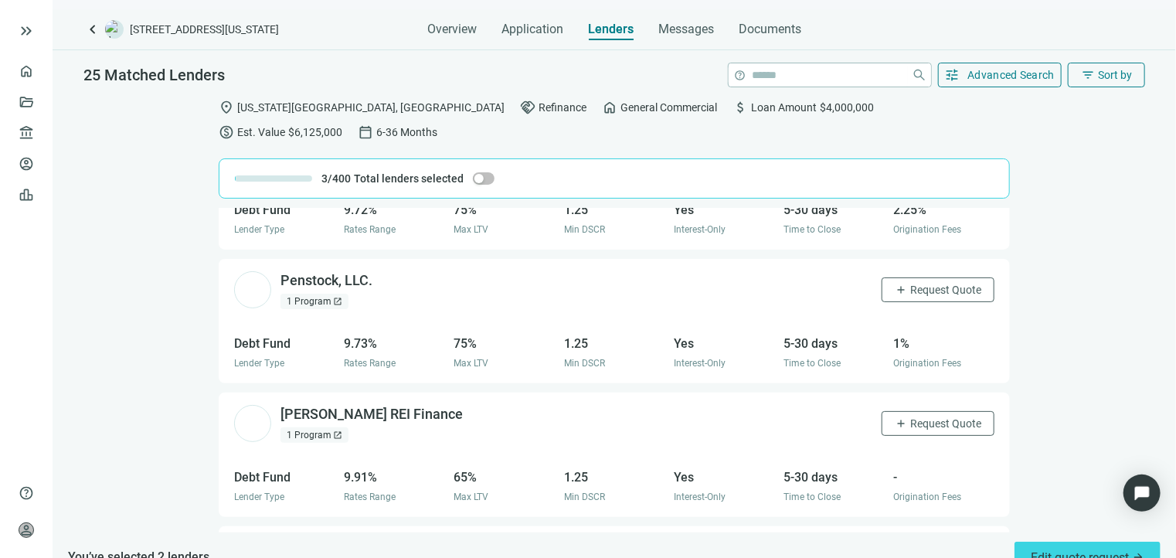
scroll to position [1155, 0]
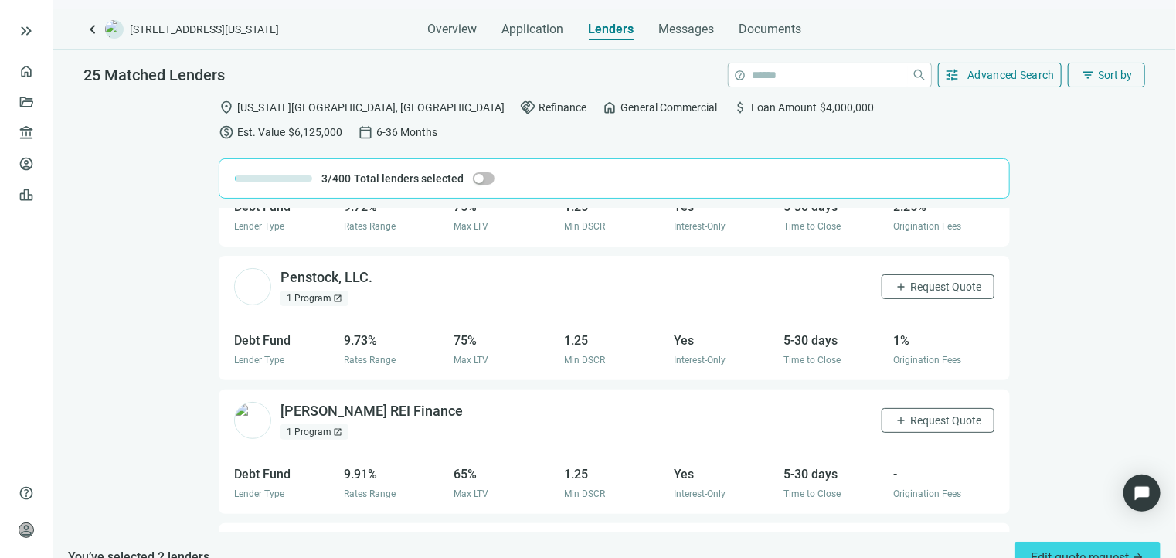
click at [321, 291] on div "1 Program open_in_new" at bounding box center [315, 298] width 68 height 15
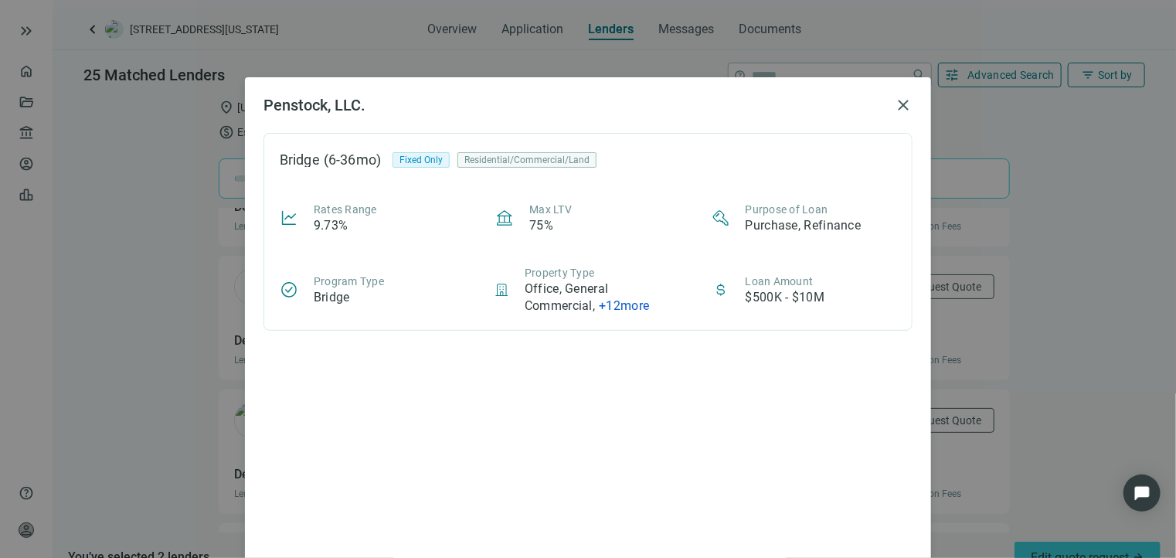
click at [621, 303] on span "+ 12 more" at bounding box center [624, 305] width 50 height 15
click at [807, 104] on h2 "Penstock, LLC." at bounding box center [576, 105] width 624 height 19
click at [894, 106] on span "close" at bounding box center [903, 105] width 19 height 19
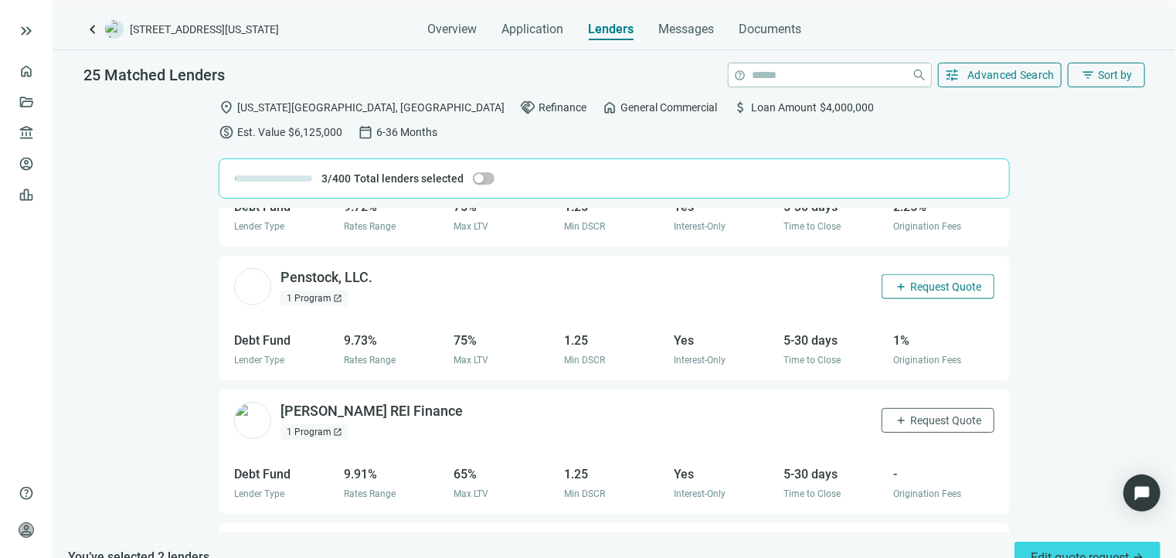
click at [916, 281] on span "Request Quote" at bounding box center [945, 287] width 71 height 12
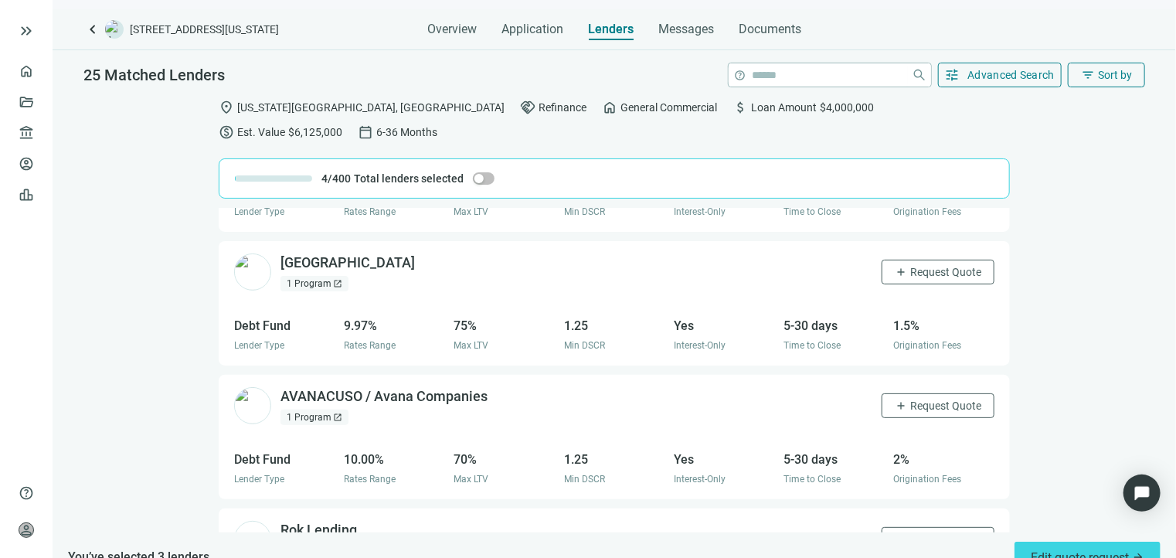
scroll to position [1465, 0]
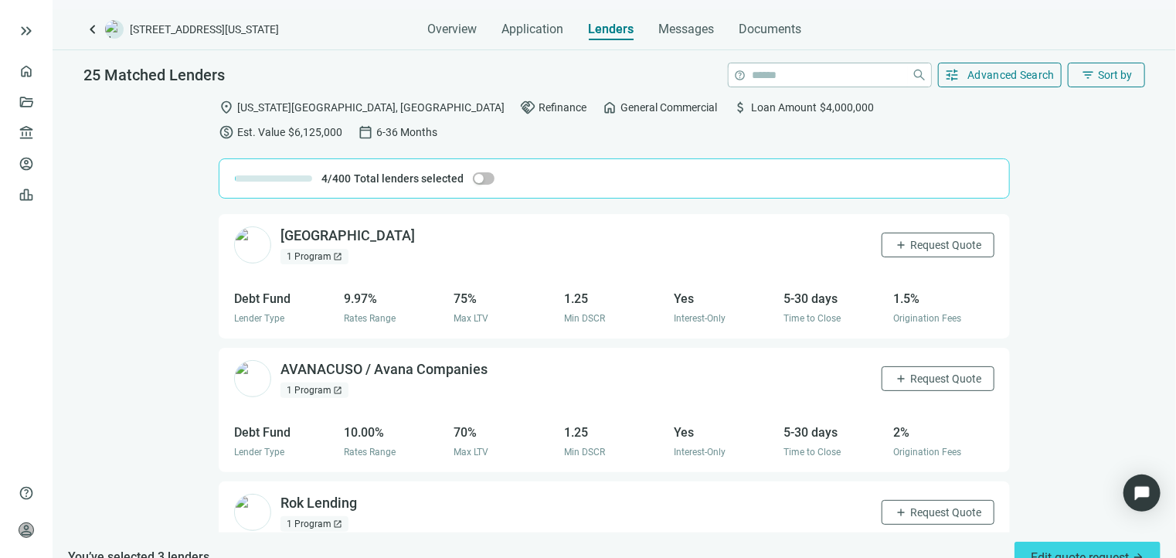
click at [333, 252] on span "open_in_new" at bounding box center [337, 256] width 9 height 9
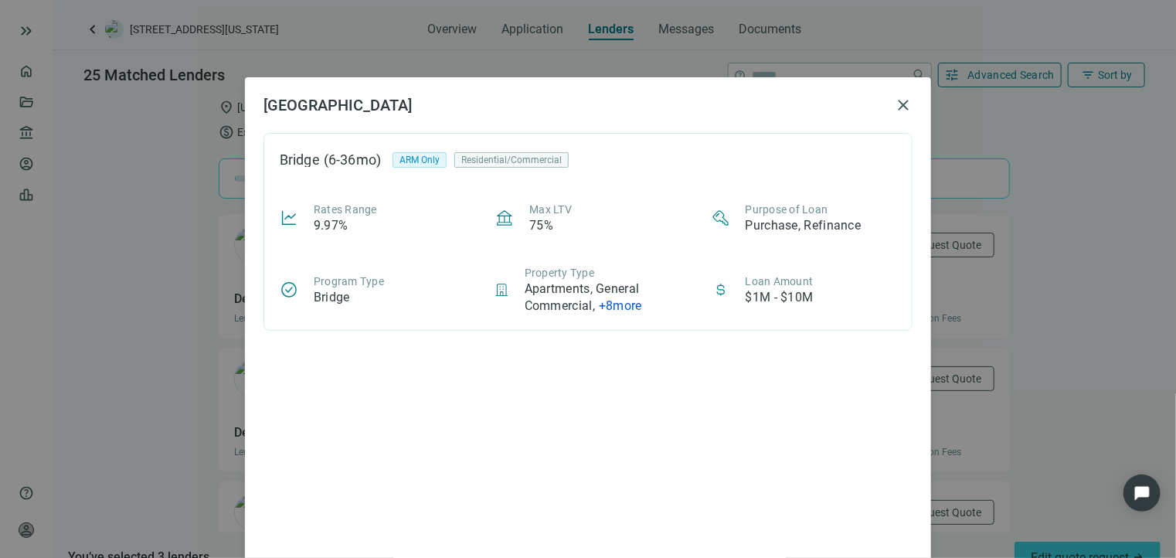
click at [631, 308] on span "+ 8 more" at bounding box center [620, 305] width 43 height 15
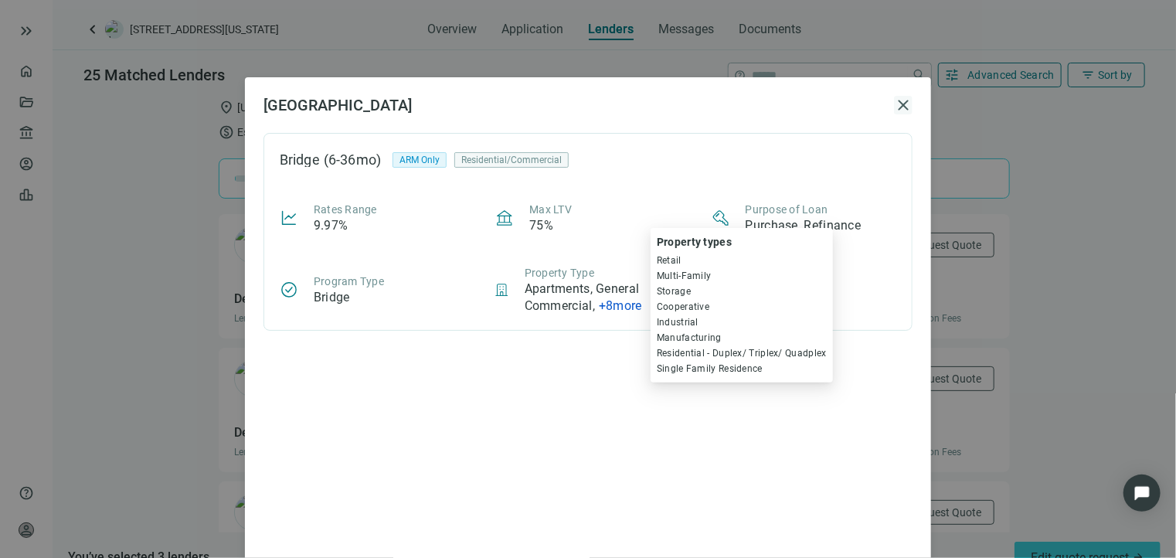
click at [895, 100] on span "close" at bounding box center [903, 105] width 19 height 19
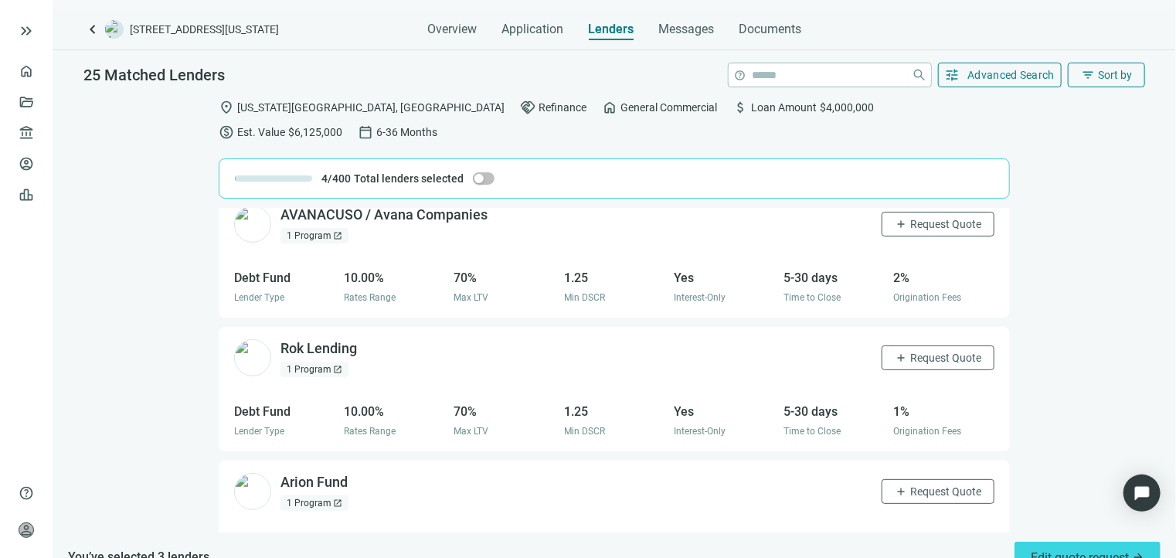
scroll to position [1696, 0]
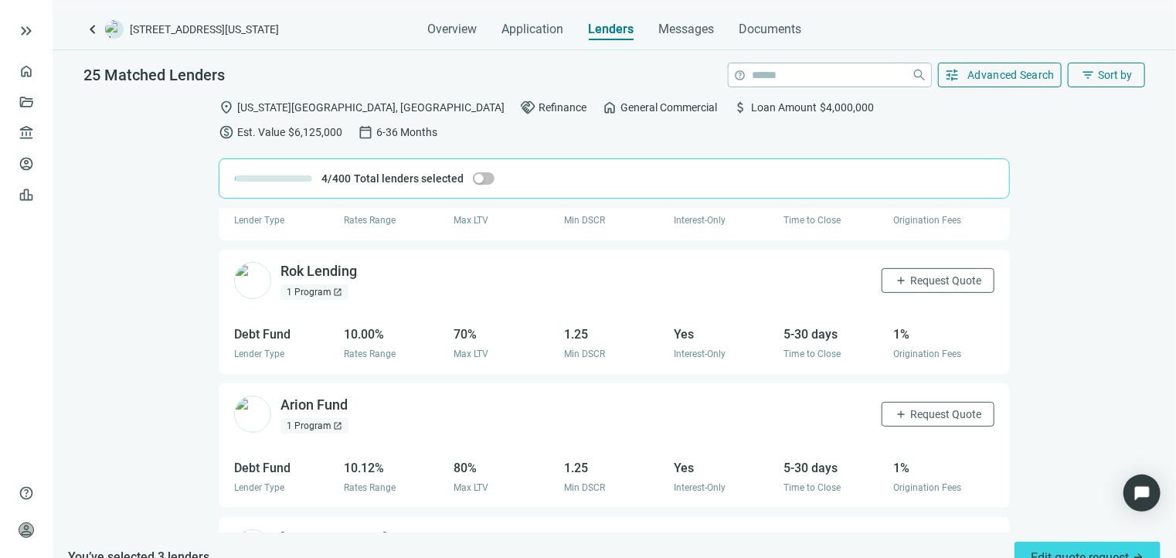
click at [339, 287] on span "open_in_new" at bounding box center [337, 291] width 9 height 9
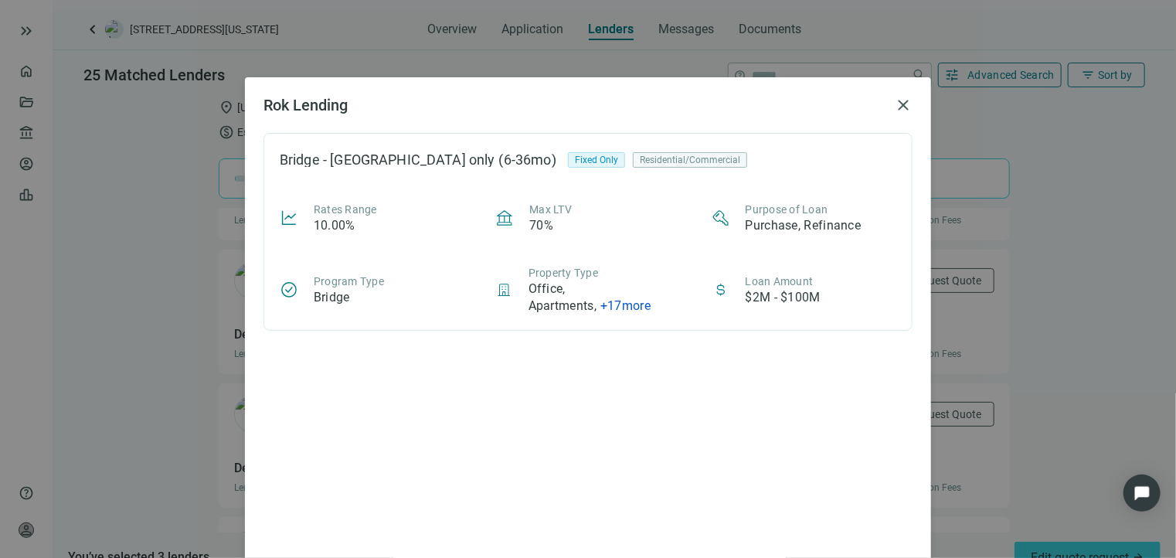
click at [631, 302] on span "+ 17 more" at bounding box center [625, 305] width 50 height 15
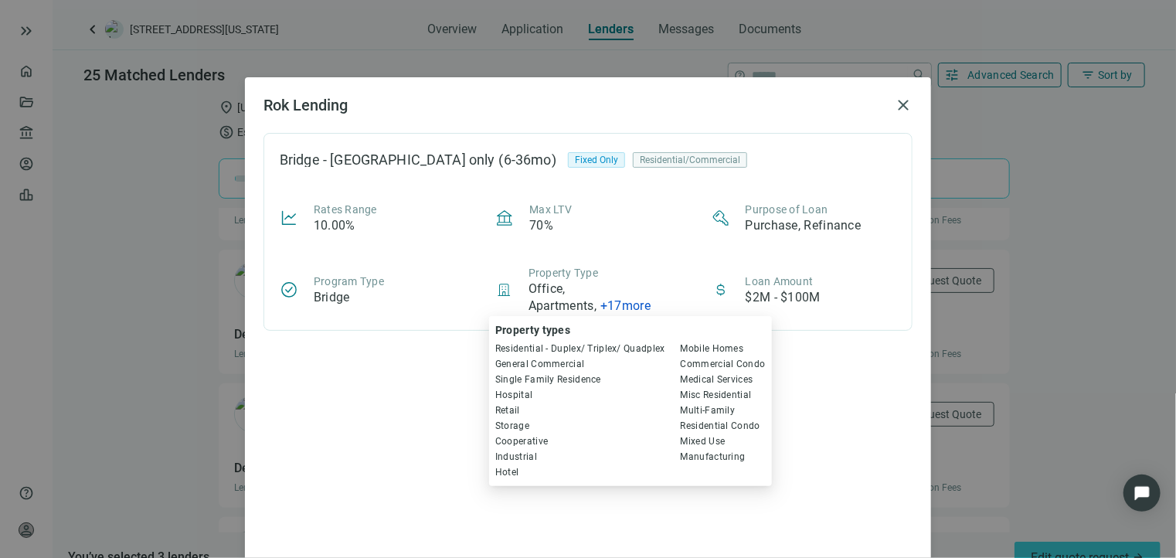
click at [676, 254] on div "Rates Range 10.00% Max LTV 70% Purpose of Loan Purchase, Refinance Program Type…" at bounding box center [588, 258] width 617 height 113
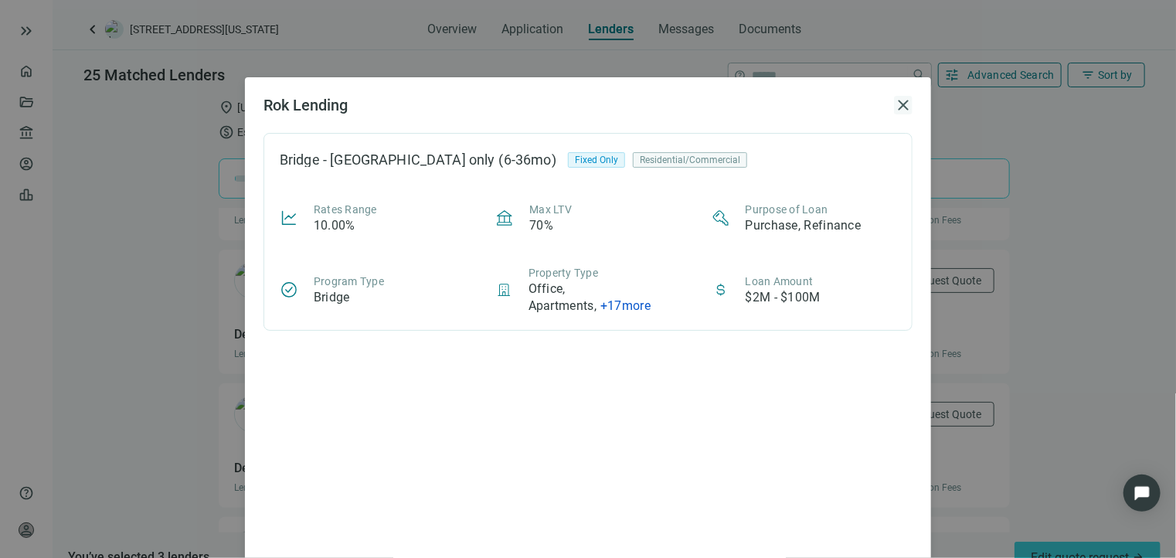
click at [894, 103] on span "close" at bounding box center [903, 105] width 19 height 19
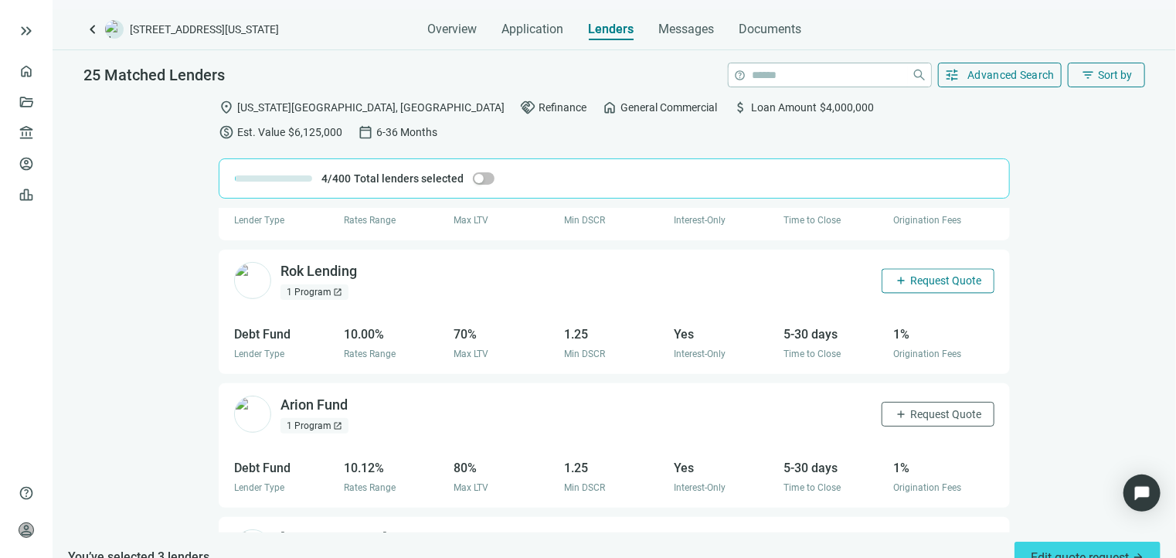
click at [920, 274] on span "Request Quote" at bounding box center [945, 280] width 71 height 12
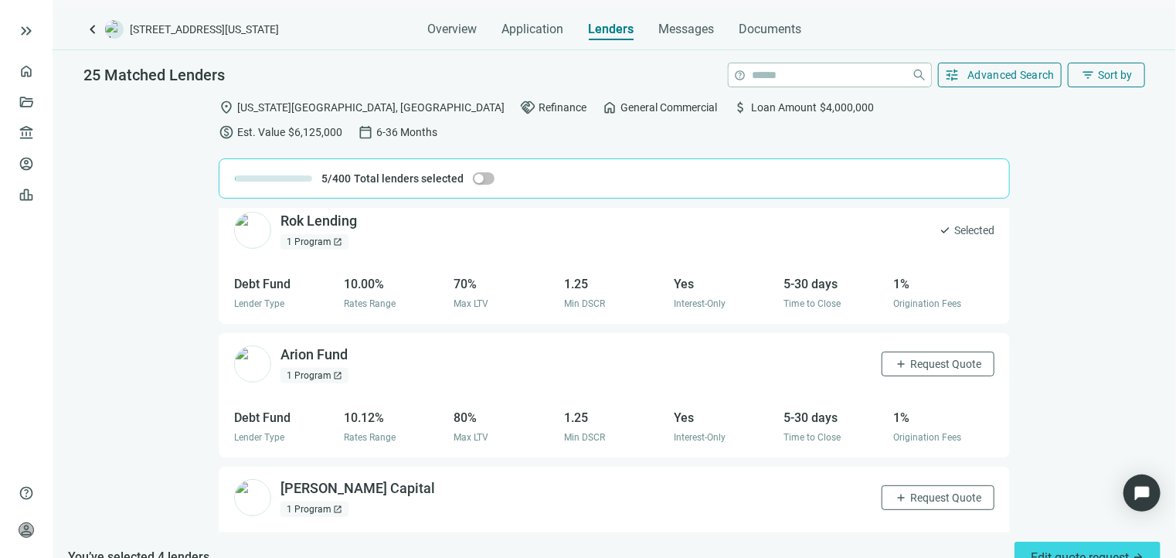
scroll to position [1774, 0]
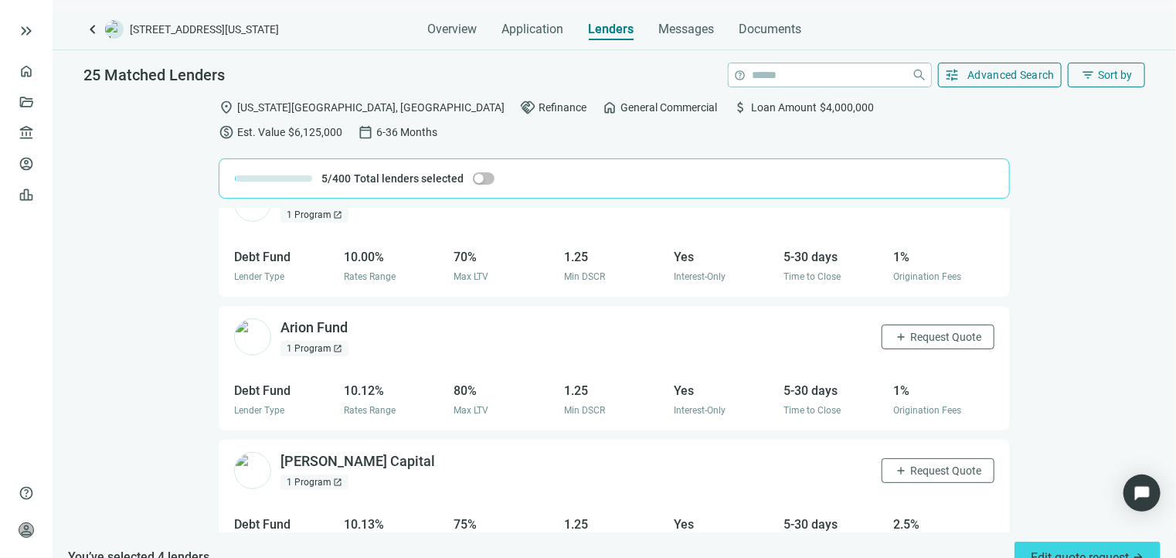
click at [335, 344] on span "open_in_new" at bounding box center [337, 348] width 9 height 9
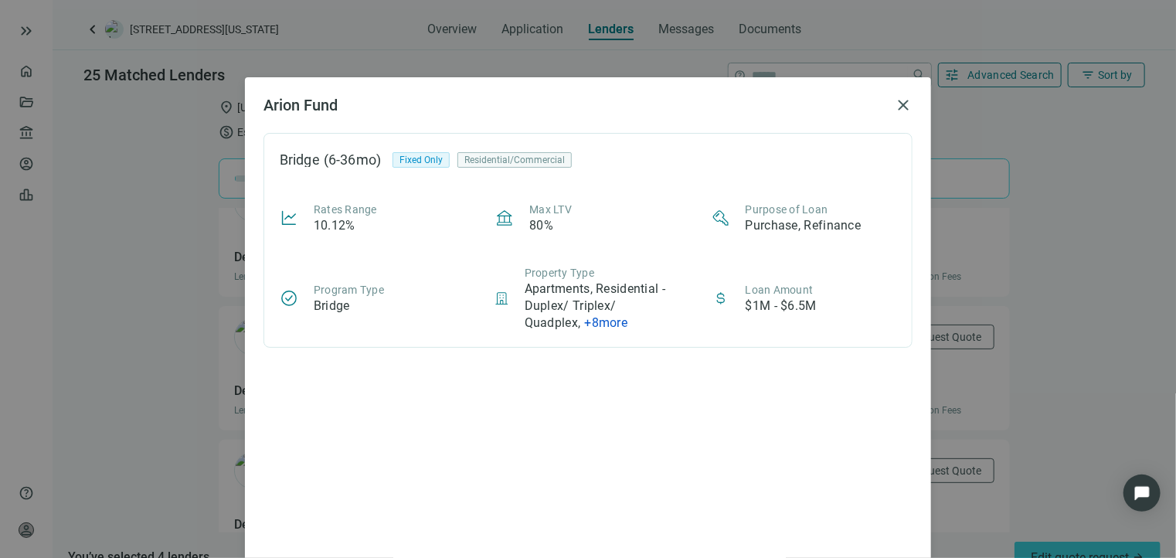
click at [602, 320] on span "+ 8 more" at bounding box center [605, 322] width 43 height 15
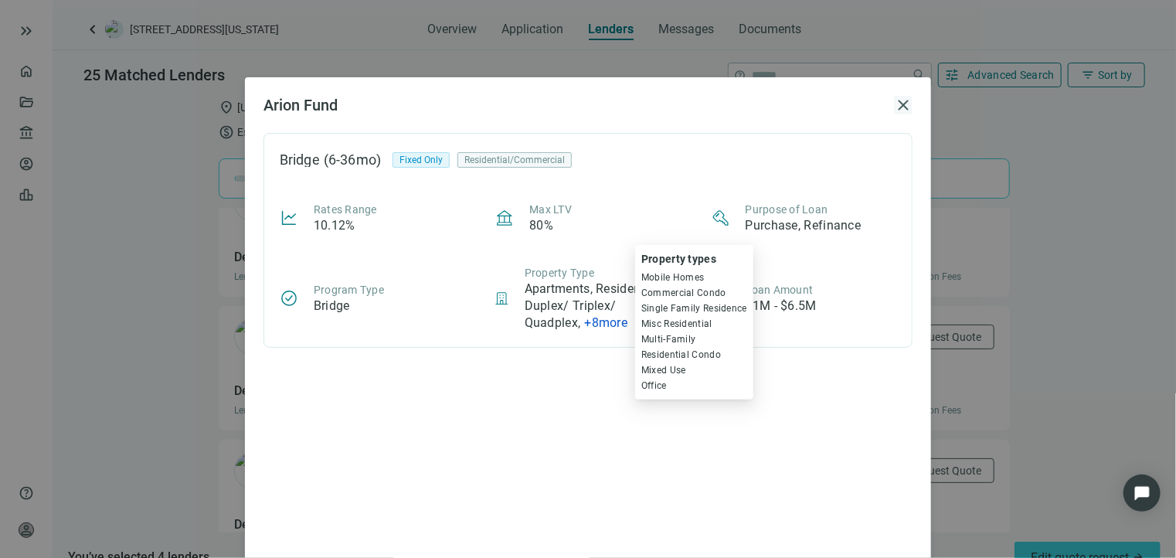
click at [898, 104] on span "close" at bounding box center [903, 105] width 19 height 19
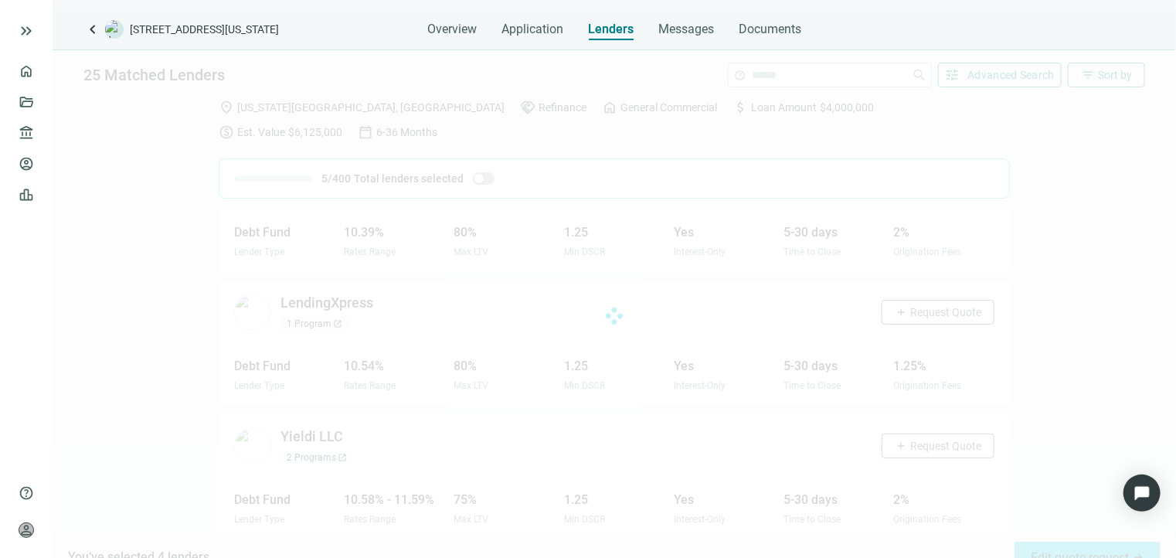
scroll to position [2336, 0]
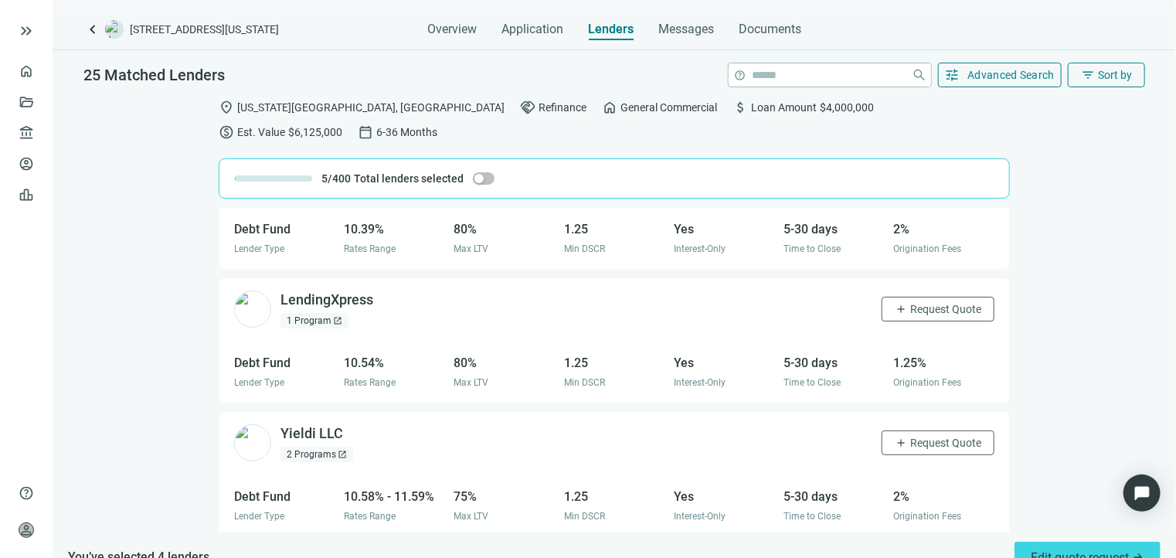
click at [333, 316] on span "open_in_new" at bounding box center [337, 320] width 9 height 9
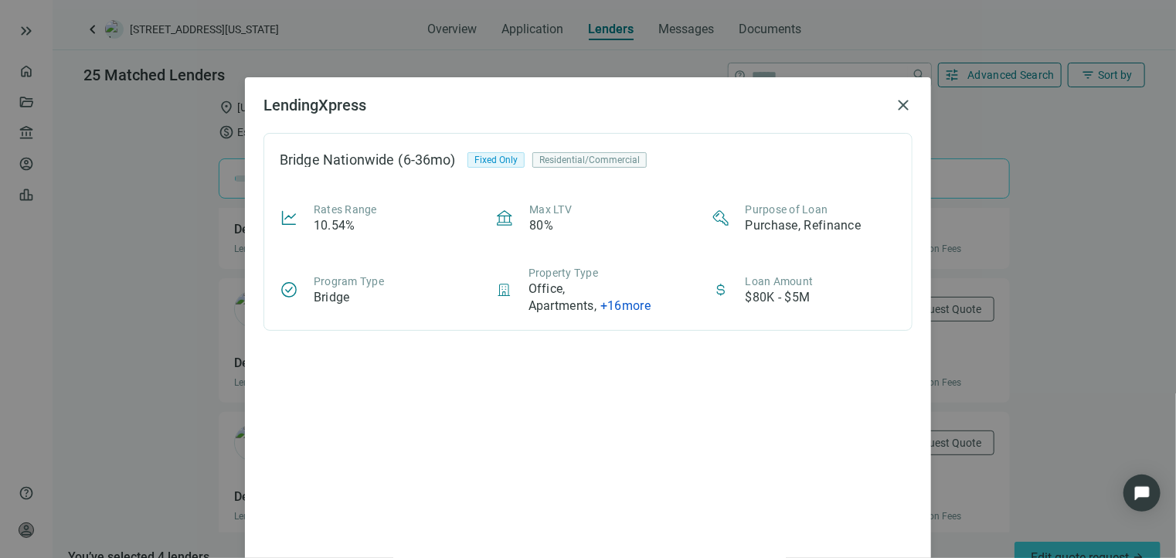
click at [629, 301] on span "+ 16 more" at bounding box center [625, 305] width 50 height 15
click at [894, 105] on span "close" at bounding box center [903, 105] width 19 height 19
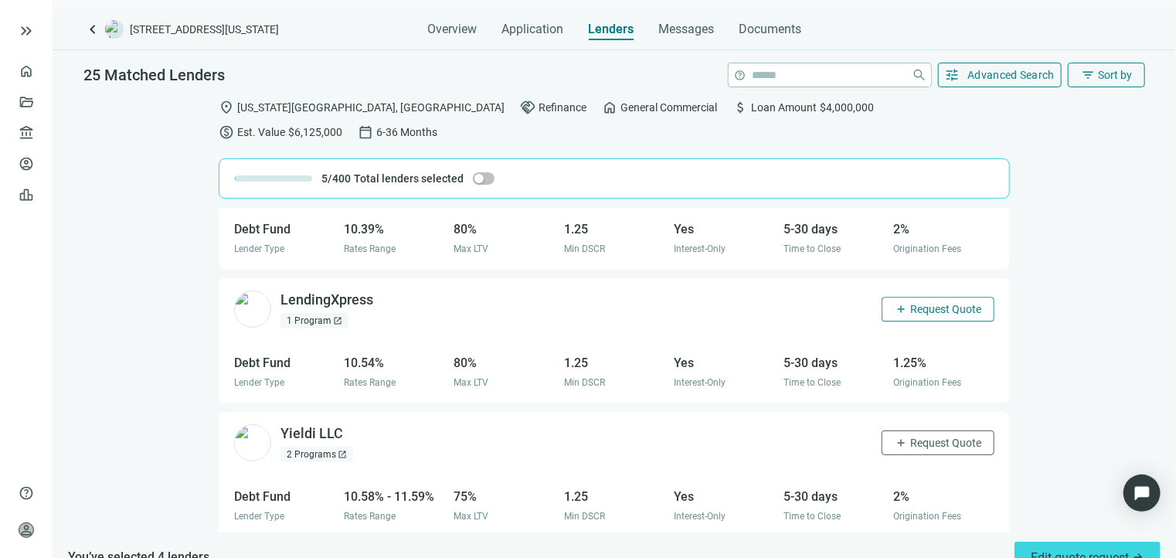
click at [908, 297] on button "add Request Quote" at bounding box center [938, 309] width 113 height 25
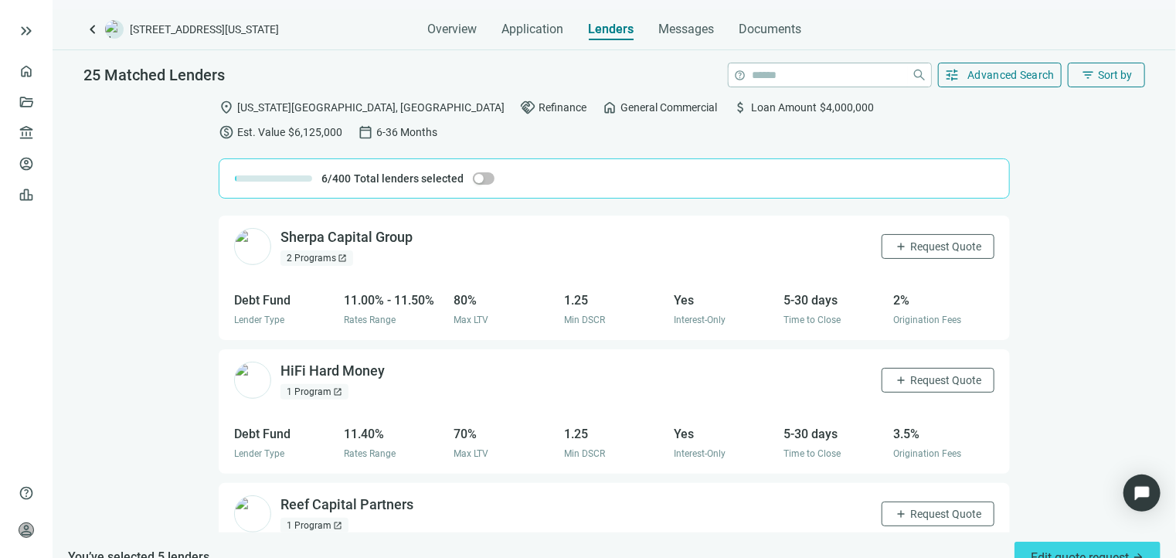
scroll to position [3004, 0]
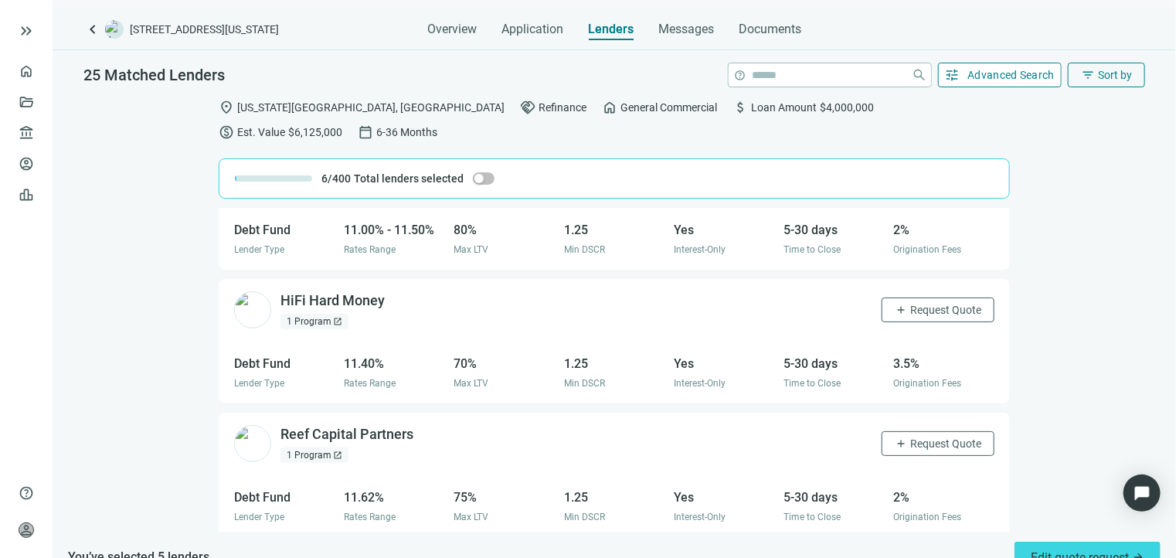
click at [991, 78] on span "Advanced Search" at bounding box center [1011, 75] width 87 height 12
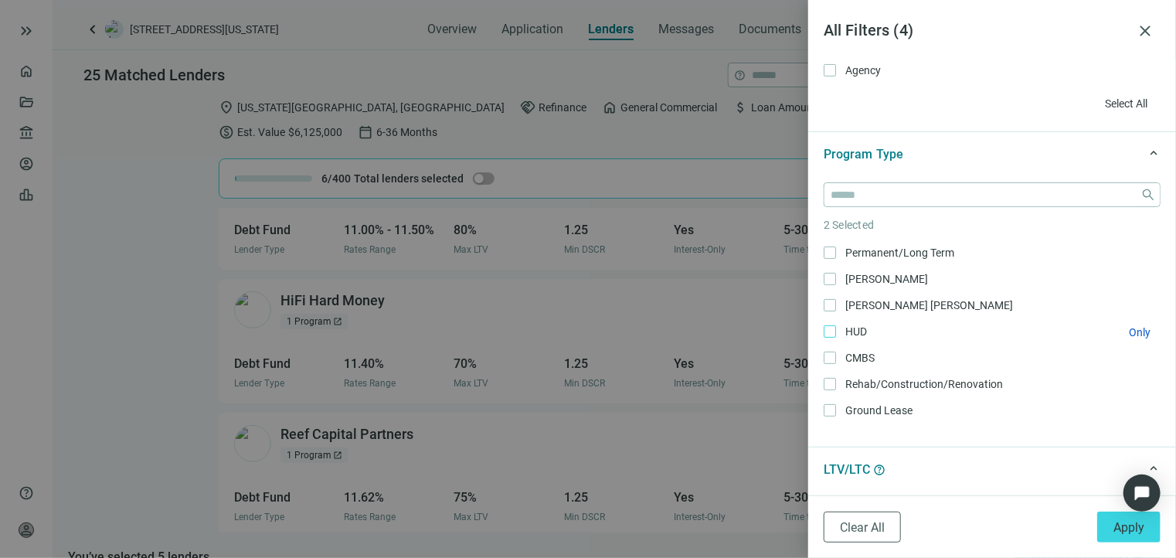
scroll to position [260, 0]
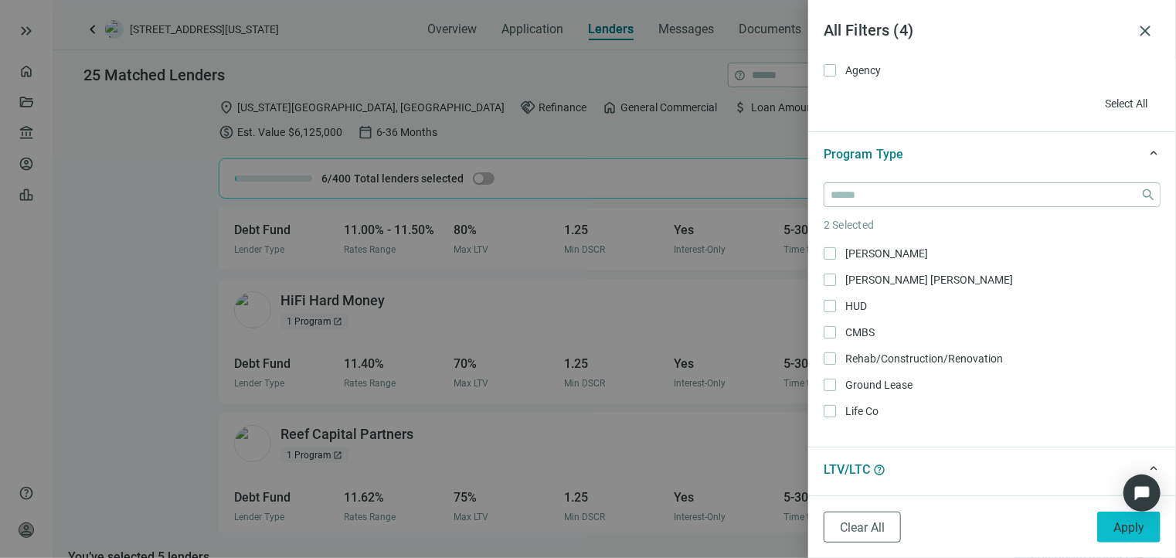
click at [1111, 528] on button "Apply" at bounding box center [1128, 527] width 63 height 31
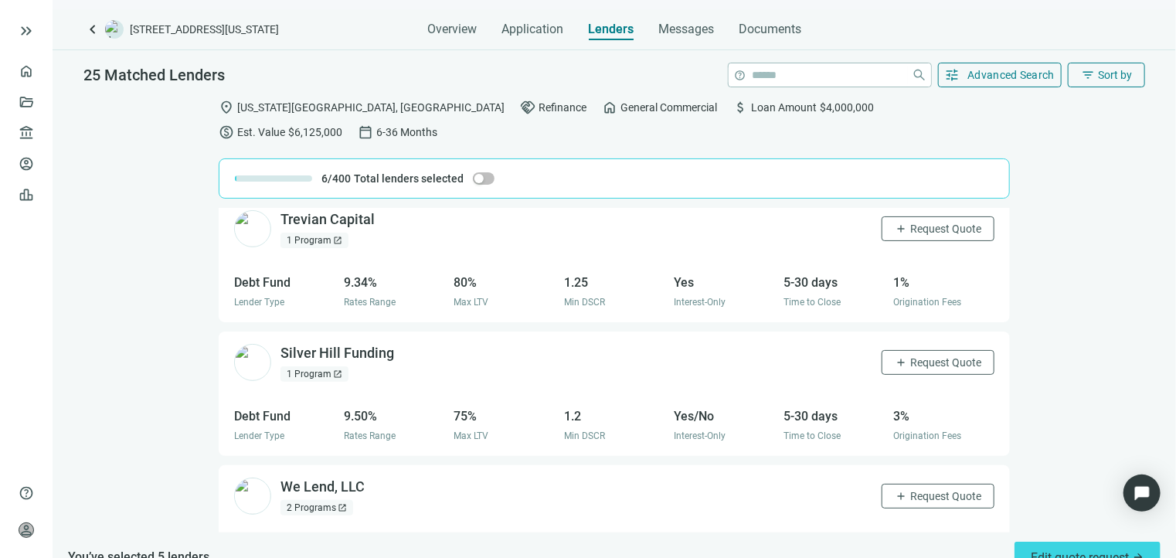
scroll to position [398, 0]
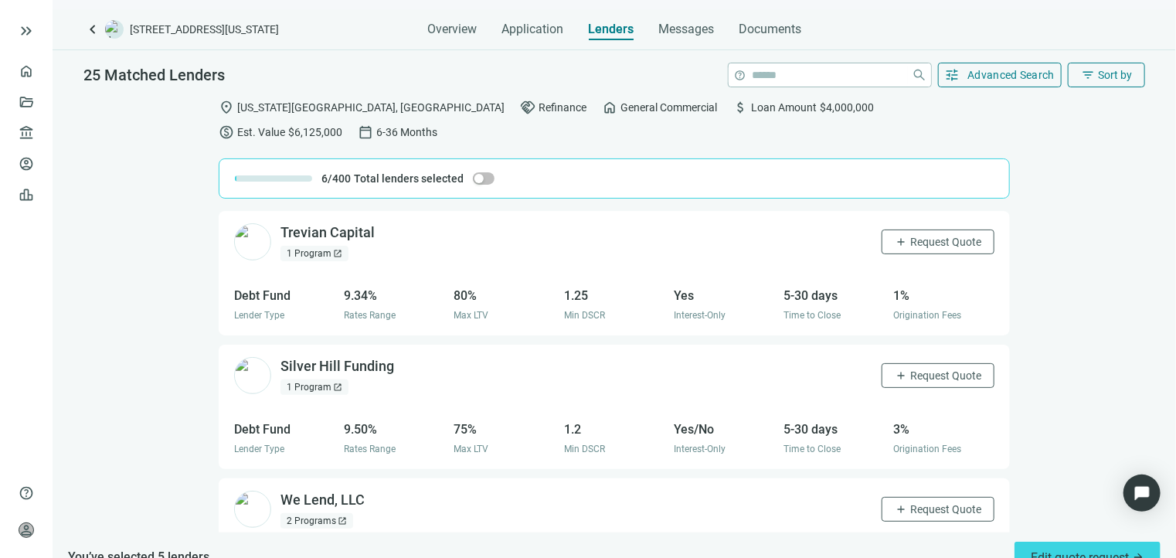
click at [325, 246] on div "1 Program open_in_new" at bounding box center [315, 253] width 68 height 15
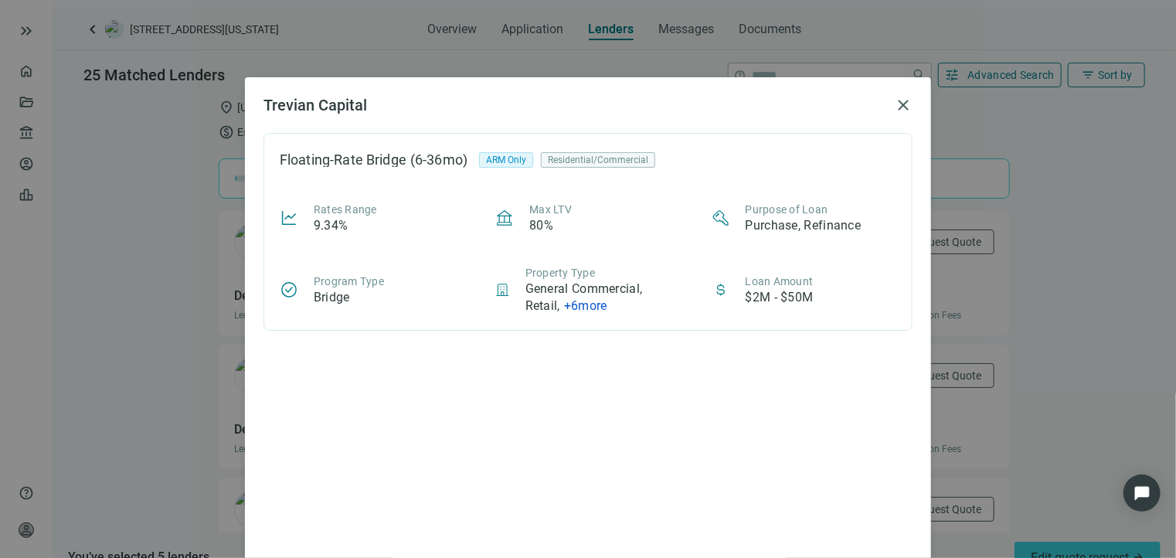
click at [594, 302] on span "+ 6 more" at bounding box center [585, 305] width 43 height 15
click at [894, 104] on span "close" at bounding box center [903, 105] width 19 height 19
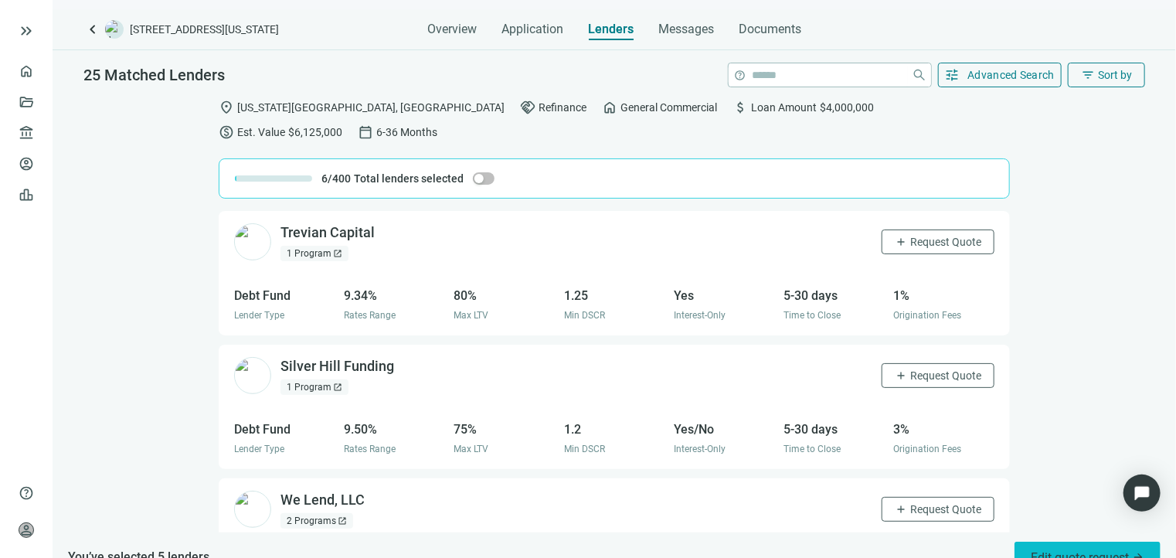
click at [1070, 550] on span "Edit quote request arrow_forward" at bounding box center [1088, 557] width 114 height 15
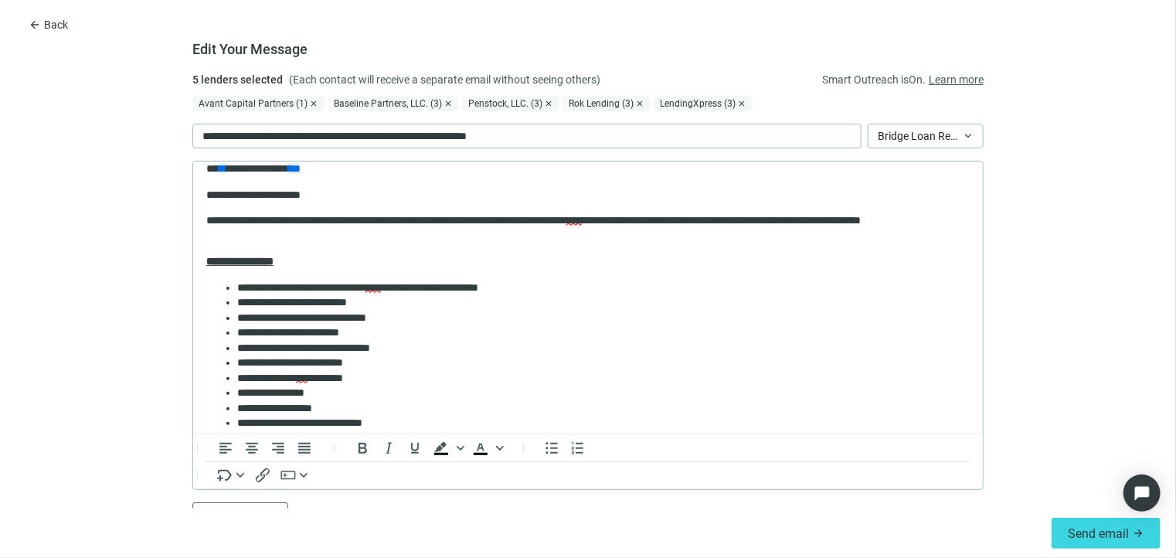
scroll to position [0, 0]
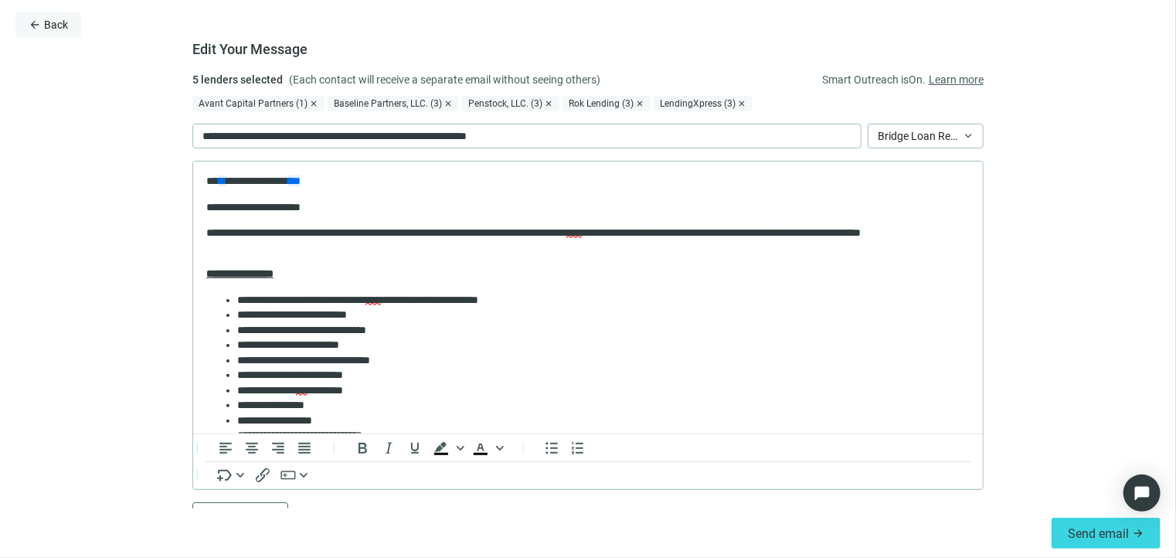
click at [60, 22] on span "Back" at bounding box center [56, 25] width 24 height 12
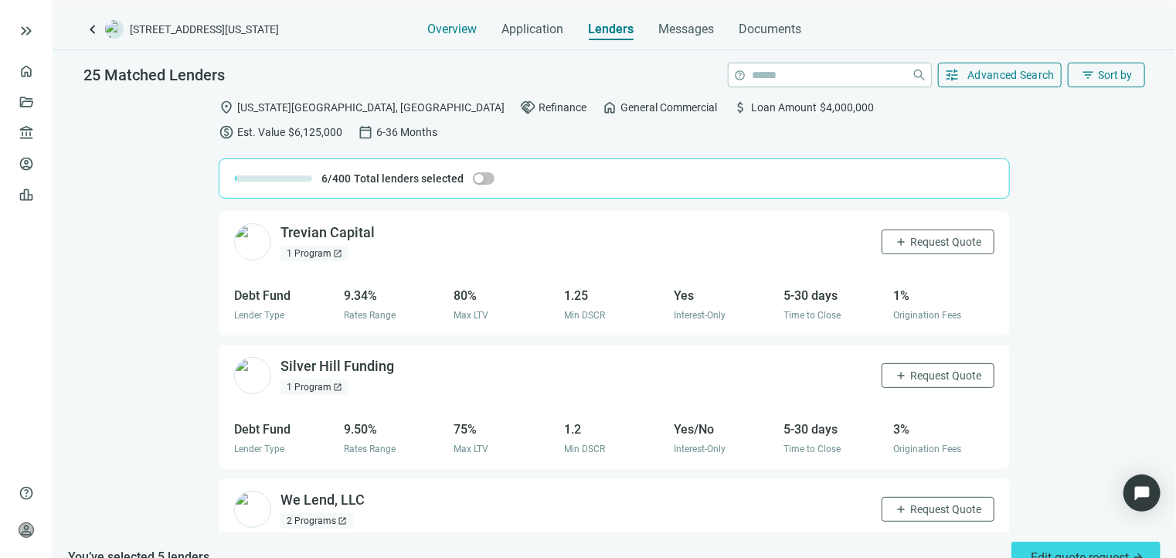
click at [461, 26] on span "Overview" at bounding box center [451, 29] width 49 height 15
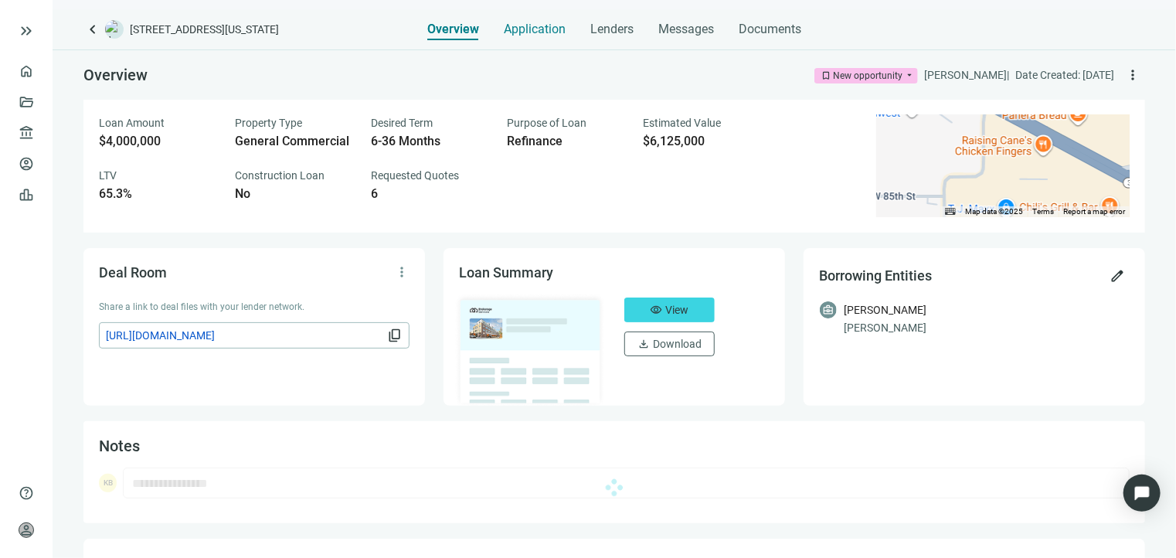
click at [526, 29] on span "Application" at bounding box center [535, 29] width 62 height 15
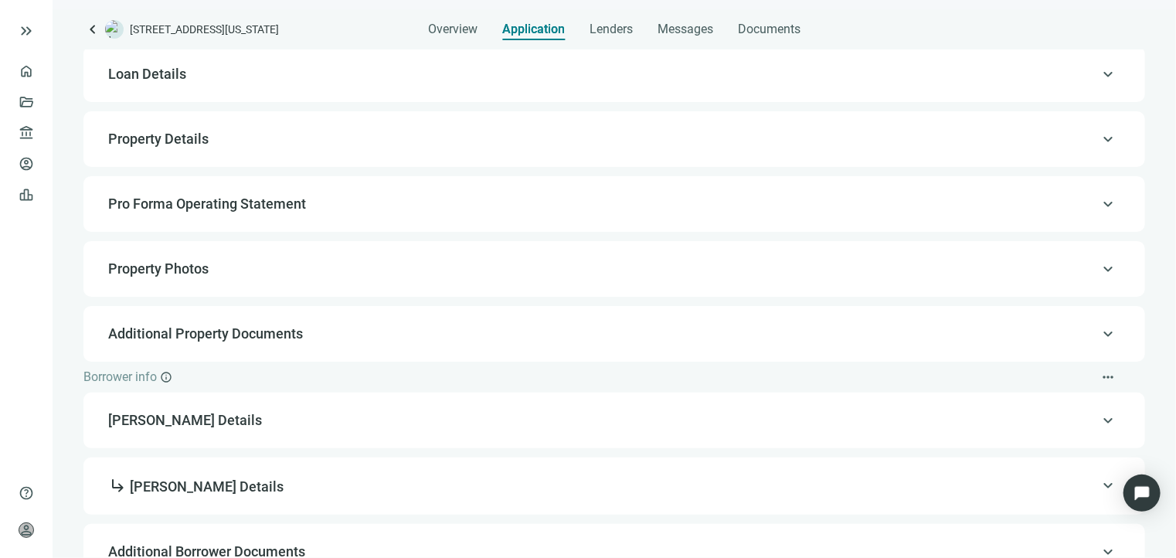
scroll to position [69, 0]
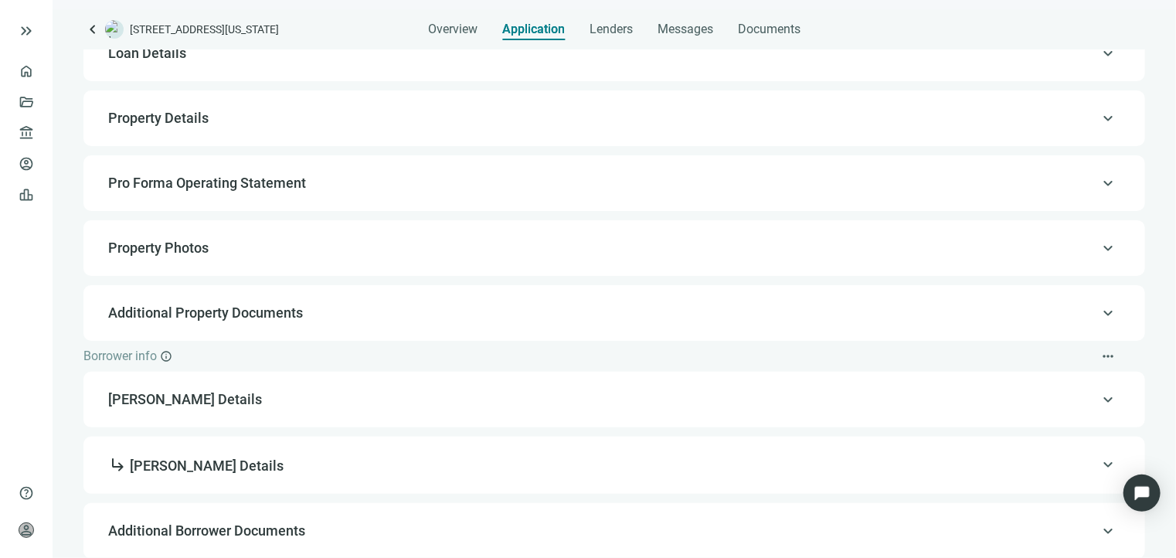
click at [213, 461] on span "subdirectory_arrow_right [PERSON_NAME] Details" at bounding box center [195, 466] width 175 height 16
type input "**********"
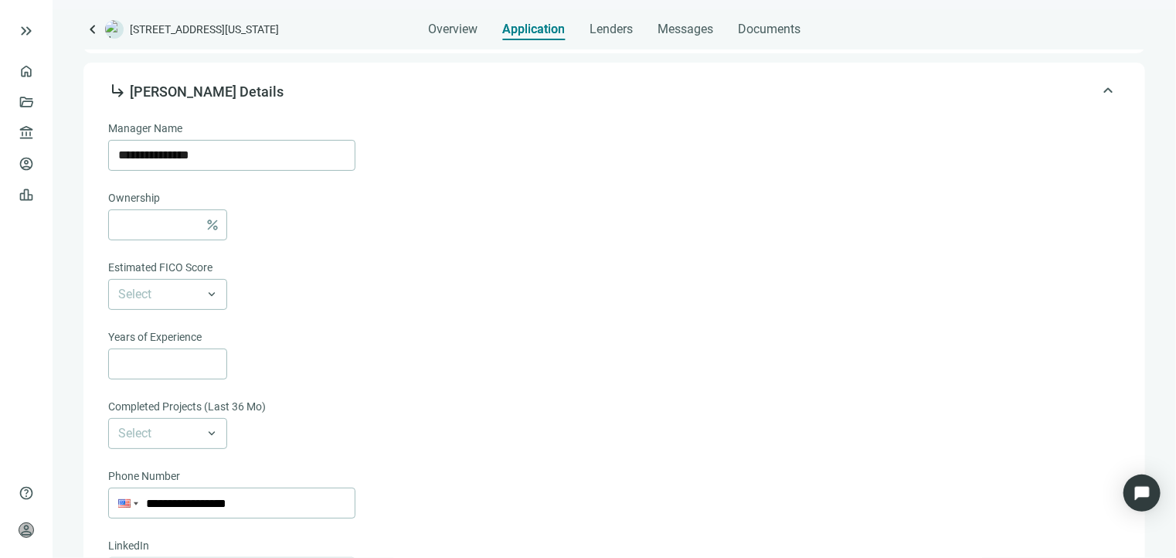
scroll to position [456, 0]
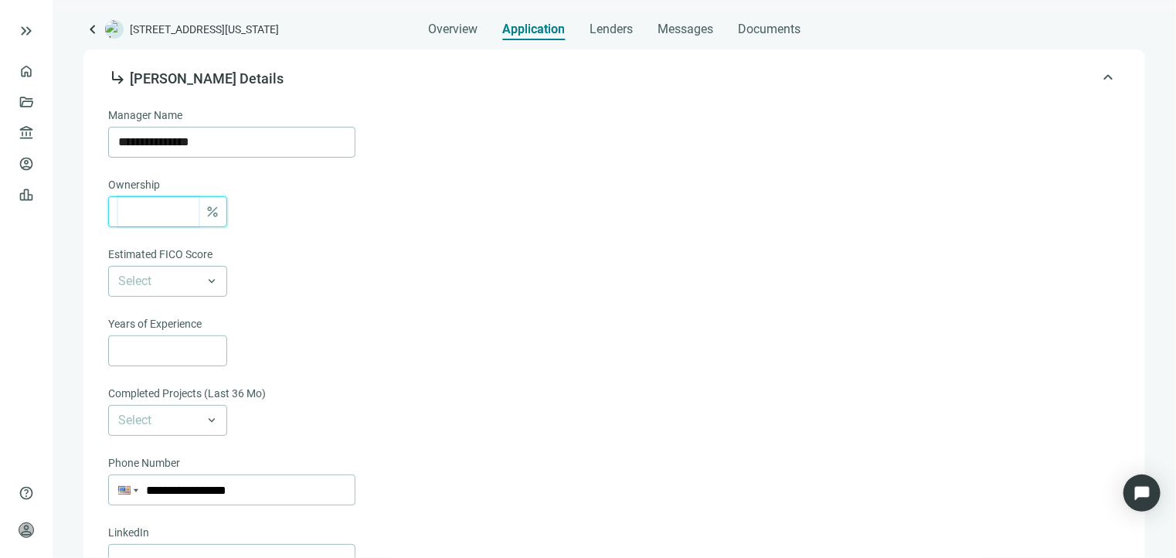
click at [162, 207] on input at bounding box center [158, 211] width 80 height 29
type input "***"
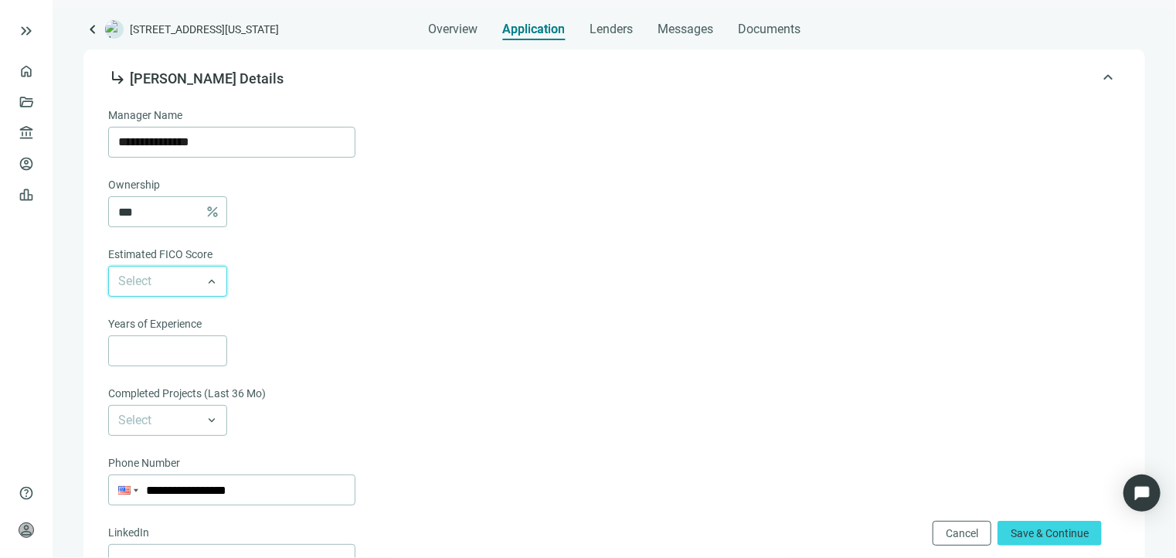
click at [162, 281] on input "search" at bounding box center [160, 281] width 85 height 29
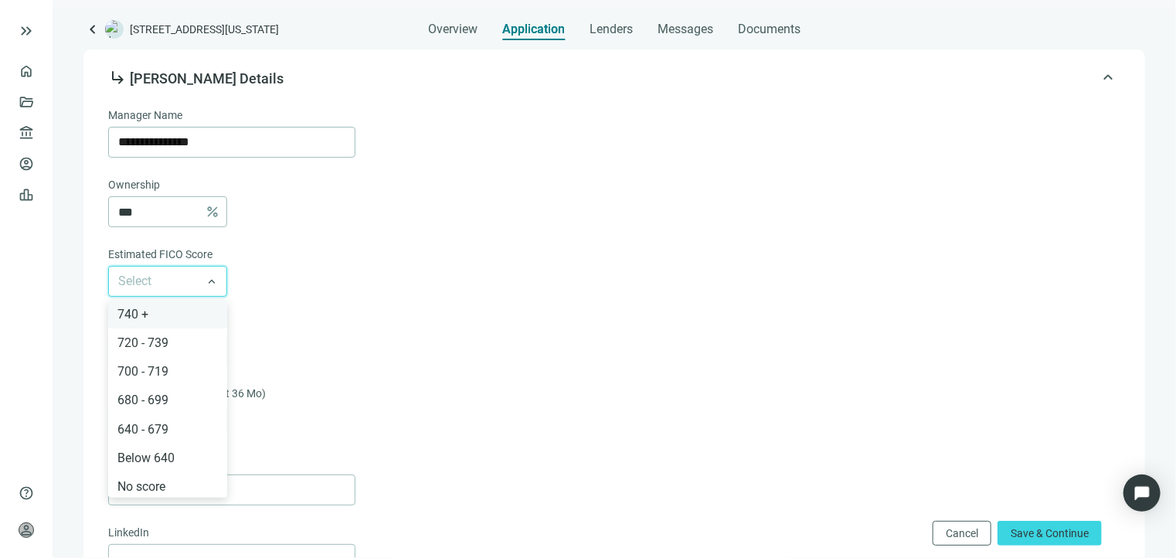
click at [165, 315] on div "740 +" at bounding box center [167, 313] width 100 height 19
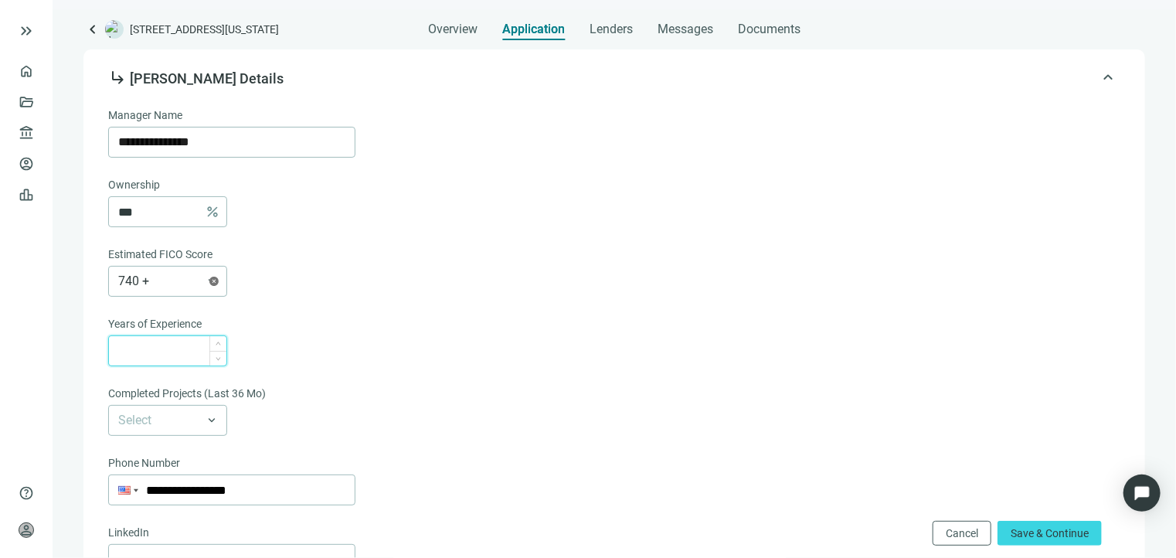
click at [195, 344] on input at bounding box center [172, 350] width 108 height 29
click at [210, 415] on span at bounding box center [167, 420] width 99 height 29
type input "**"
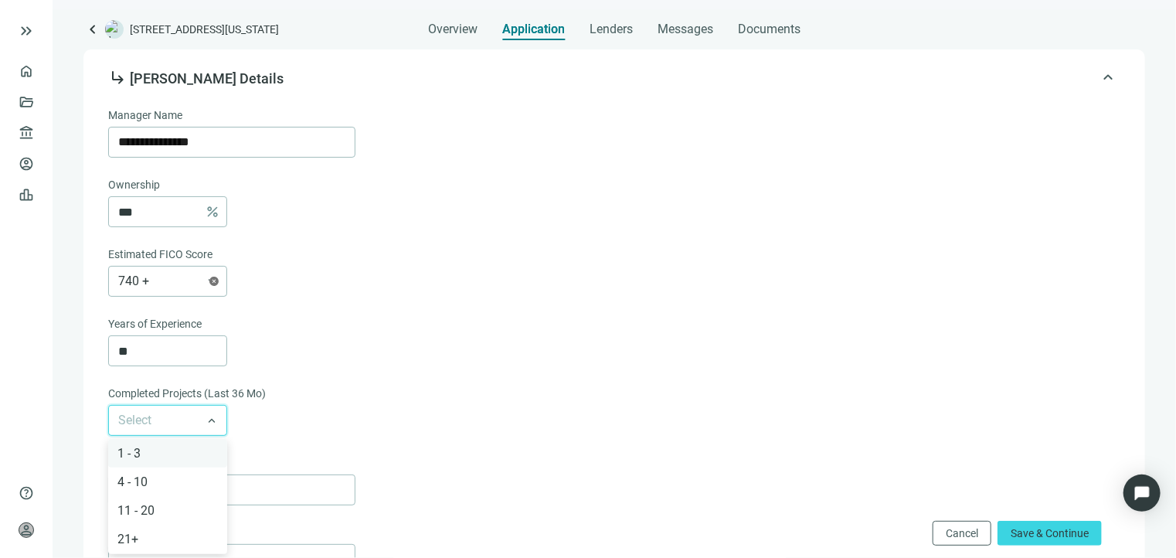
click at [172, 458] on div "1 - 3" at bounding box center [167, 453] width 100 height 19
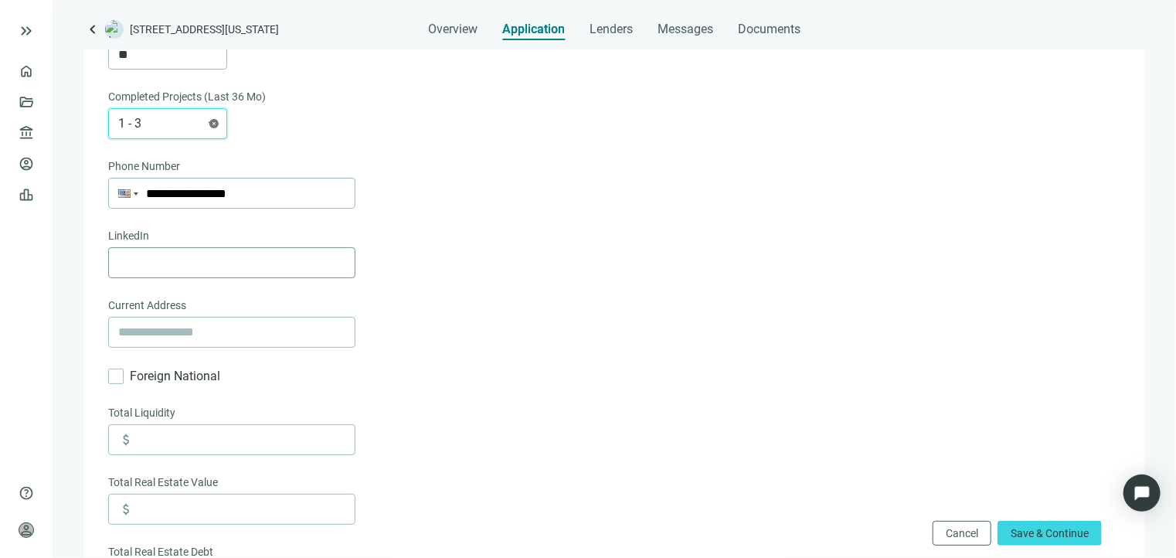
scroll to position [842, 0]
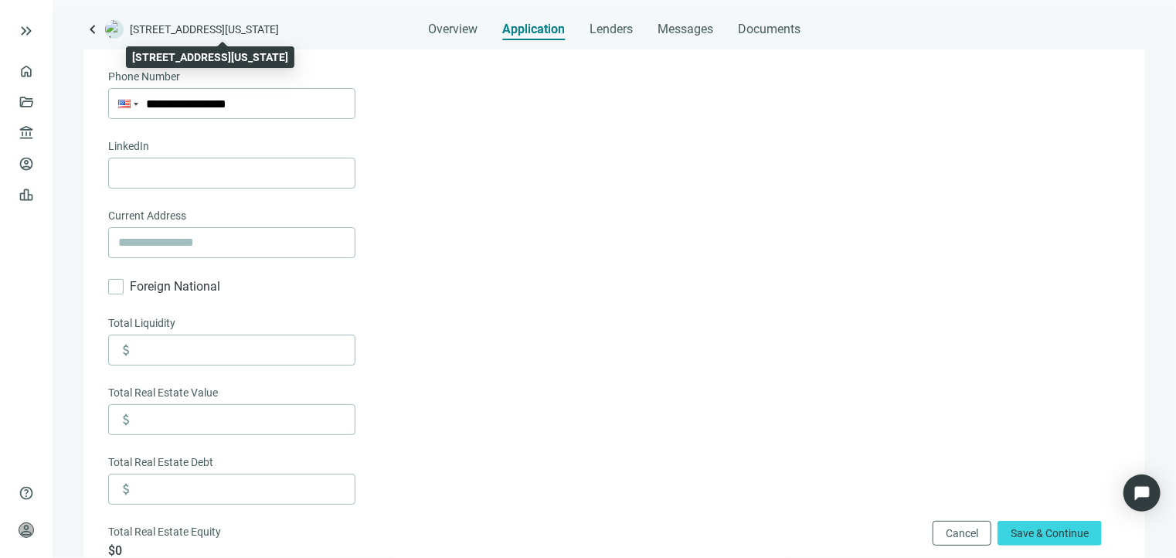
drag, startPoint x: 310, startPoint y: 29, endPoint x: 131, endPoint y: 32, distance: 179.3
click at [131, 32] on span "[STREET_ADDRESS][US_STATE]" at bounding box center [204, 29] width 149 height 15
click at [209, 242] on input "text" at bounding box center [231, 242] width 227 height 29
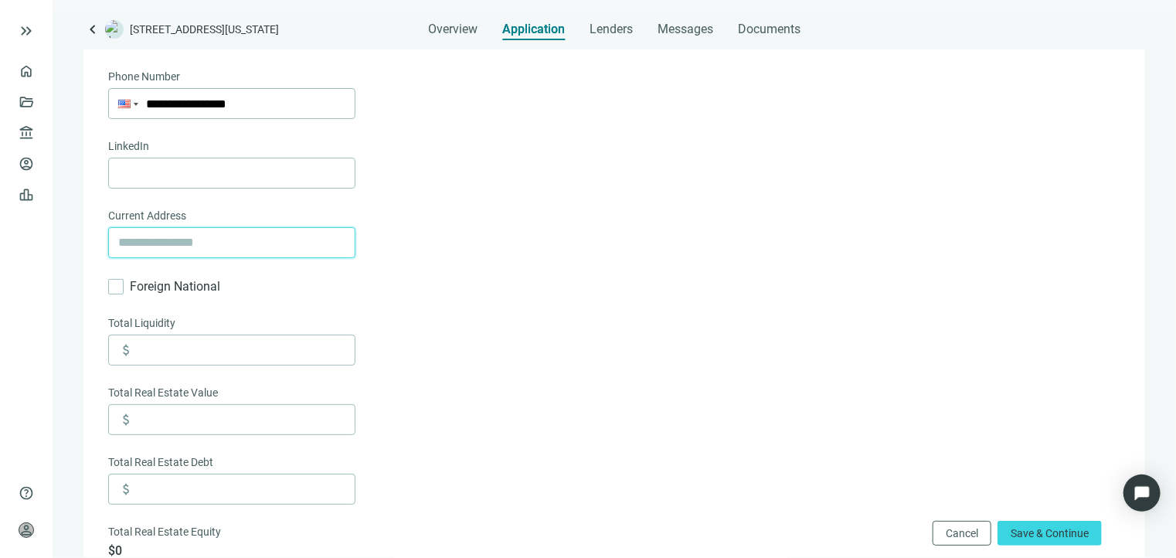
paste input "**********"
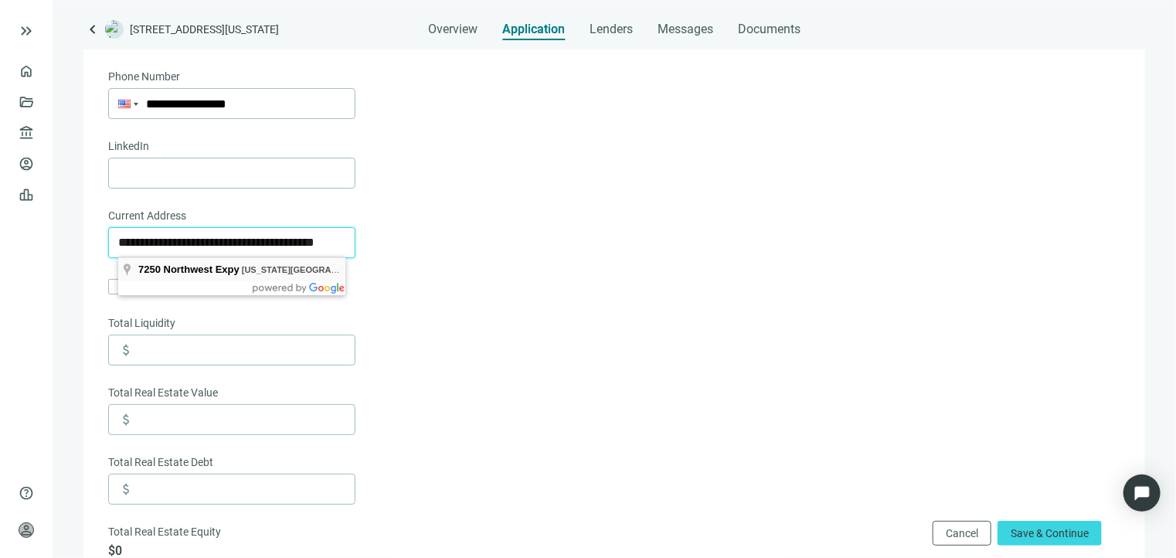
scroll to position [0, 0]
type input "**********"
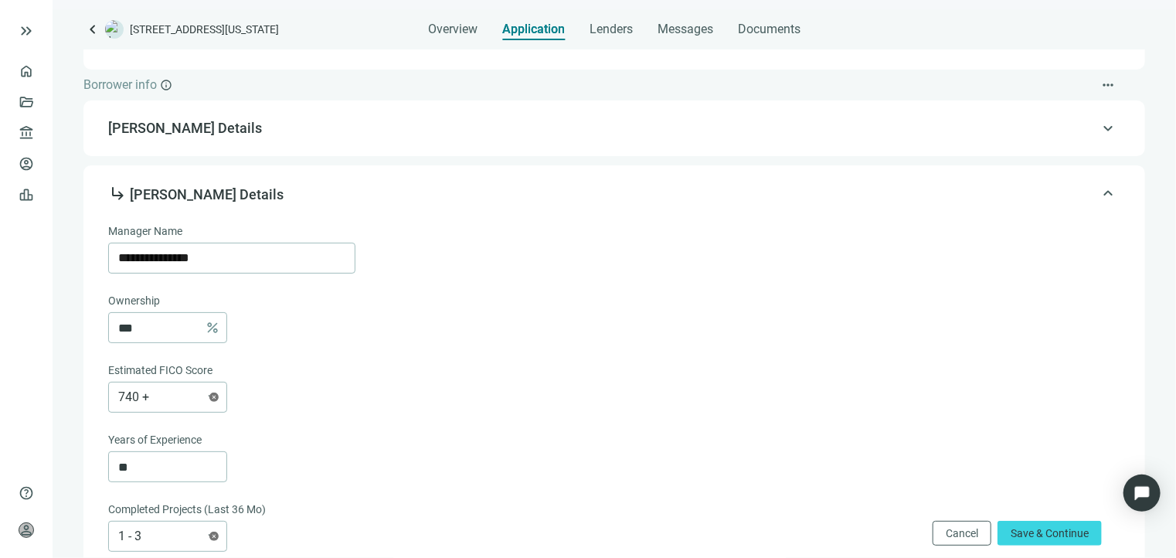
scroll to position [429, 0]
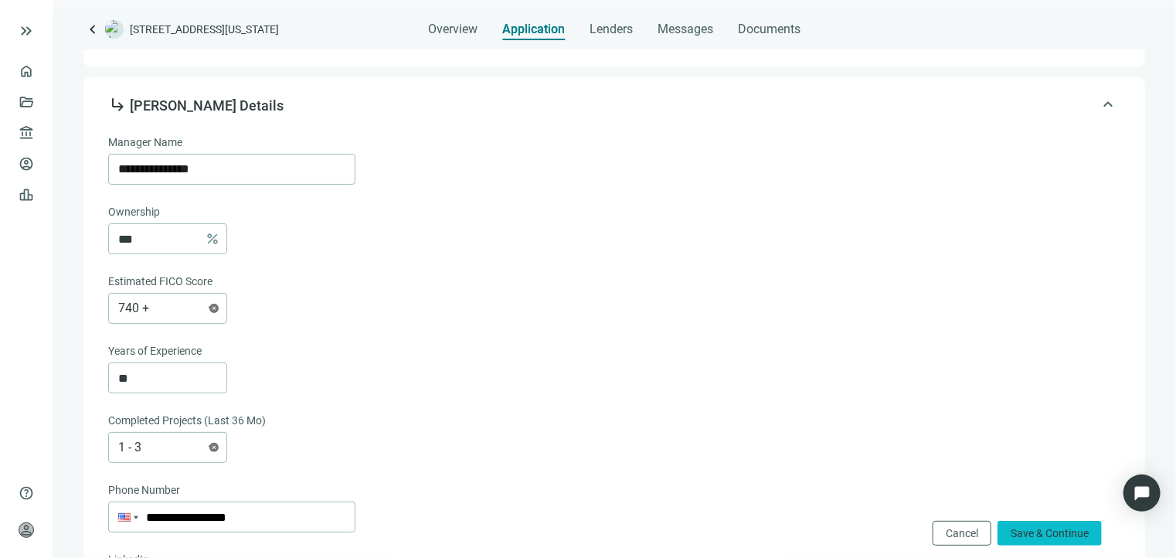
click at [1061, 530] on span "Save & Continue" at bounding box center [1050, 533] width 78 height 12
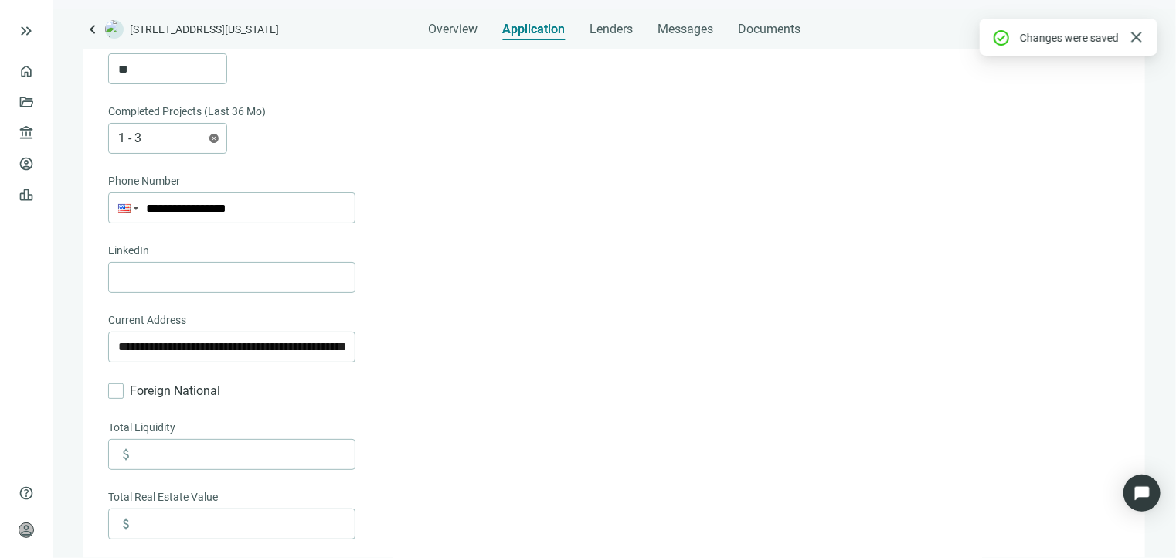
scroll to position [945, 0]
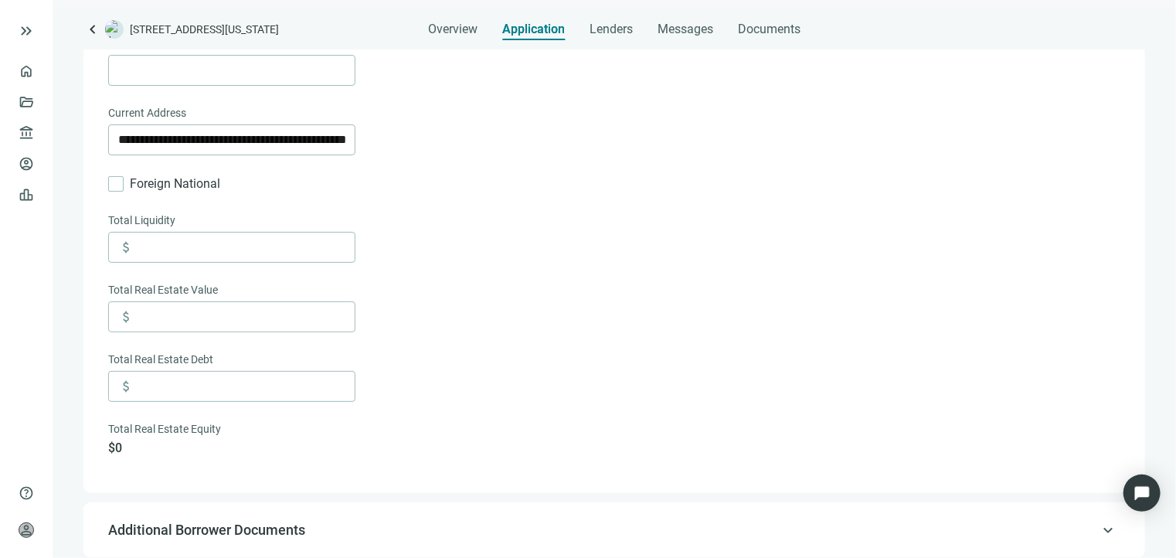
click at [281, 536] on span "Additional Borrower Documents" at bounding box center [206, 530] width 197 height 16
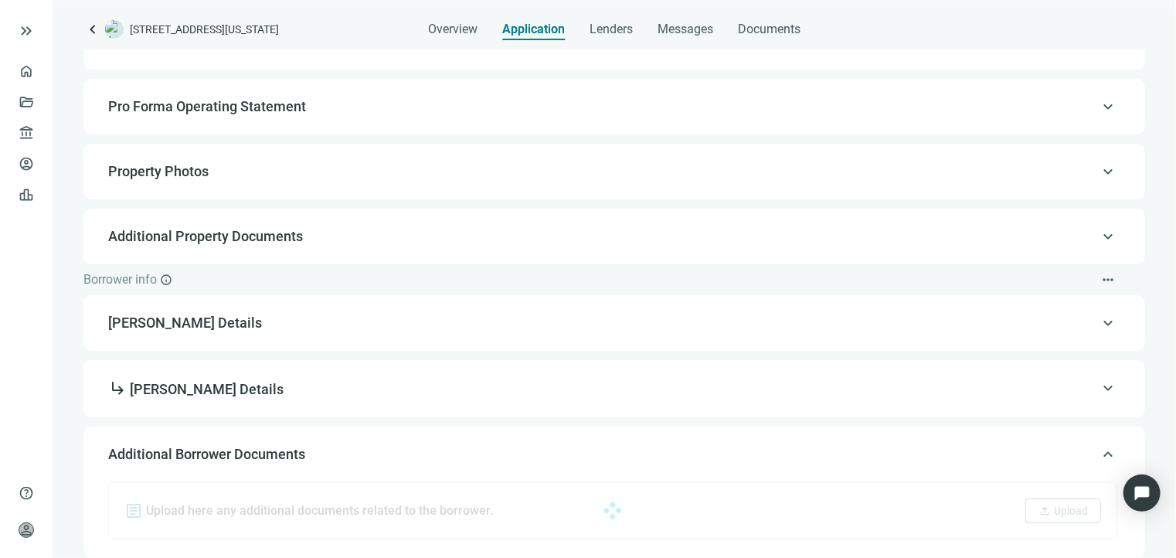
scroll to position [145, 0]
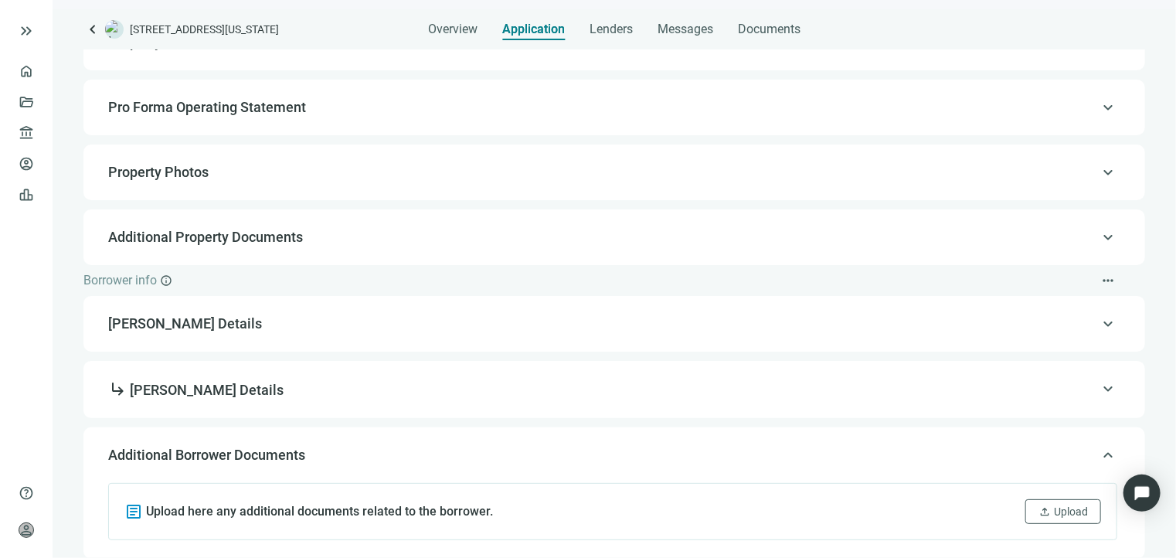
click at [309, 330] on span "[PERSON_NAME] Details" at bounding box center [612, 324] width 1009 height 19
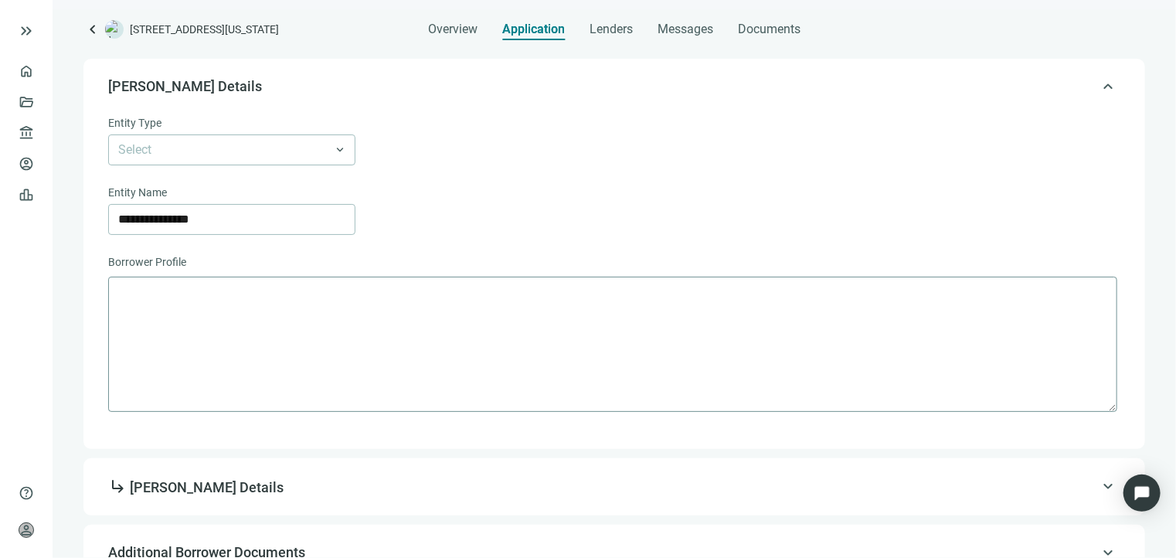
scroll to position [391, 0]
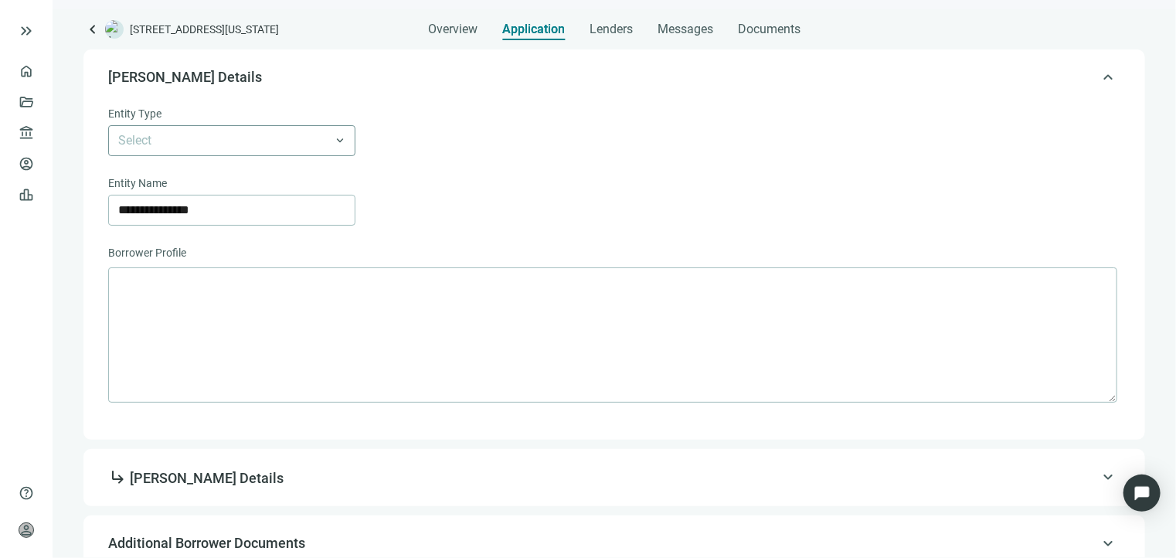
click at [292, 137] on input "search" at bounding box center [224, 140] width 213 height 29
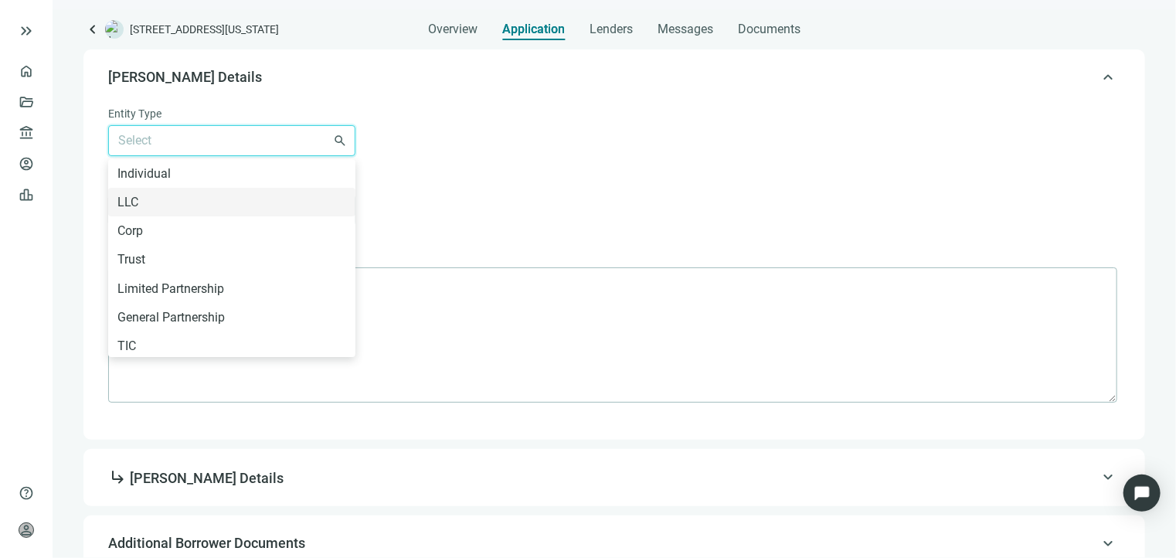
click at [219, 203] on div "LLC" at bounding box center [231, 201] width 229 height 19
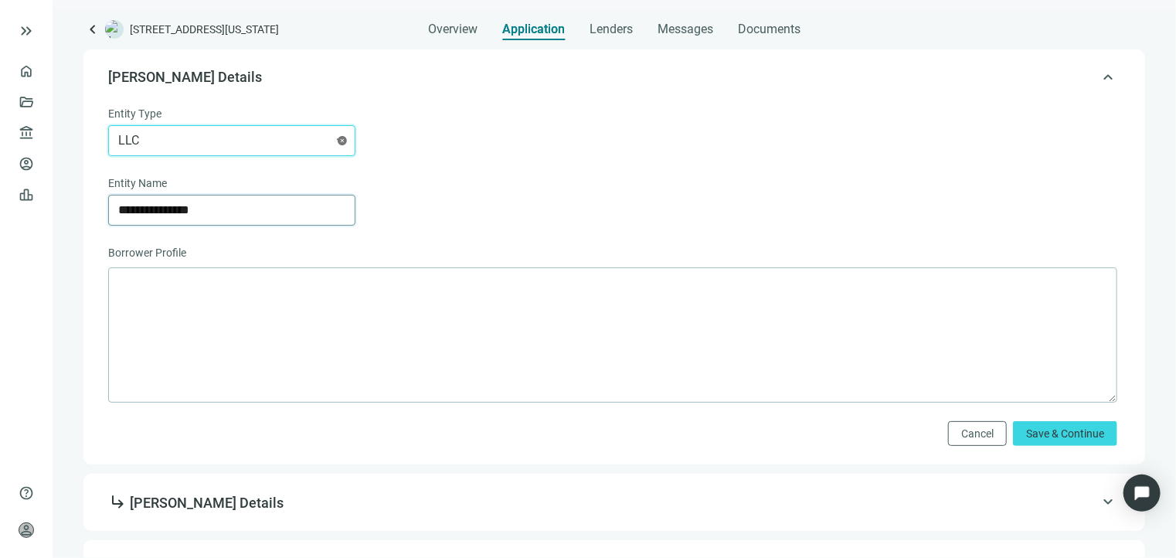
click at [209, 210] on input "**********" at bounding box center [231, 210] width 227 height 29
click at [210, 210] on input "**********" at bounding box center [231, 210] width 227 height 29
paste input "**********"
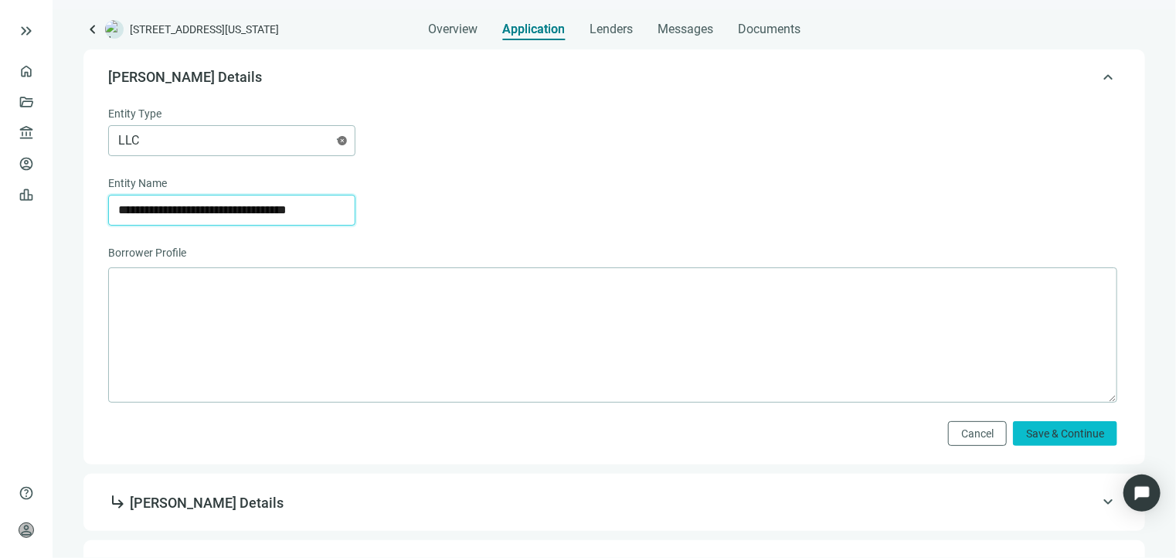
type input "**********"
click at [1076, 435] on span "Save & Continue" at bounding box center [1065, 433] width 78 height 12
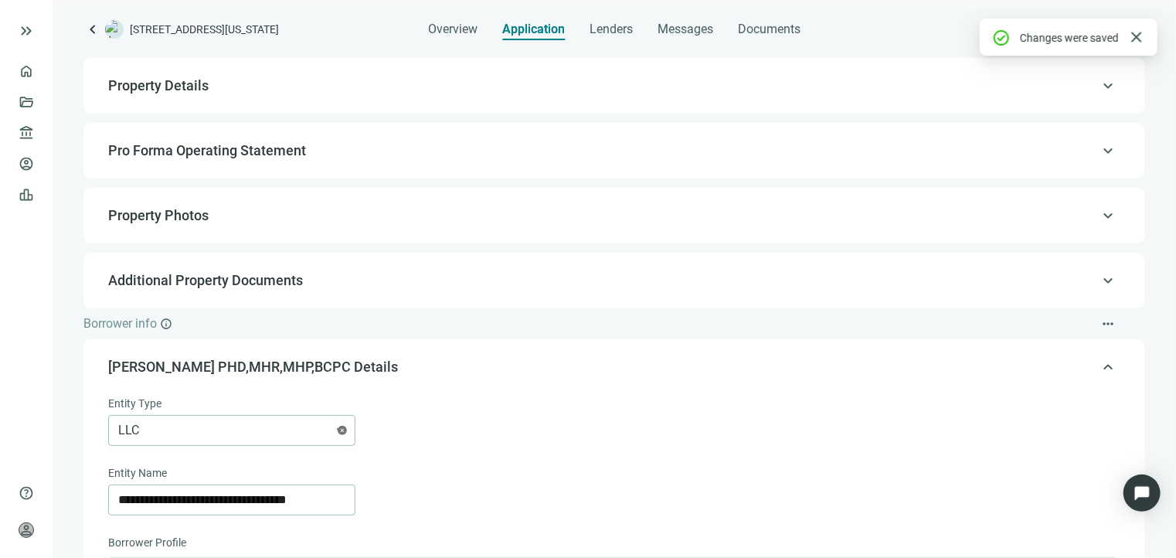
scroll to position [82, 0]
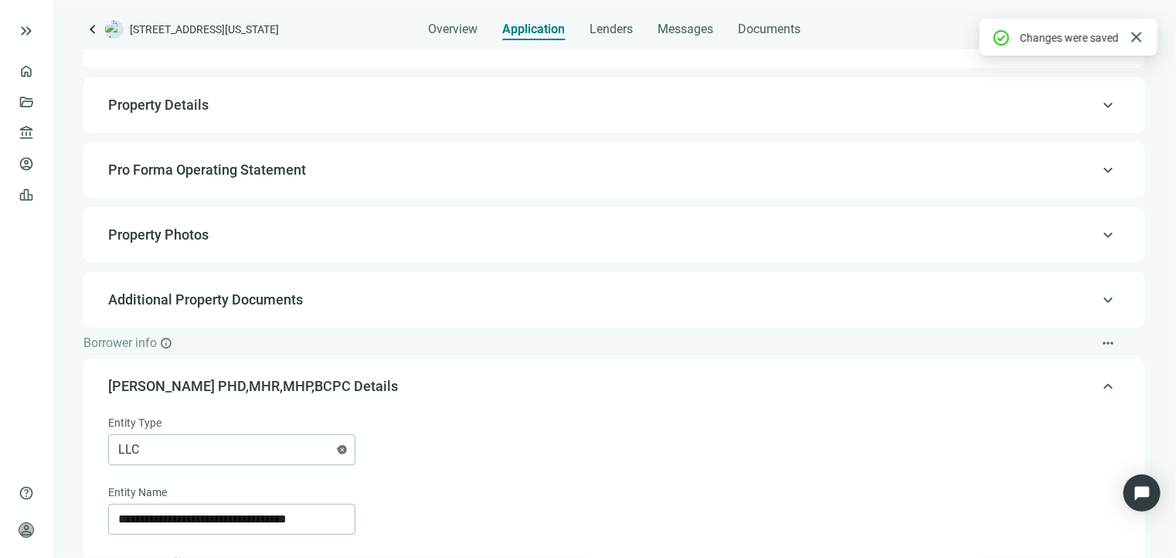
click at [1099, 386] on span "keyboard_arrow_up" at bounding box center [1108, 386] width 19 height 0
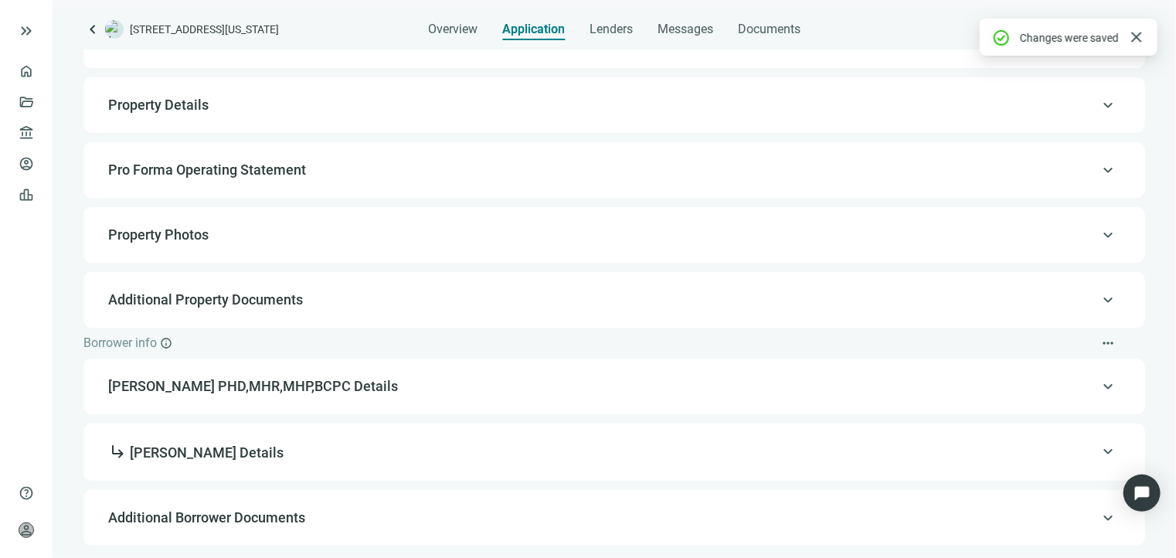
scroll to position [69, 0]
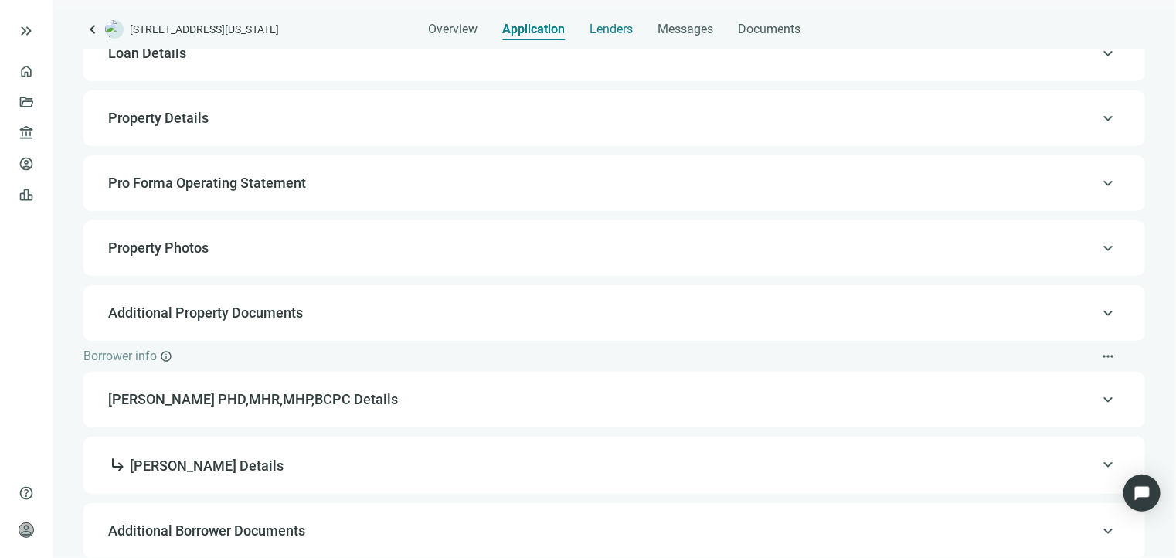
click at [627, 30] on span "Lenders" at bounding box center [611, 29] width 43 height 15
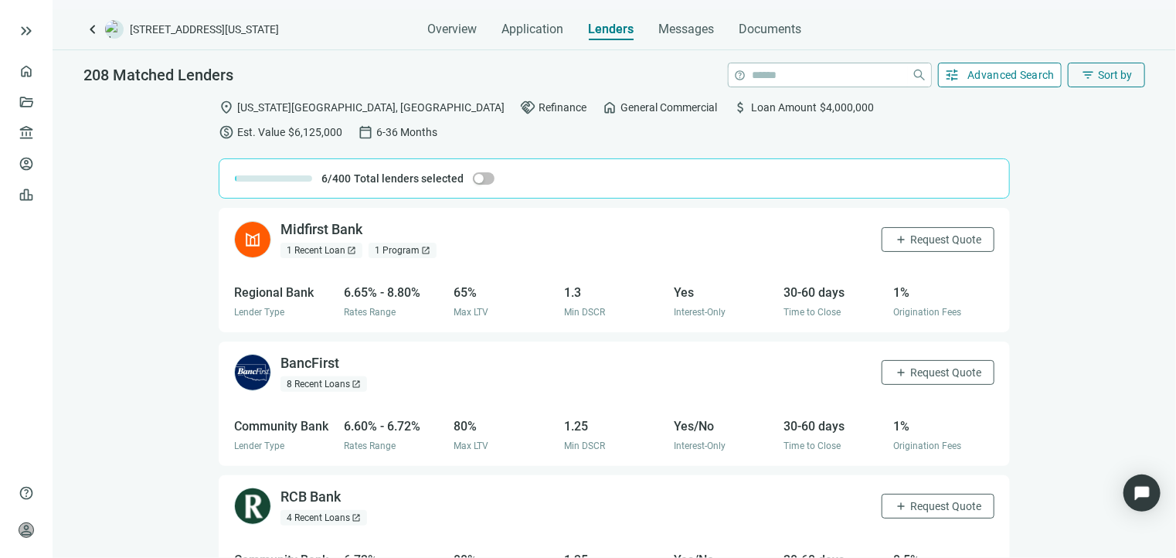
click at [980, 77] on span "Advanced Search" at bounding box center [1011, 75] width 87 height 12
